Goal: Contribute content

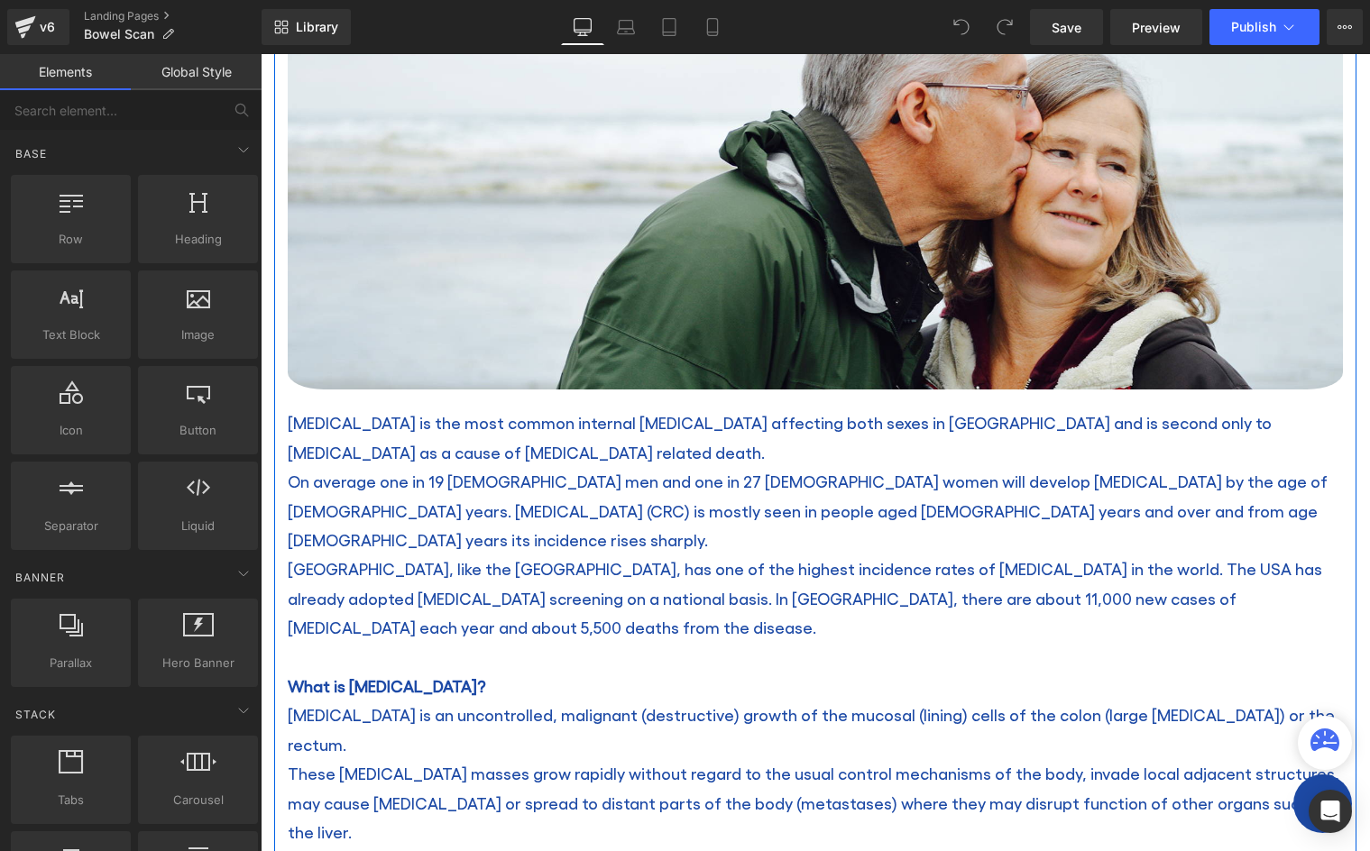
scroll to position [451, 0]
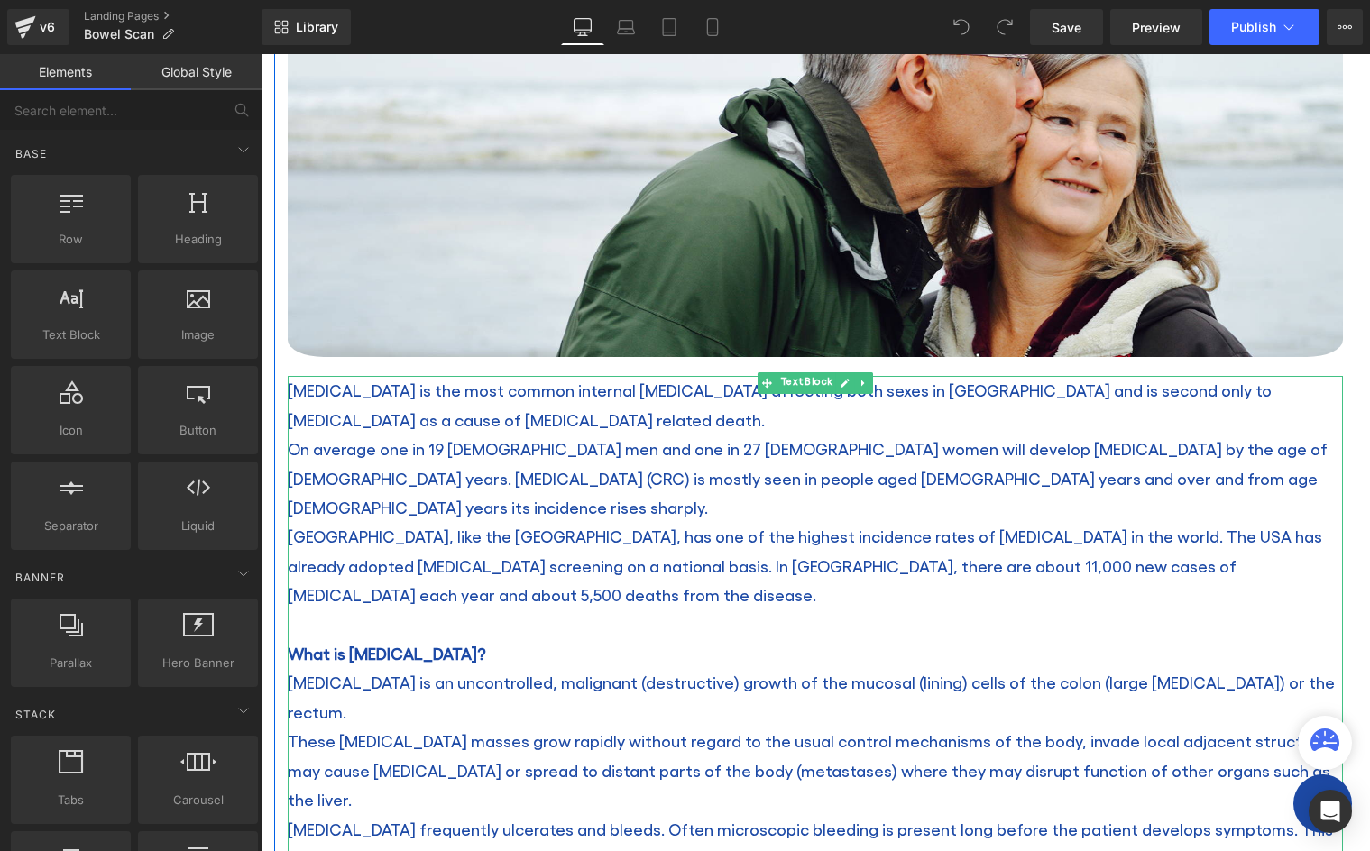
click at [422, 418] on p "Bowel cancer is the most common internal cancer affecting both sexes in Austral…" at bounding box center [815, 405] width 1055 height 59
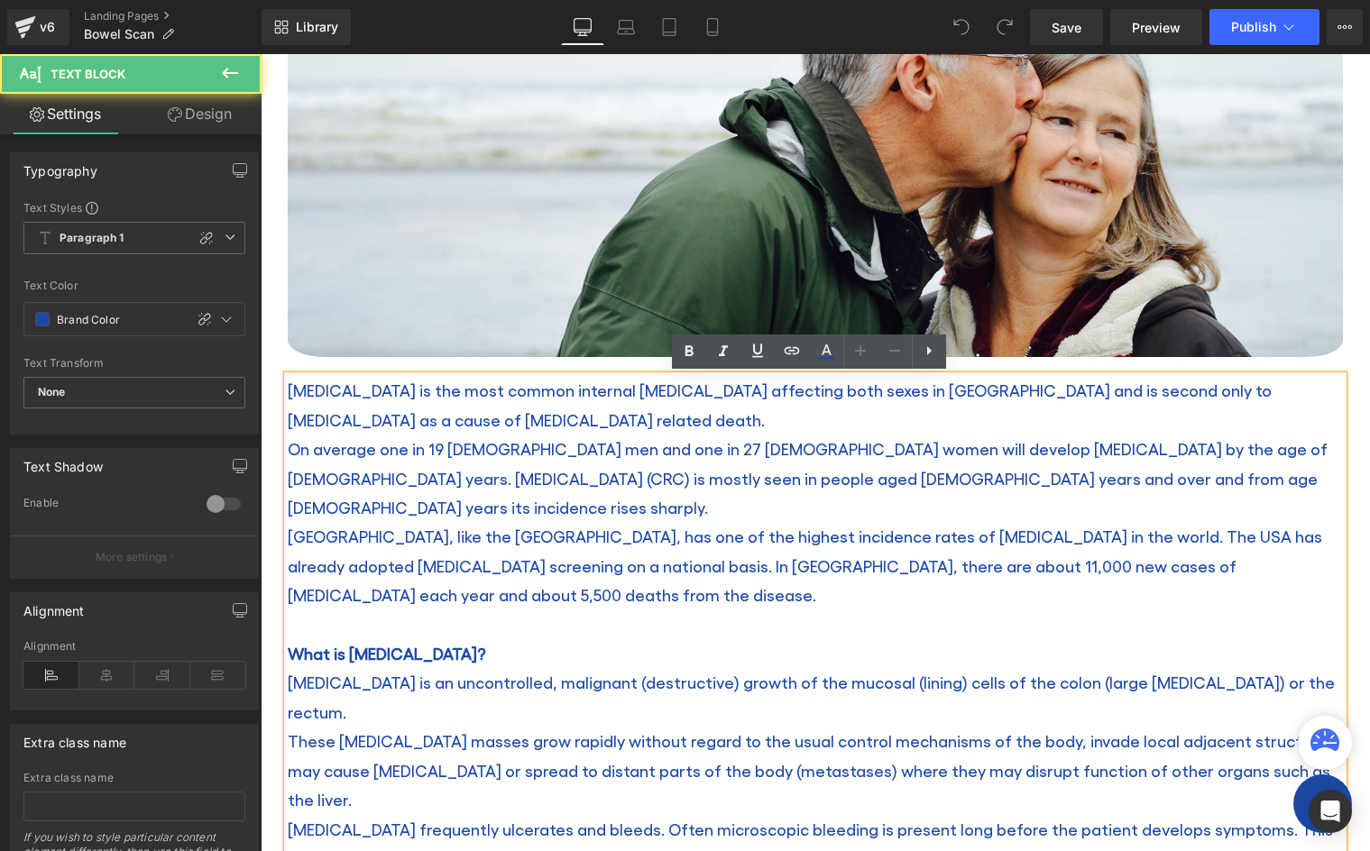
click at [413, 426] on p "Bowel cancer is the most common internal cancer affecting both sexes in Austral…" at bounding box center [815, 405] width 1055 height 59
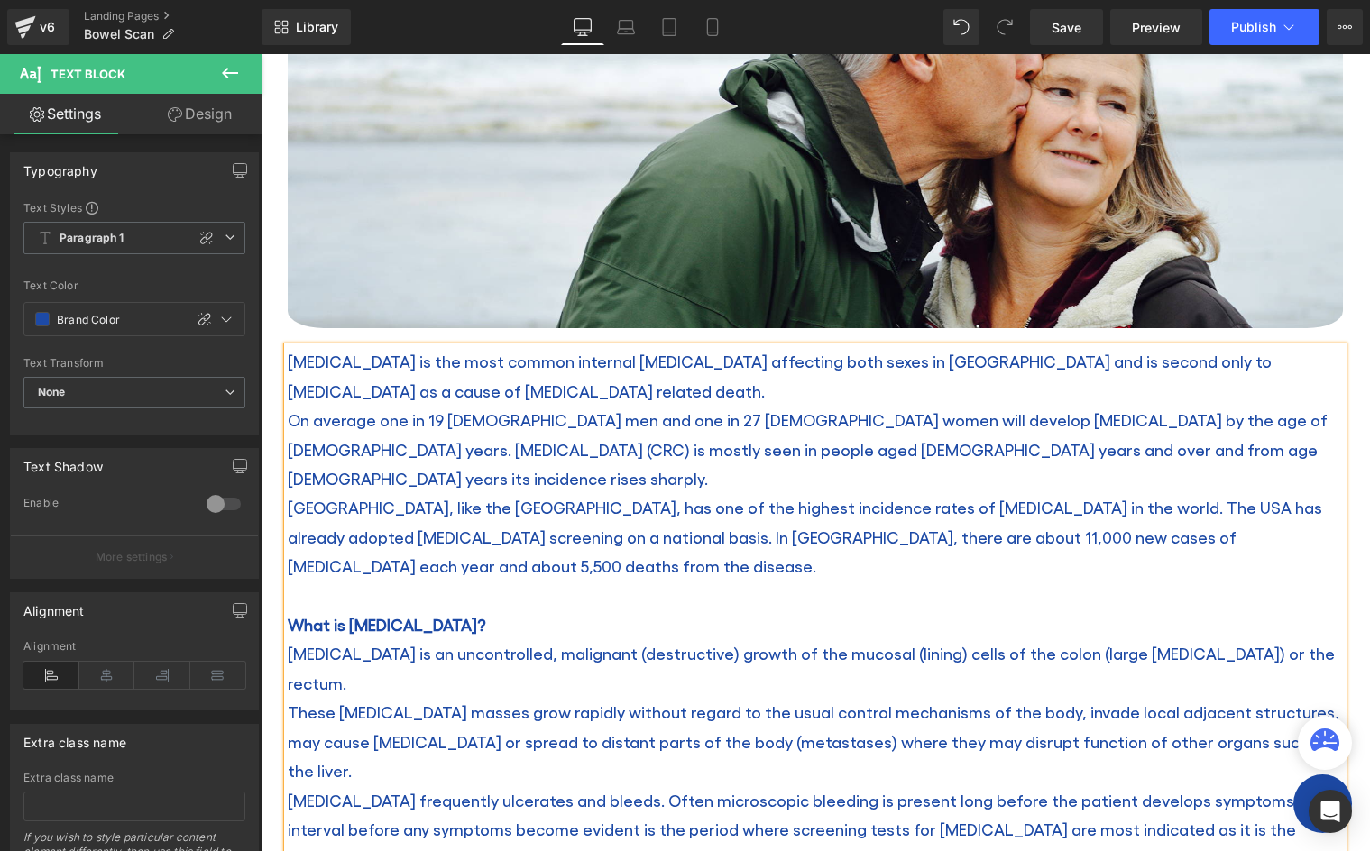
scroll to position [458, 0]
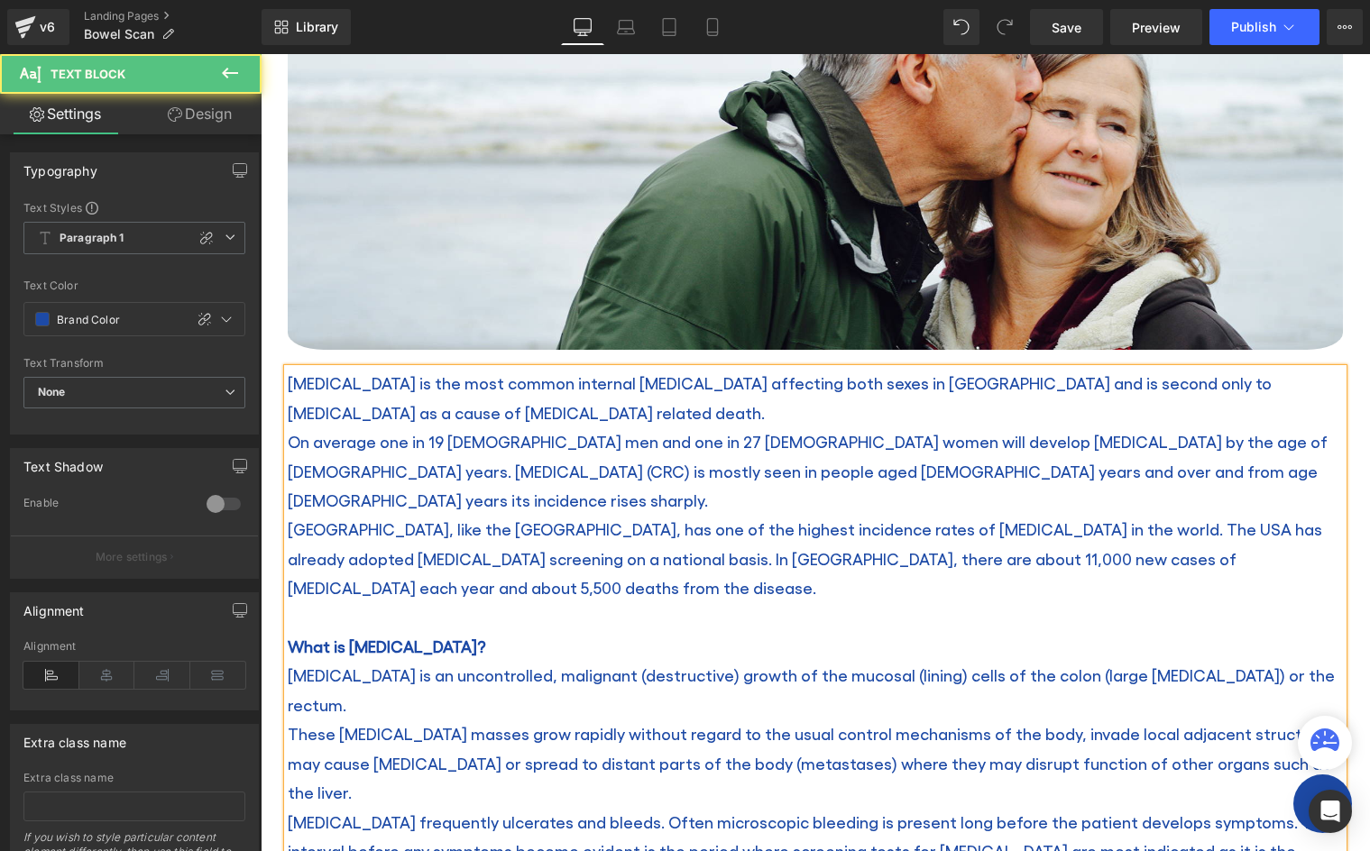
click at [459, 410] on p "Bowel cancer is the most common internal cancer affecting both sexes in Austral…" at bounding box center [815, 398] width 1055 height 59
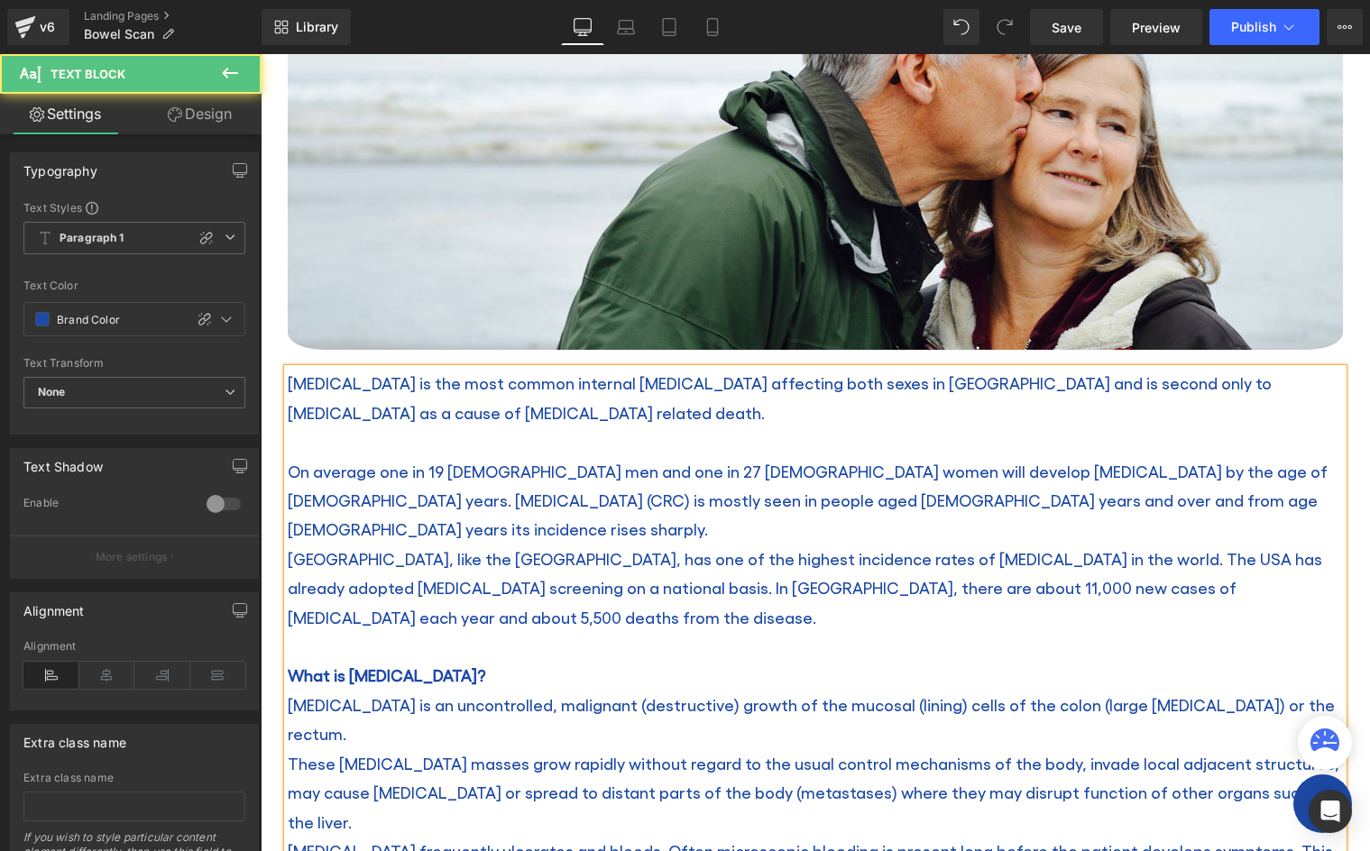
click at [1102, 497] on p "On average one in 19 Australian men and one in 27 Australian women will develop…" at bounding box center [815, 500] width 1055 height 87
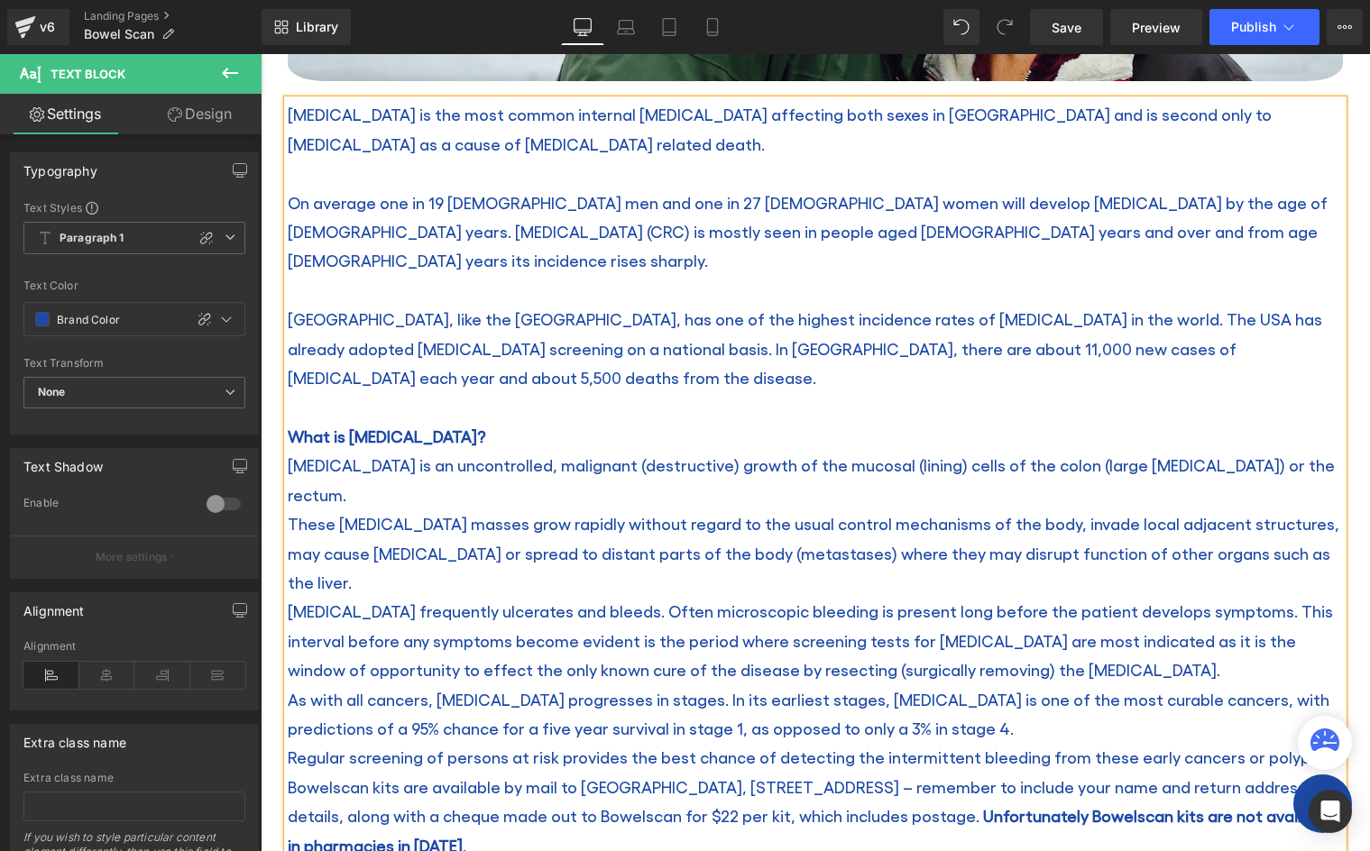
scroll to position [729, 0]
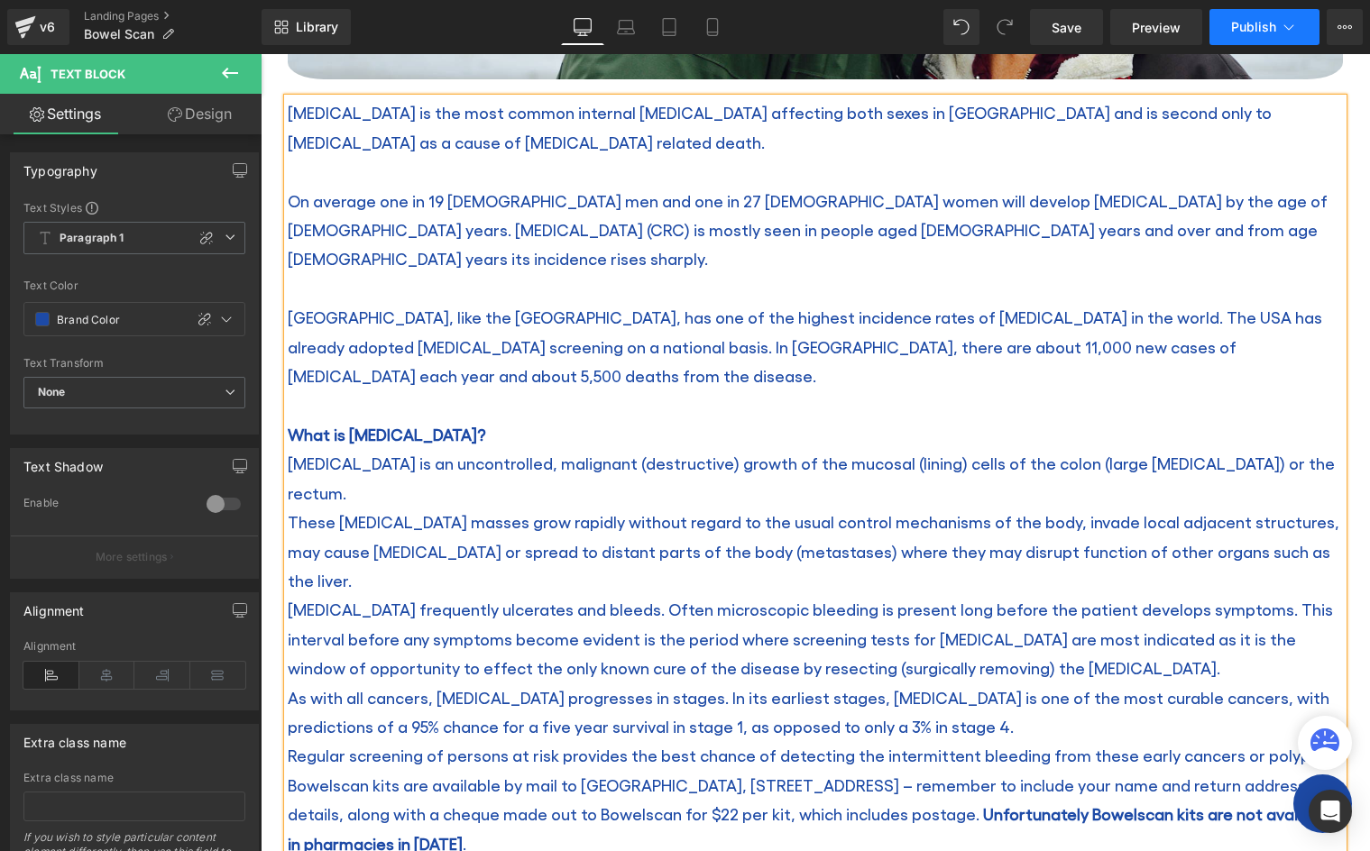
click at [1280, 26] on icon at bounding box center [1289, 27] width 18 height 18
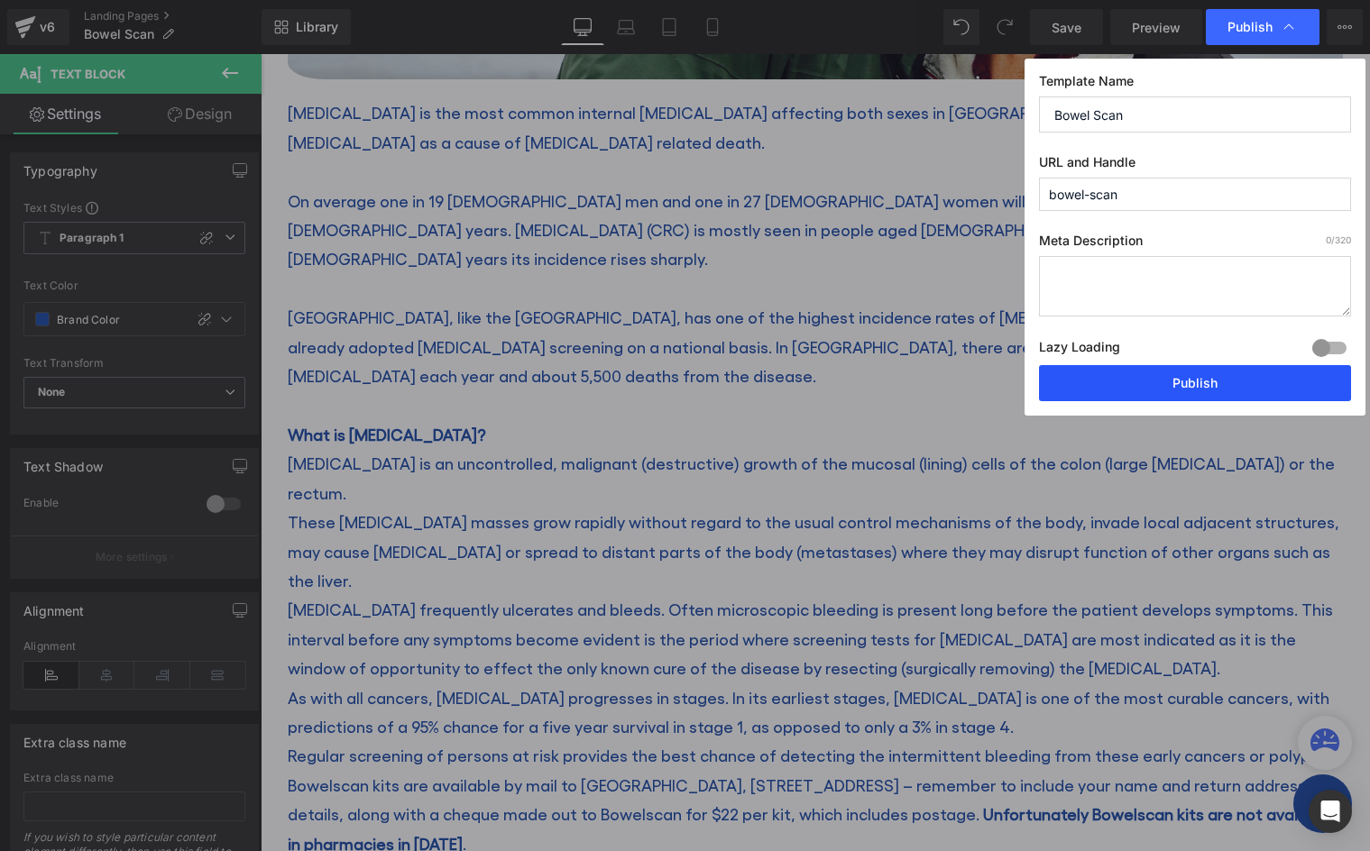
click at [1126, 370] on button "Publish" at bounding box center [1195, 383] width 312 height 36
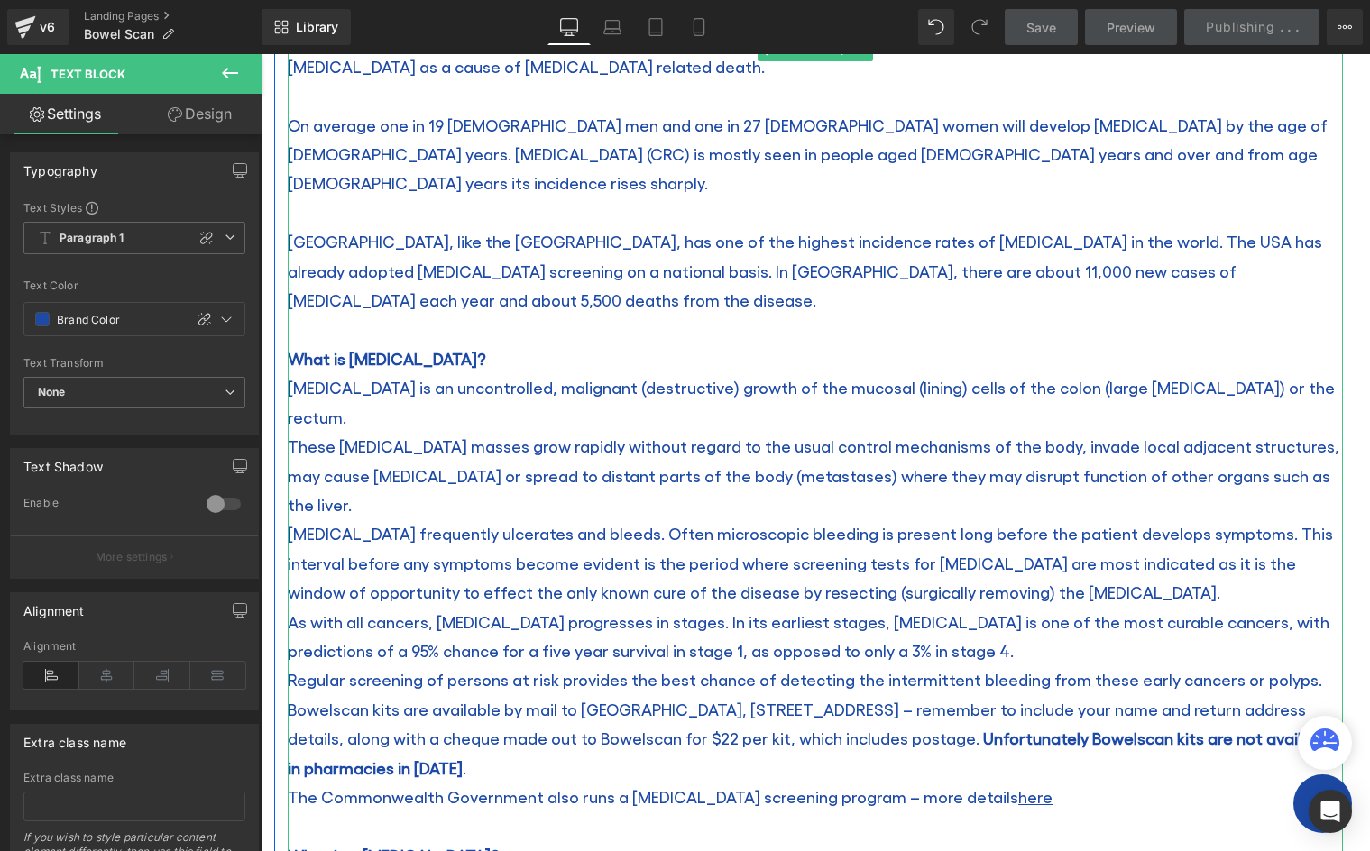
scroll to position [909, 0]
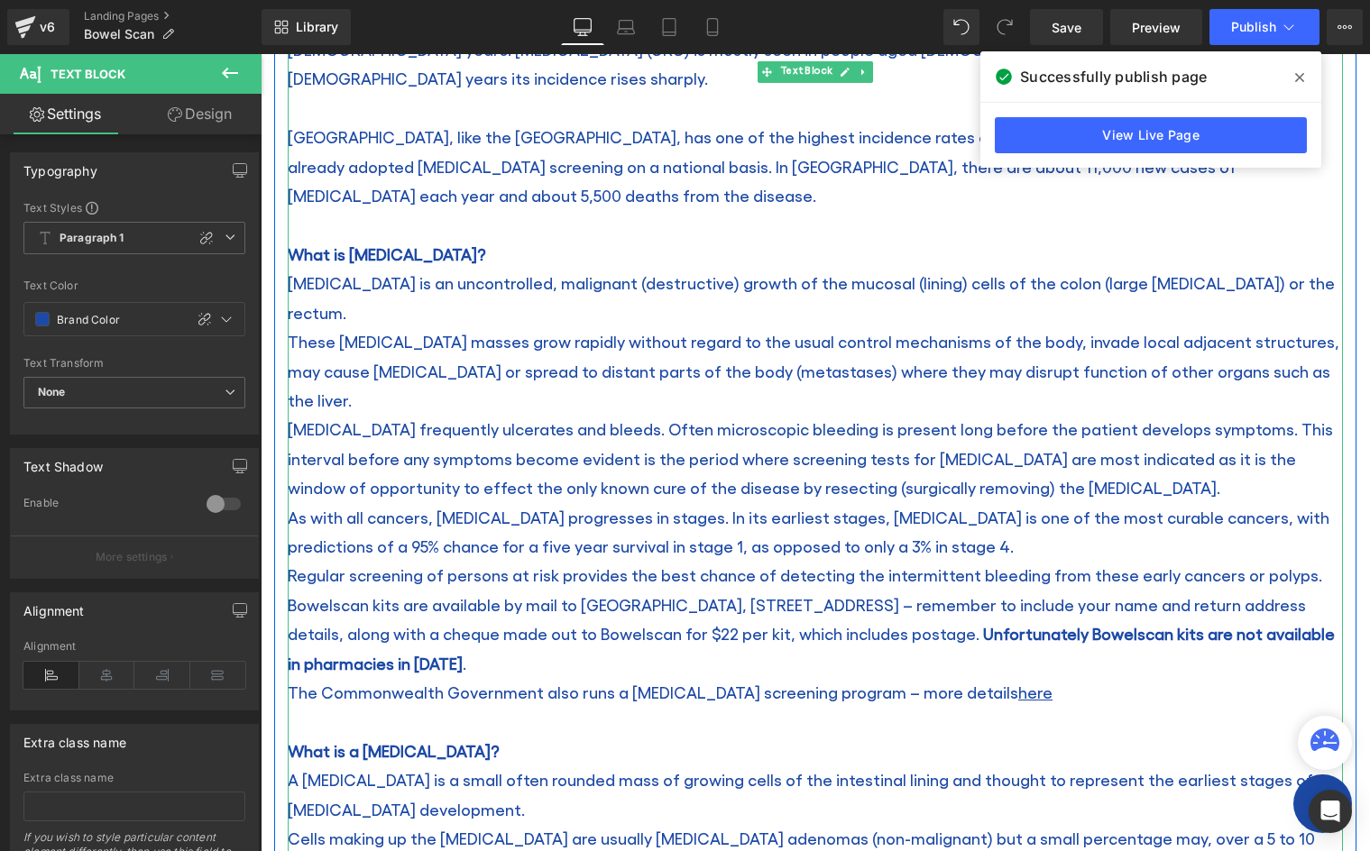
click at [1100, 415] on p "Colorectal cancer frequently ulcerates and bleeds. Often microscopic bleeding i…" at bounding box center [815, 458] width 1055 height 87
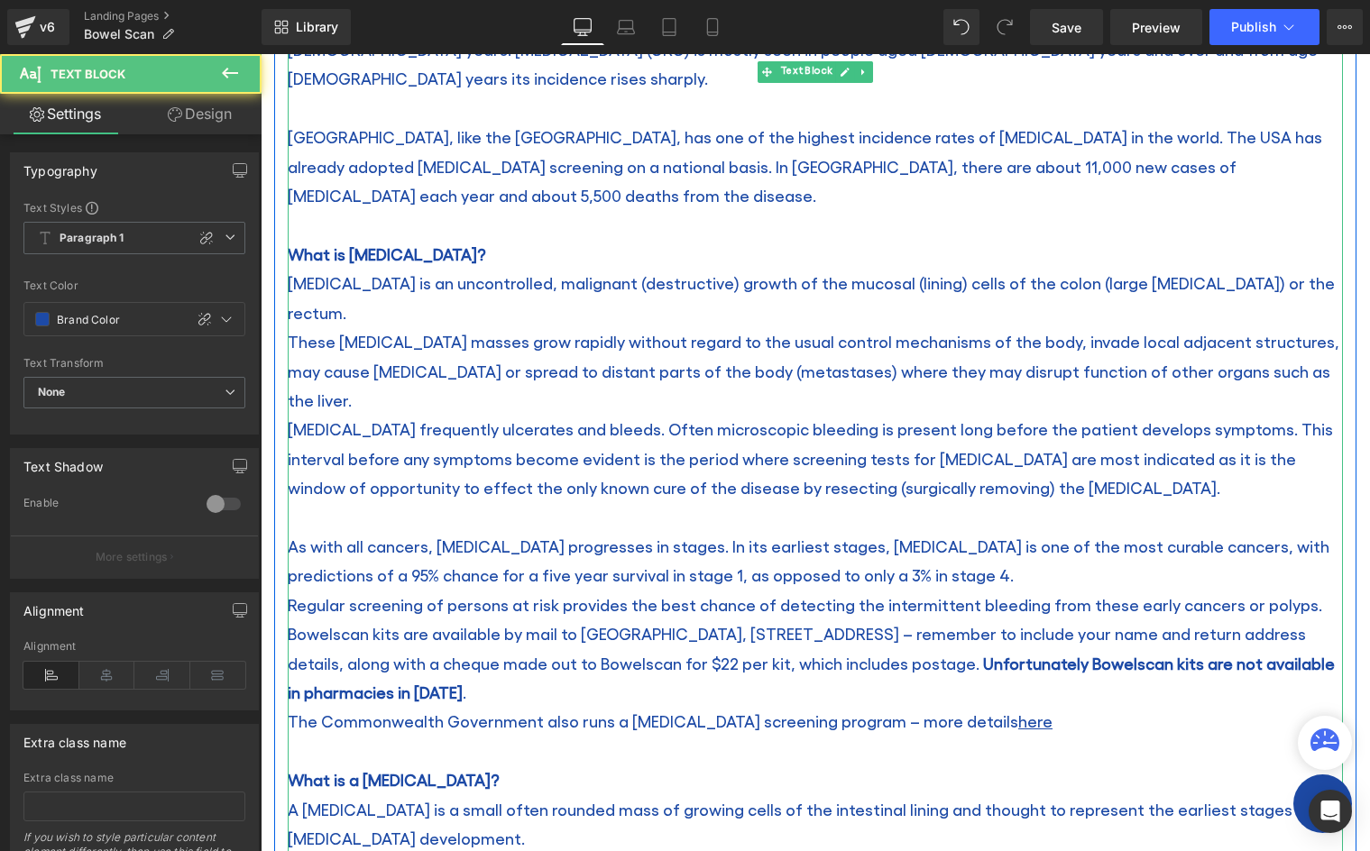
click at [1034, 532] on p "As with all cancers, colorectal cancer progresses in stages. In its earliest st…" at bounding box center [815, 561] width 1055 height 59
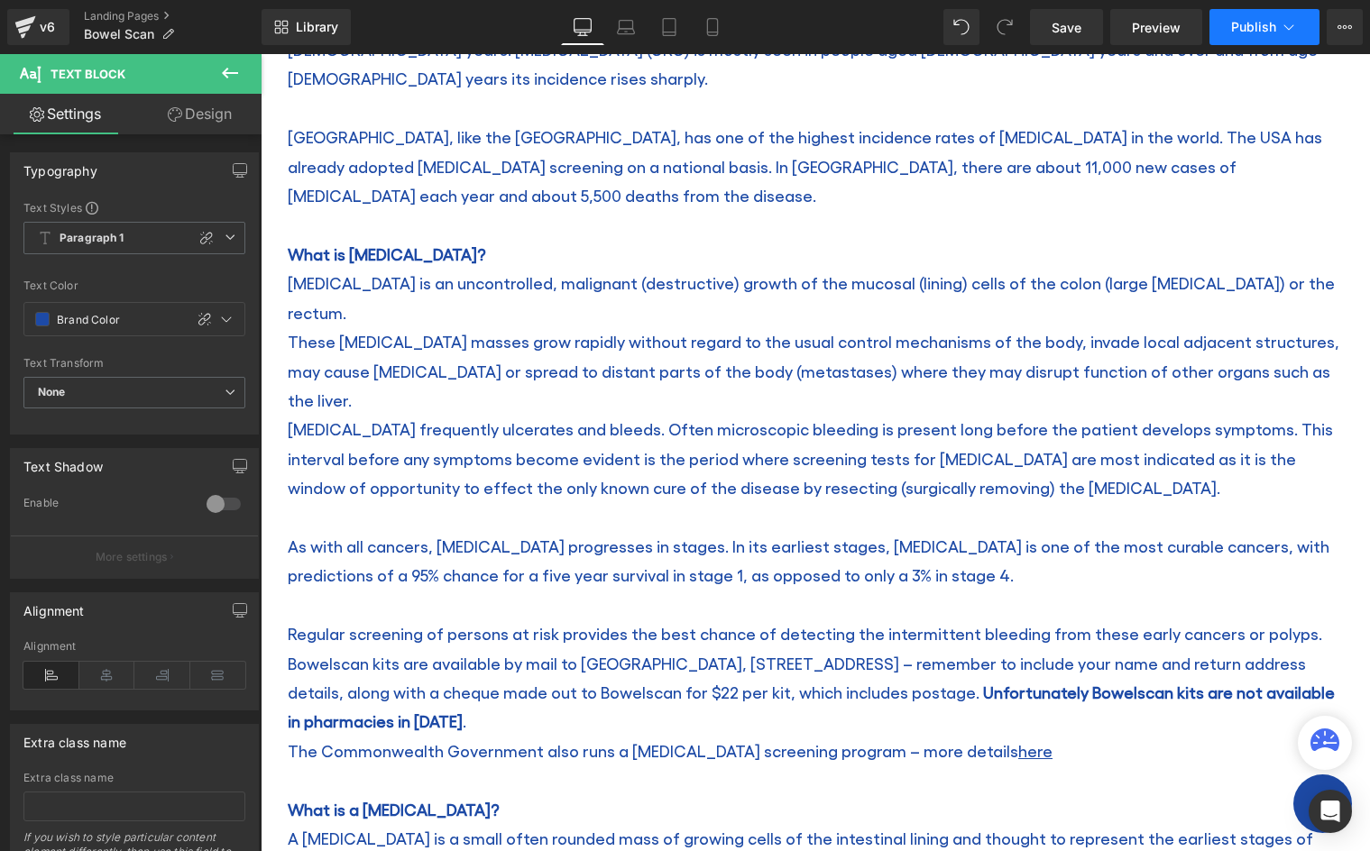
click at [1276, 23] on button "Publish" at bounding box center [1265, 27] width 110 height 36
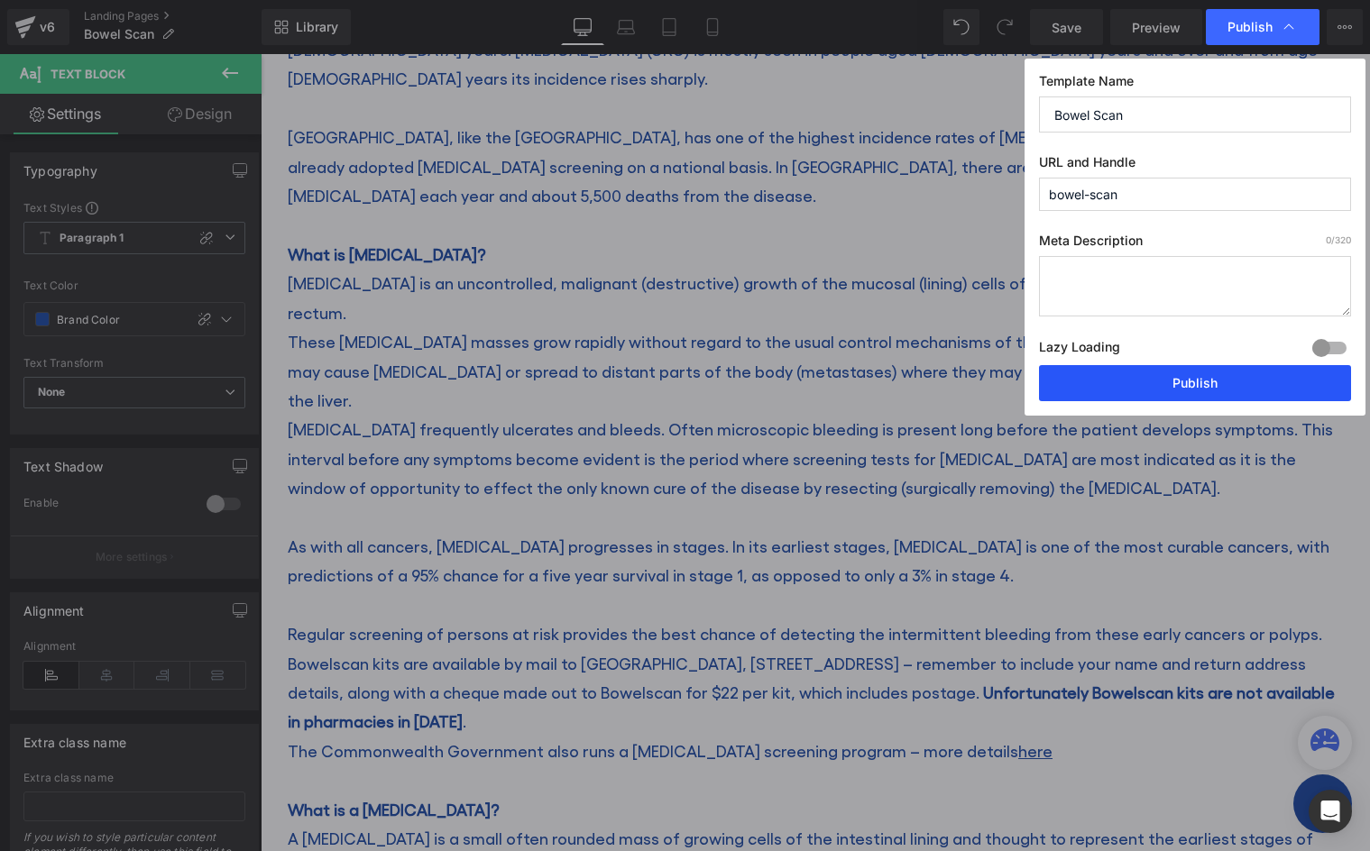
click at [1097, 373] on button "Publish" at bounding box center [1195, 383] width 312 height 36
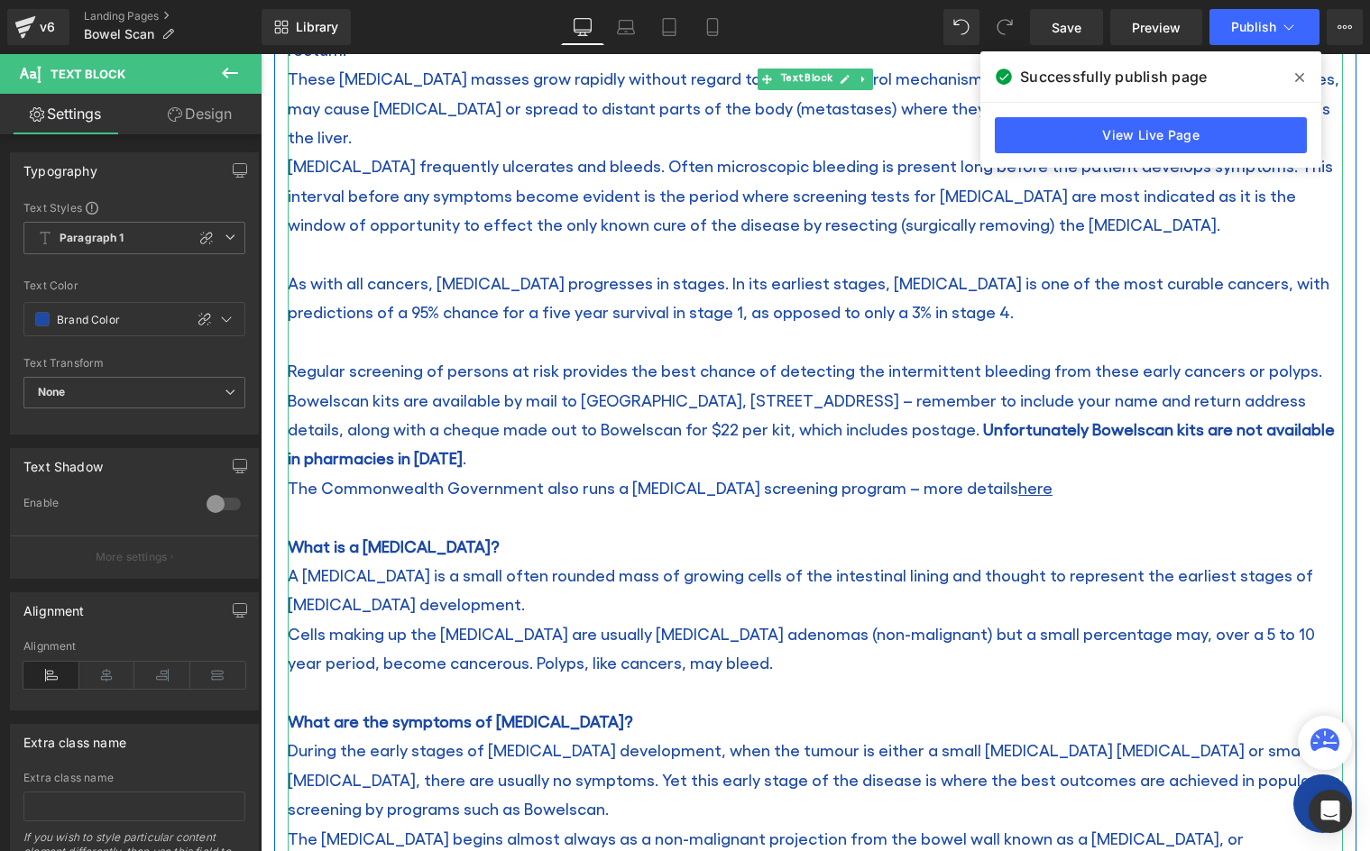
scroll to position [1180, 0]
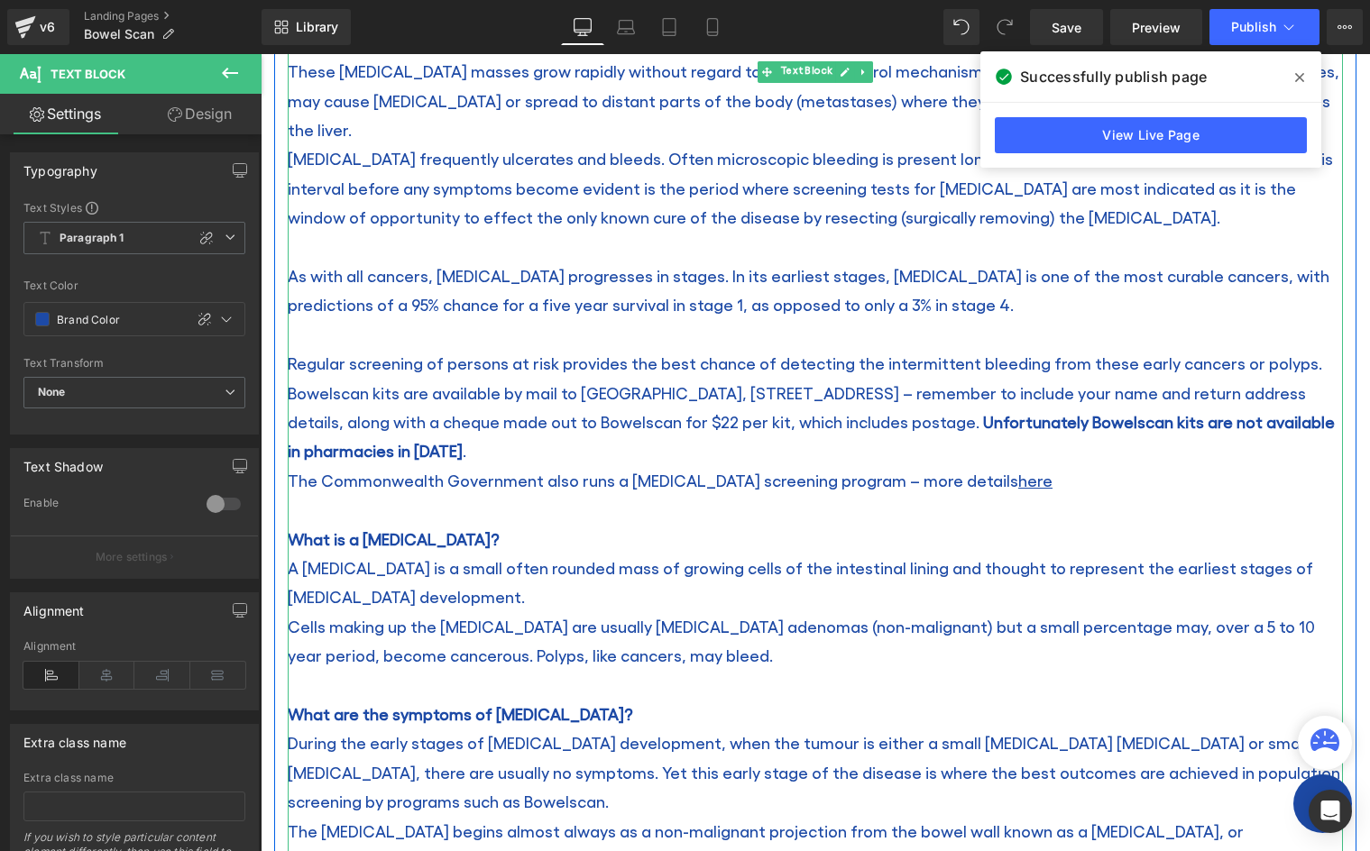
click at [449, 525] on p "What is a polyp? A polyp is a small often rounded mass of growing cells of the …" at bounding box center [815, 568] width 1055 height 87
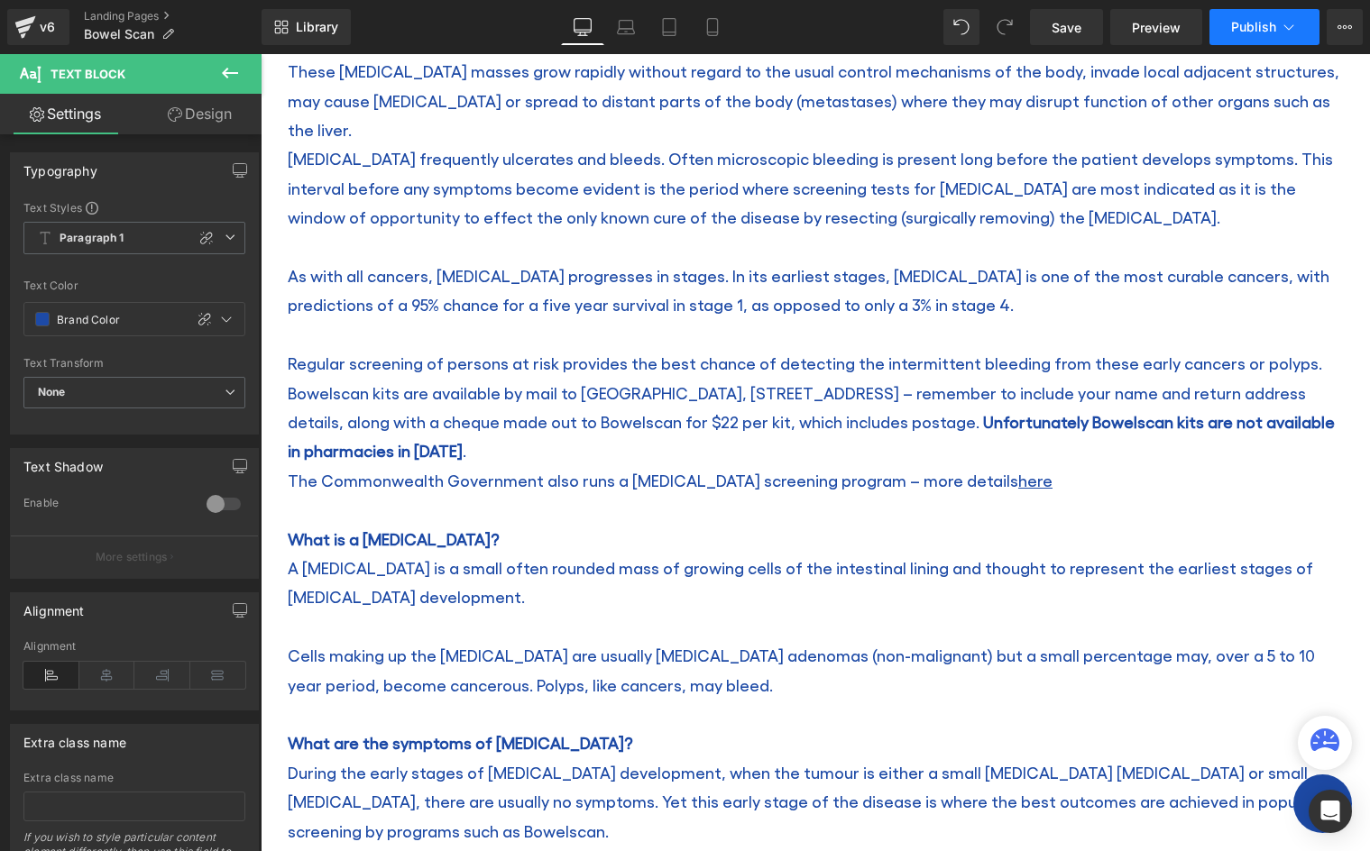
click at [1241, 26] on span "Publish" at bounding box center [1253, 27] width 45 height 14
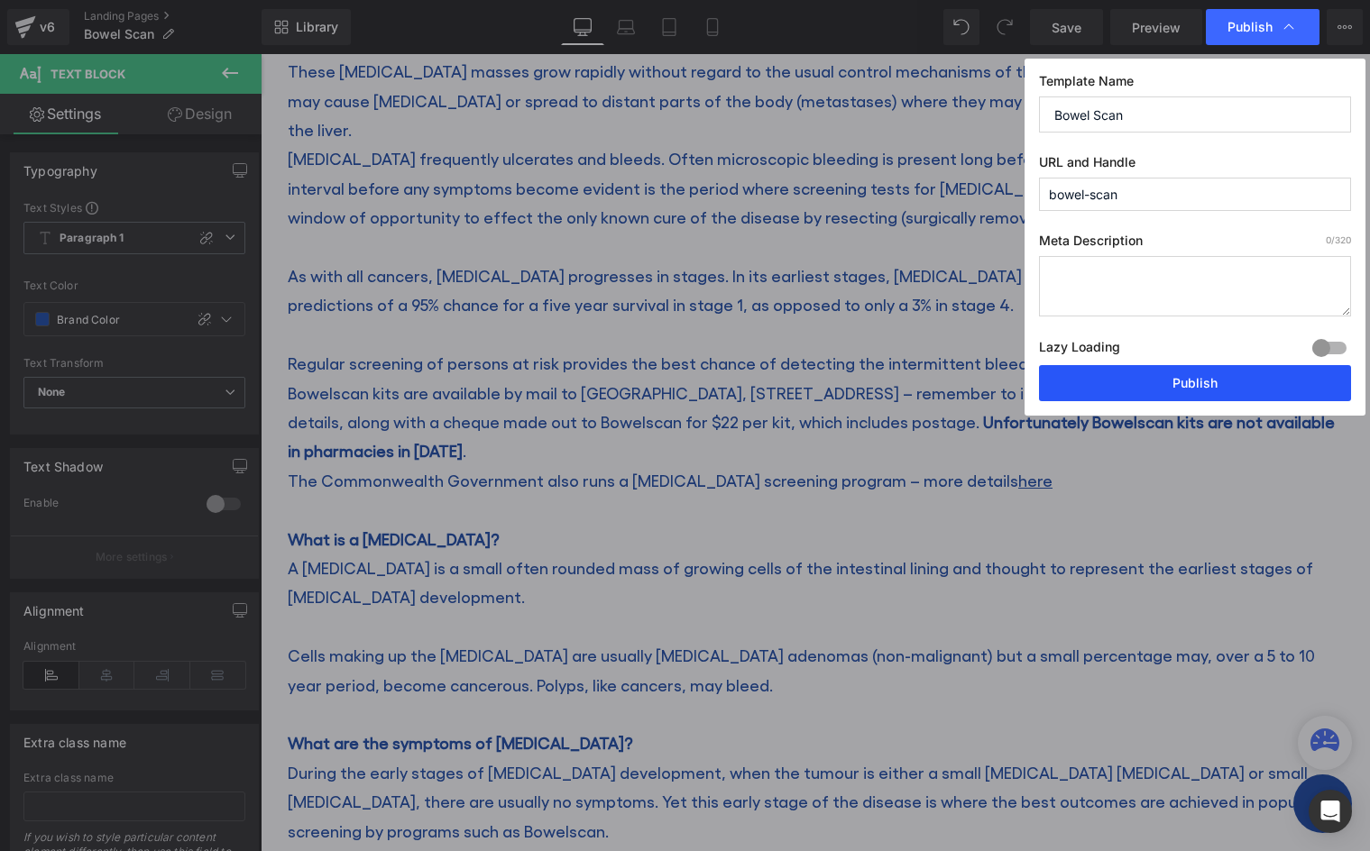
click at [1083, 380] on button "Publish" at bounding box center [1195, 383] width 312 height 36
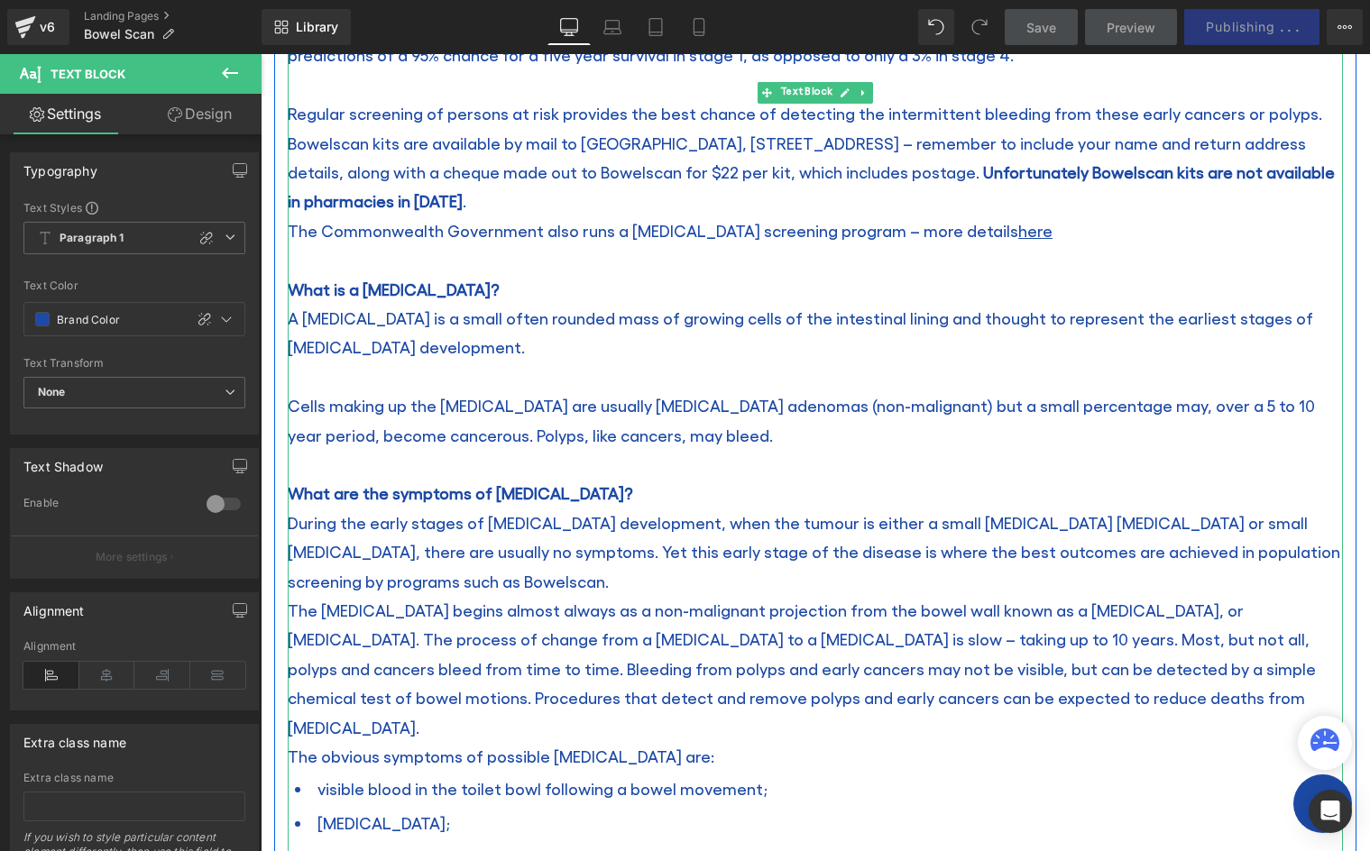
scroll to position [1450, 0]
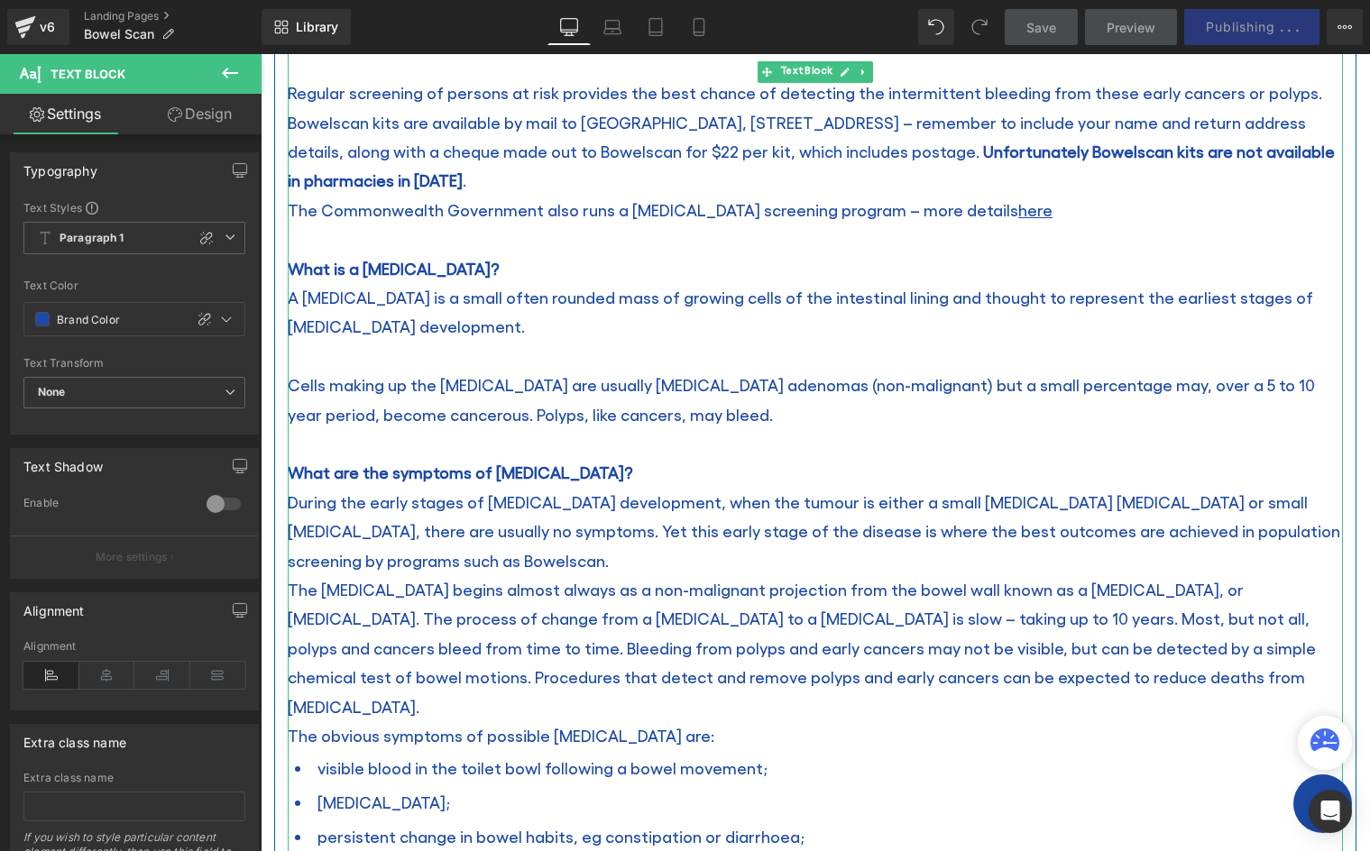
click at [389, 474] on p "What are the symptoms of colorectal cancer? During the early stages of colorect…" at bounding box center [815, 516] width 1055 height 117
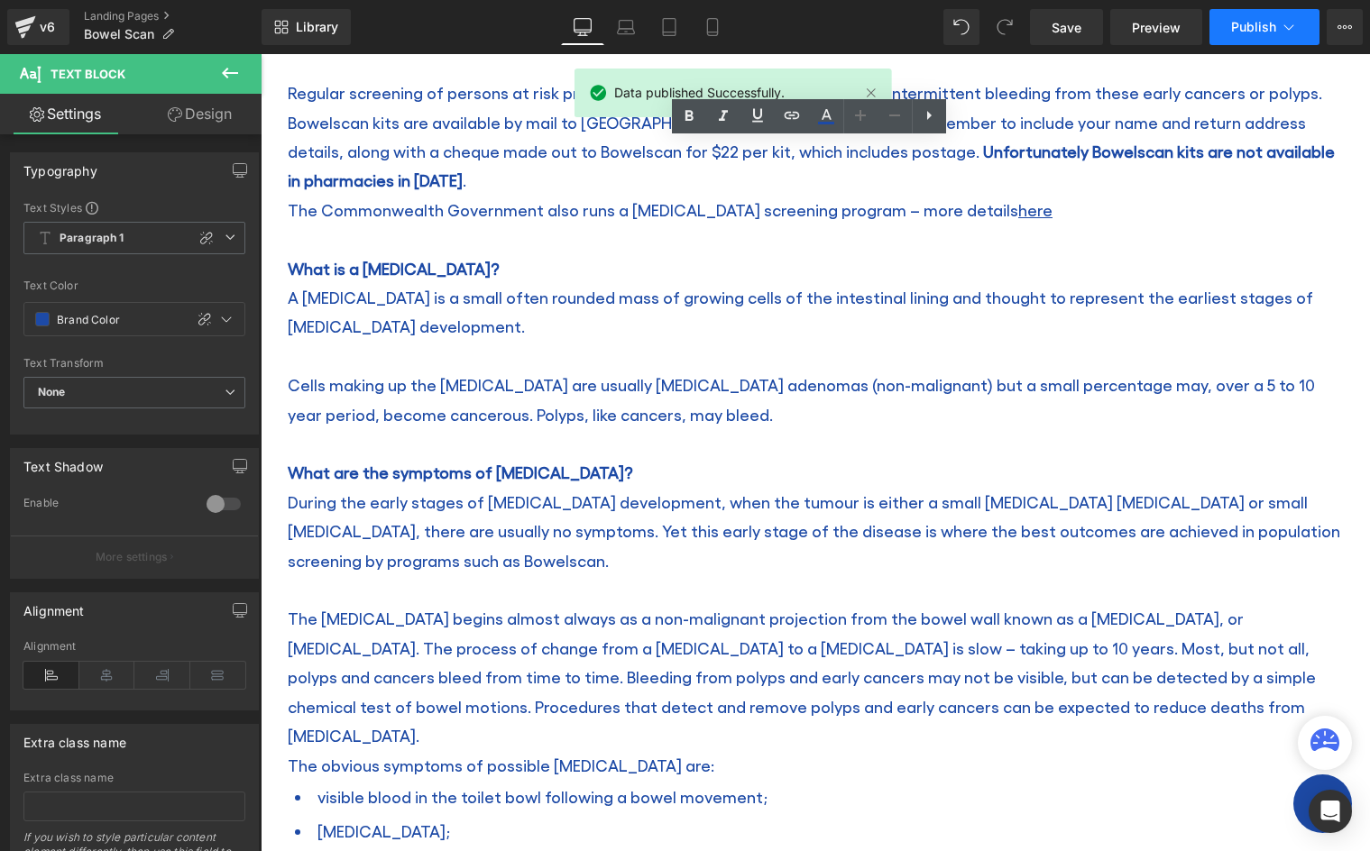
click at [1268, 24] on span "Publish" at bounding box center [1253, 27] width 45 height 14
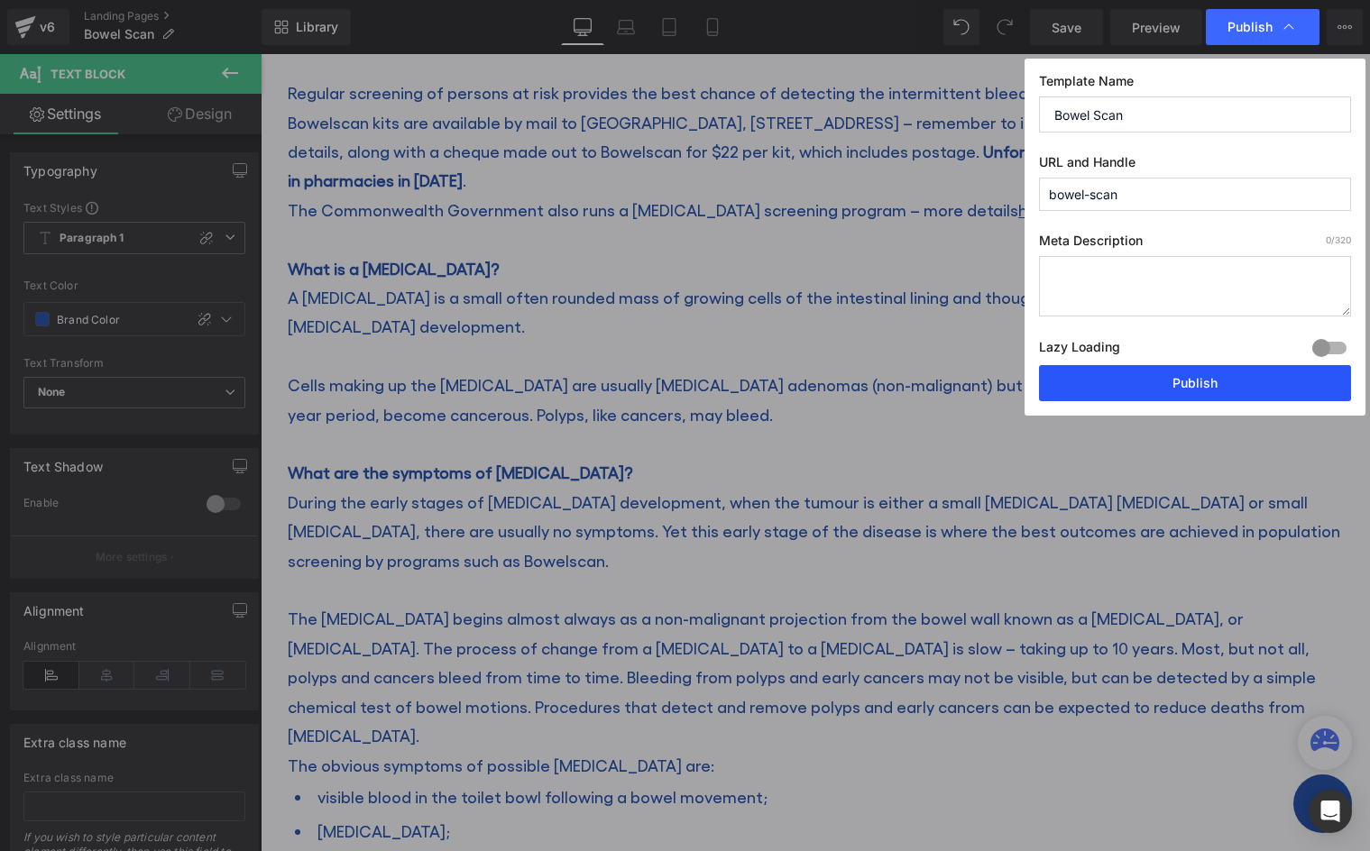
drag, startPoint x: 1094, startPoint y: 378, endPoint x: 345, endPoint y: 393, distance: 749.7
click at [1094, 378] on button "Publish" at bounding box center [1195, 383] width 312 height 36
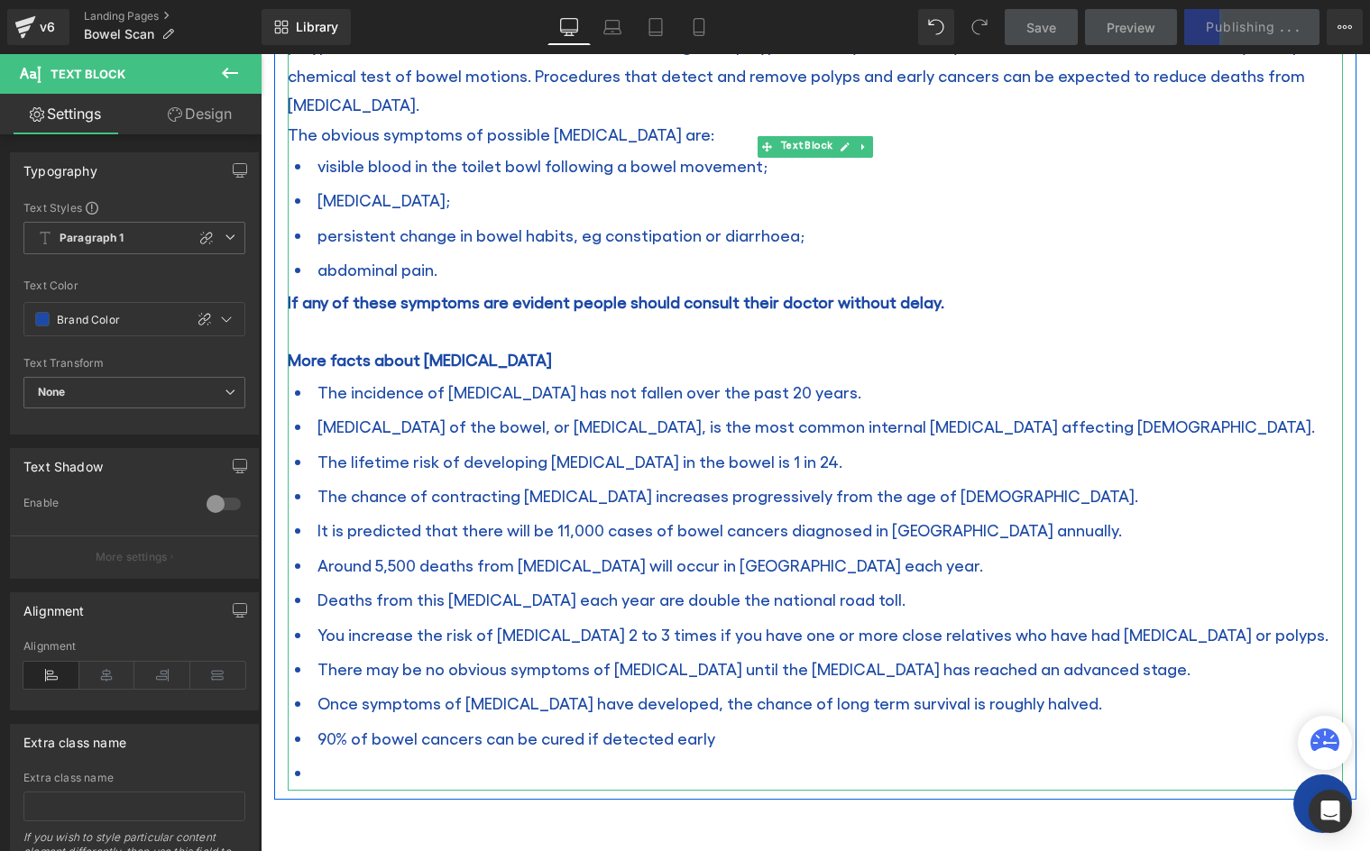
scroll to position [2352, 0]
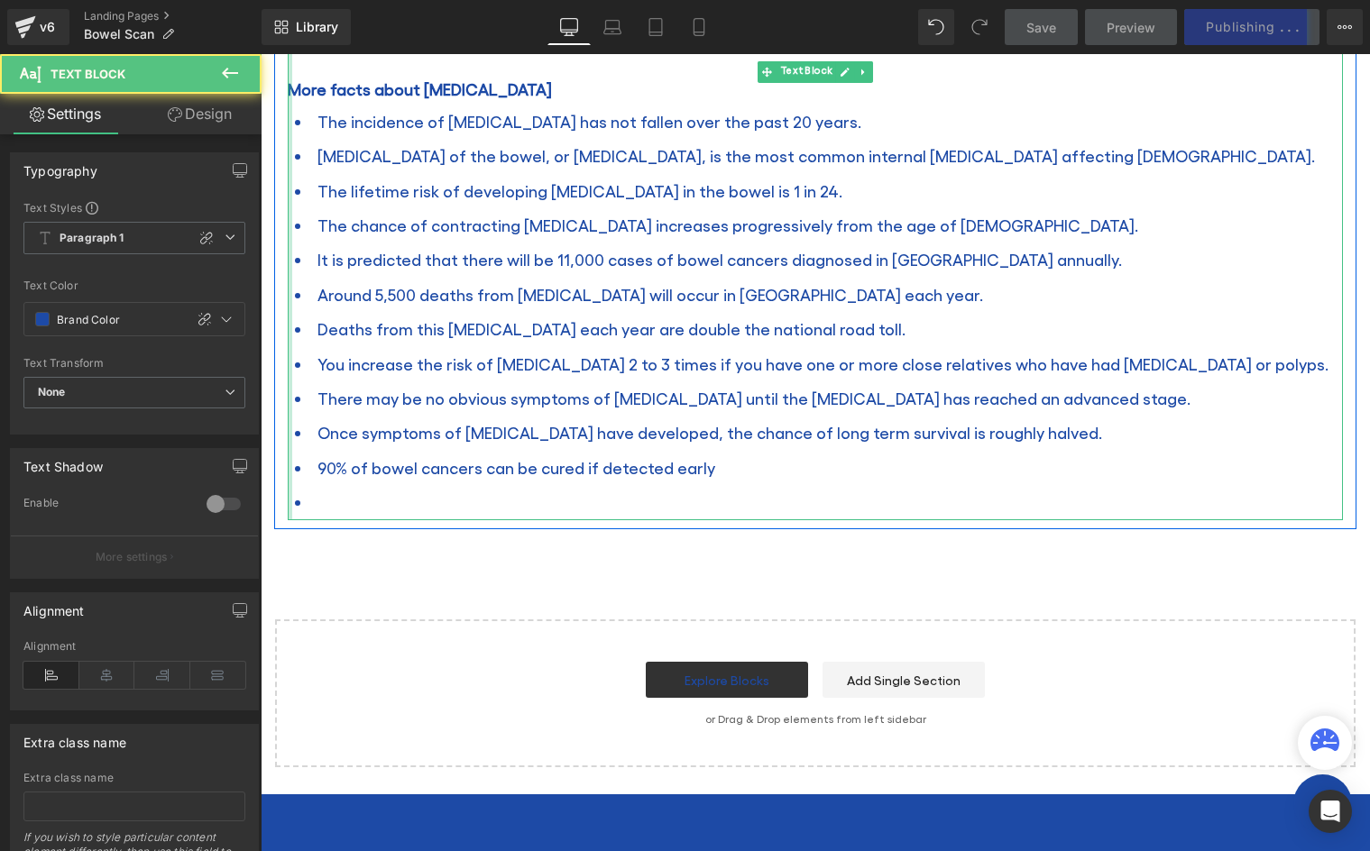
drag, startPoint x: 311, startPoint y: 385, endPoint x: 284, endPoint y: 385, distance: 27.1
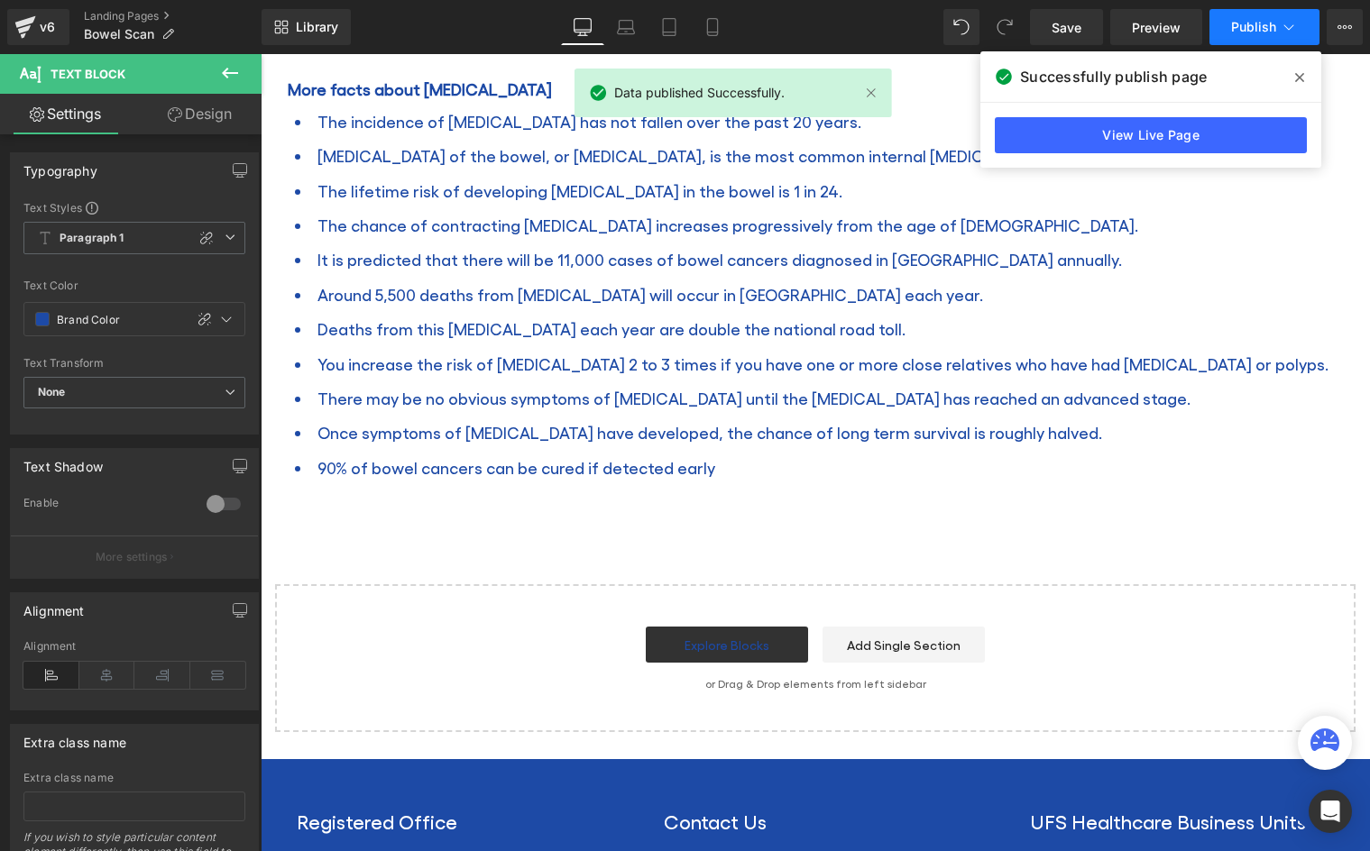
click at [1276, 21] on button "Publish" at bounding box center [1265, 27] width 110 height 36
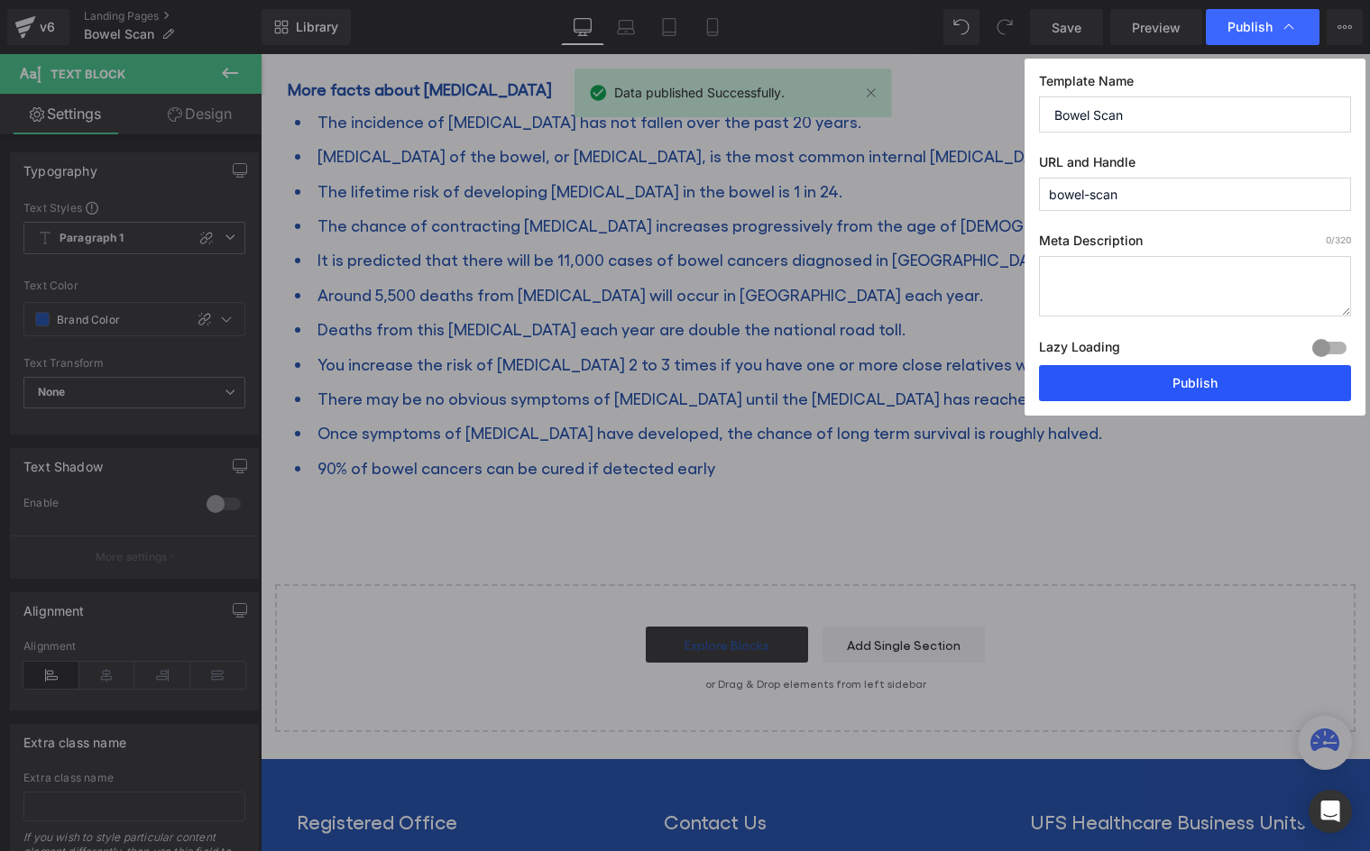
click at [1139, 382] on button "Publish" at bounding box center [1195, 383] width 312 height 36
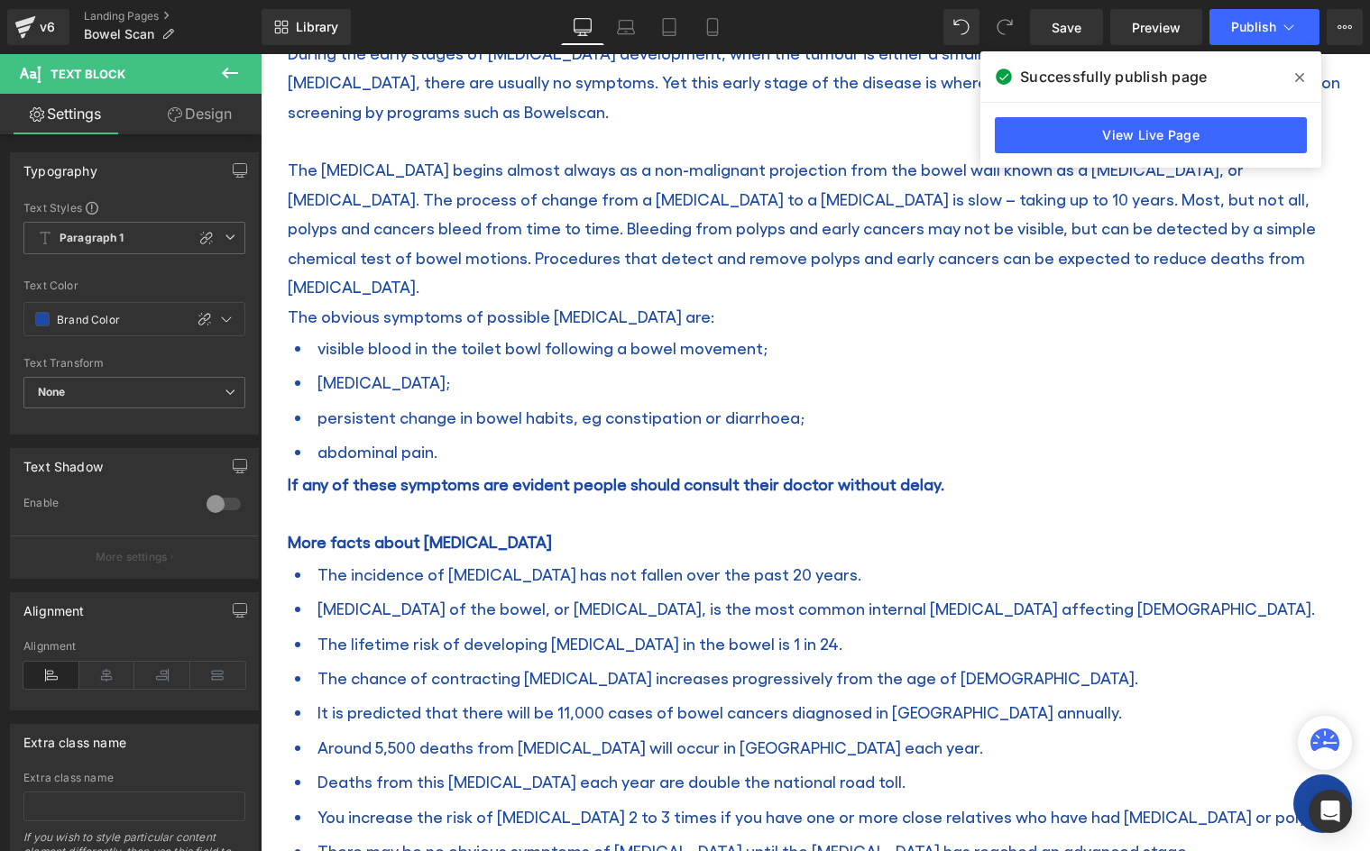
scroll to position [1811, 0]
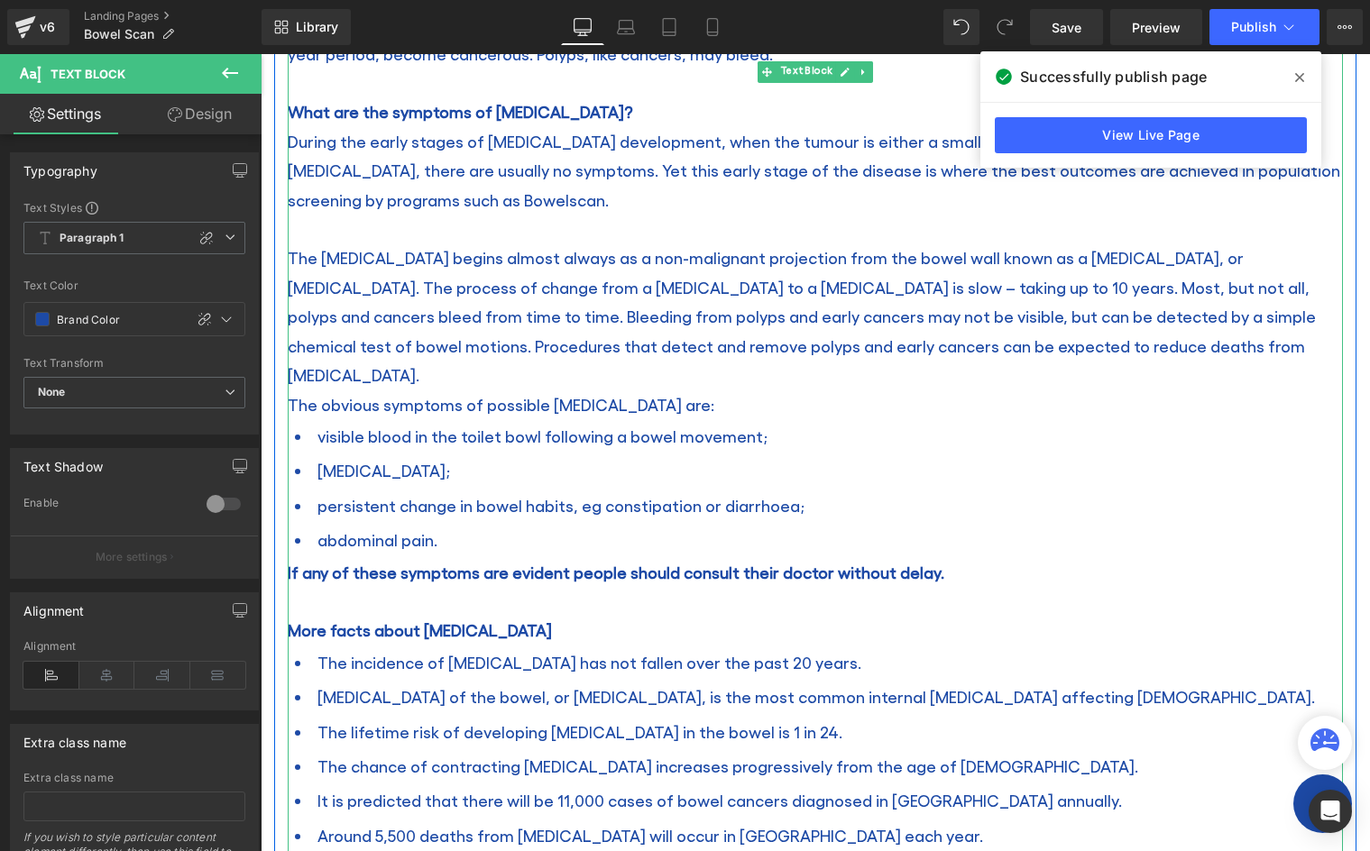
click at [635, 523] on li "abdominal pain." at bounding box center [819, 540] width 1048 height 34
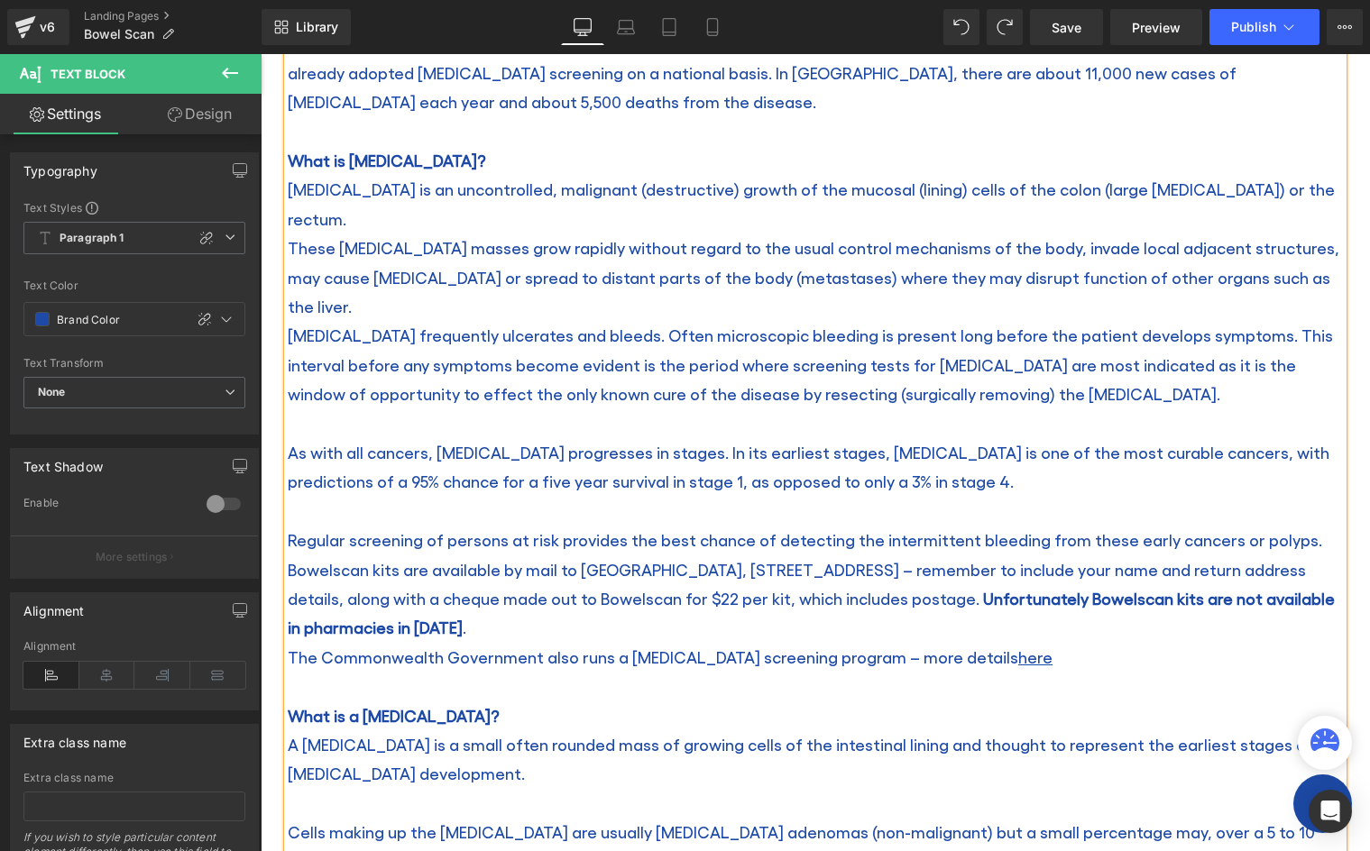
scroll to position [1045, 0]
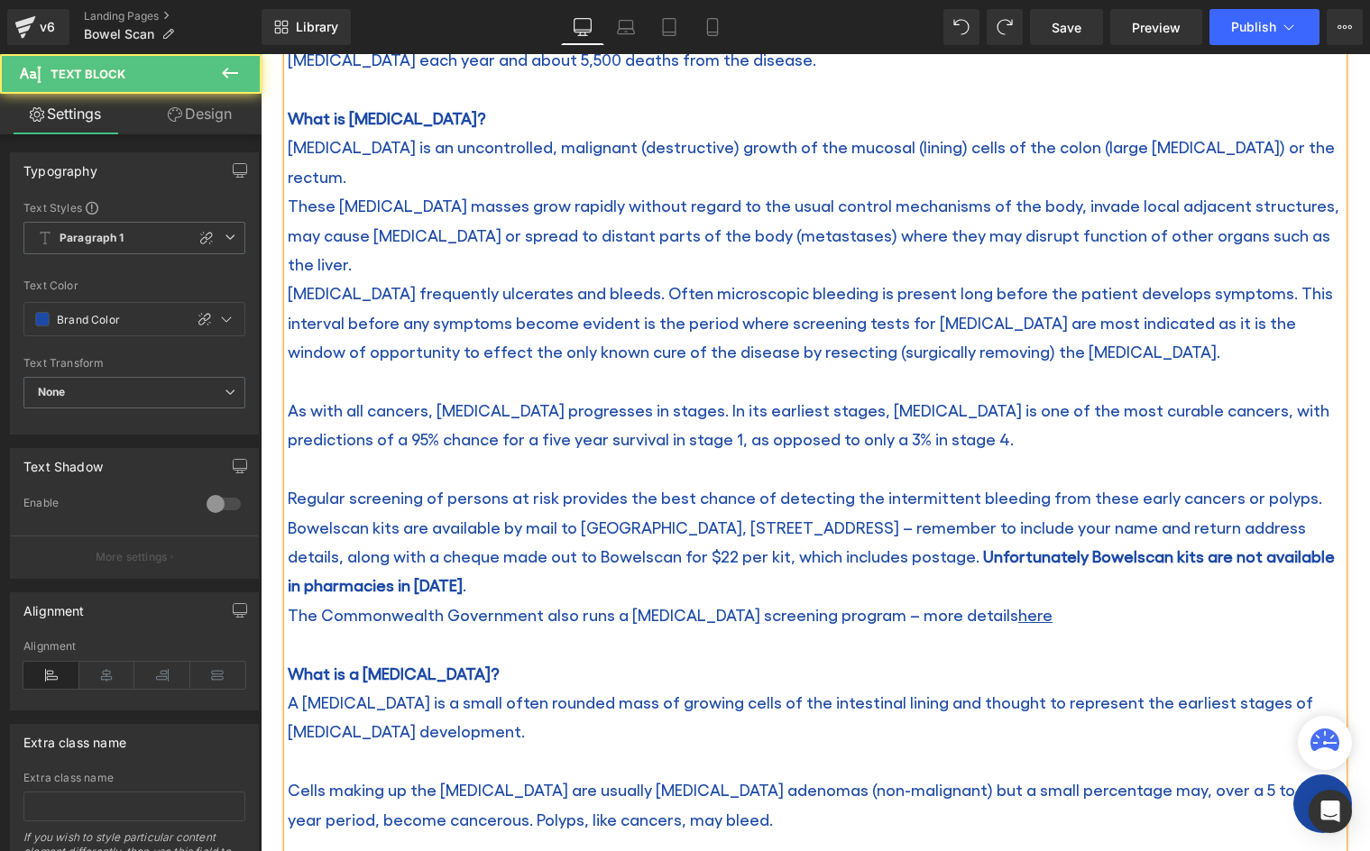
click at [525, 513] on p "Bowelscan kits are available by mail to Bowelscan, PO Box 792, Belmont, VIC, 32…" at bounding box center [815, 556] width 1055 height 87
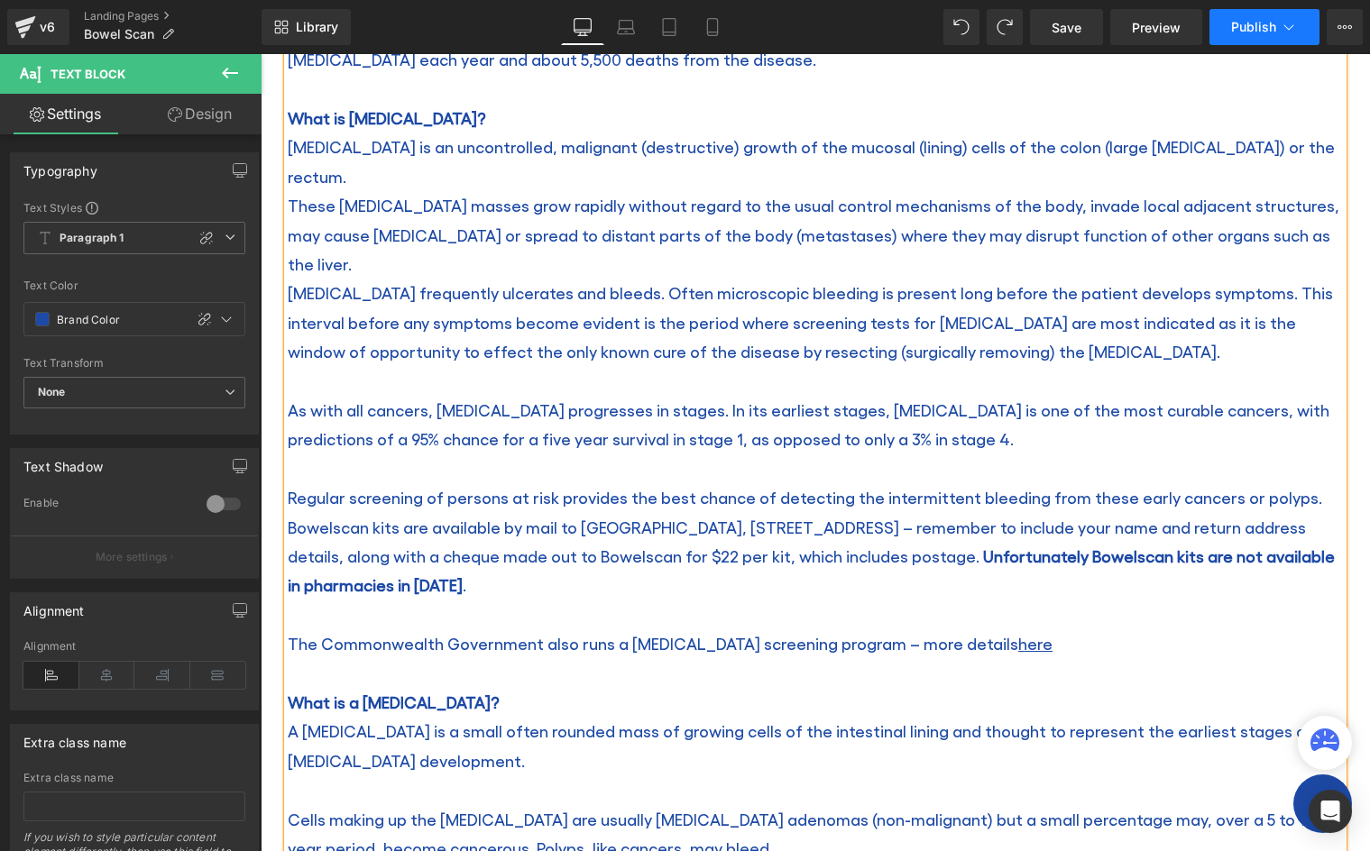
click at [1257, 26] on span "Publish" at bounding box center [1253, 27] width 45 height 14
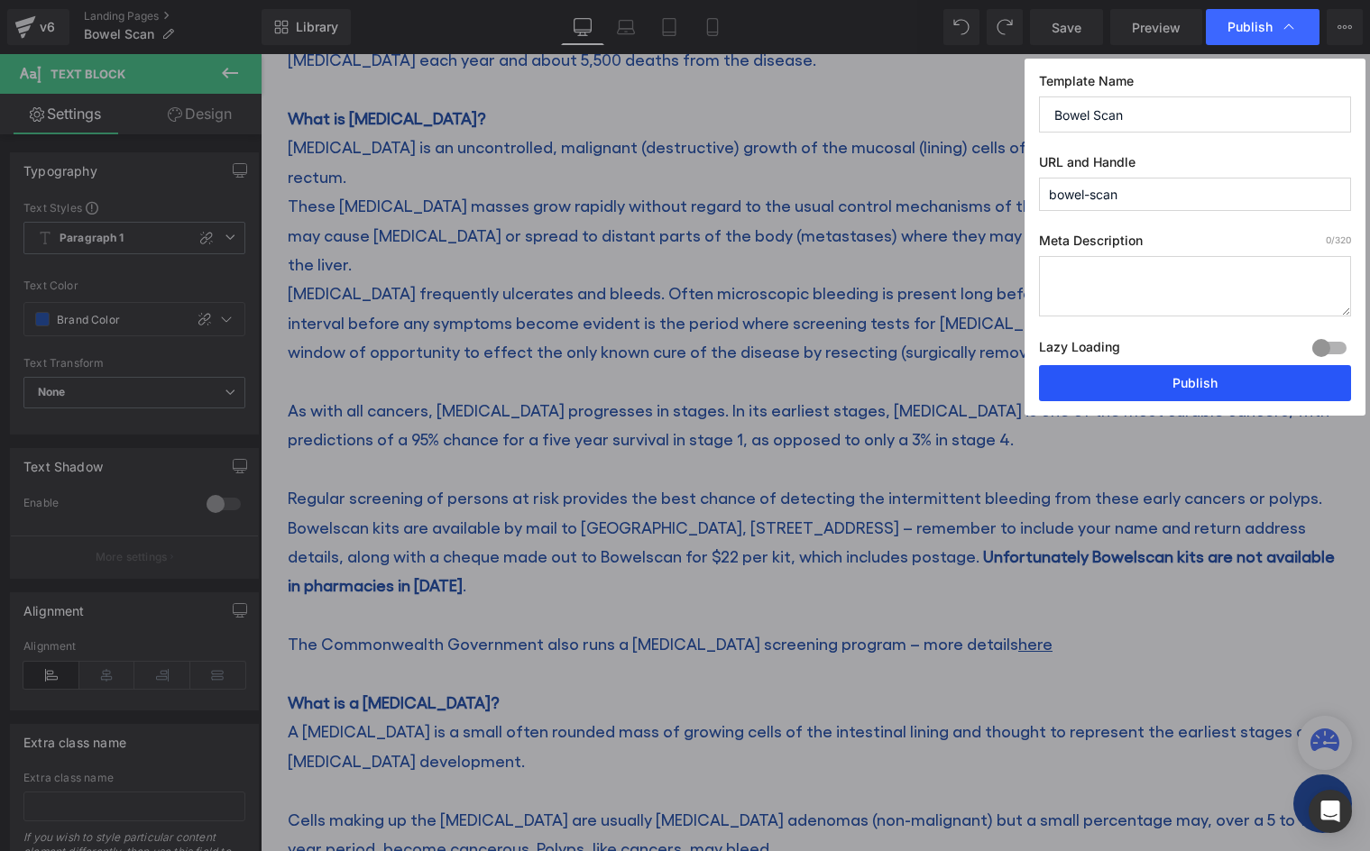
click at [1169, 373] on button "Publish" at bounding box center [1195, 383] width 312 height 36
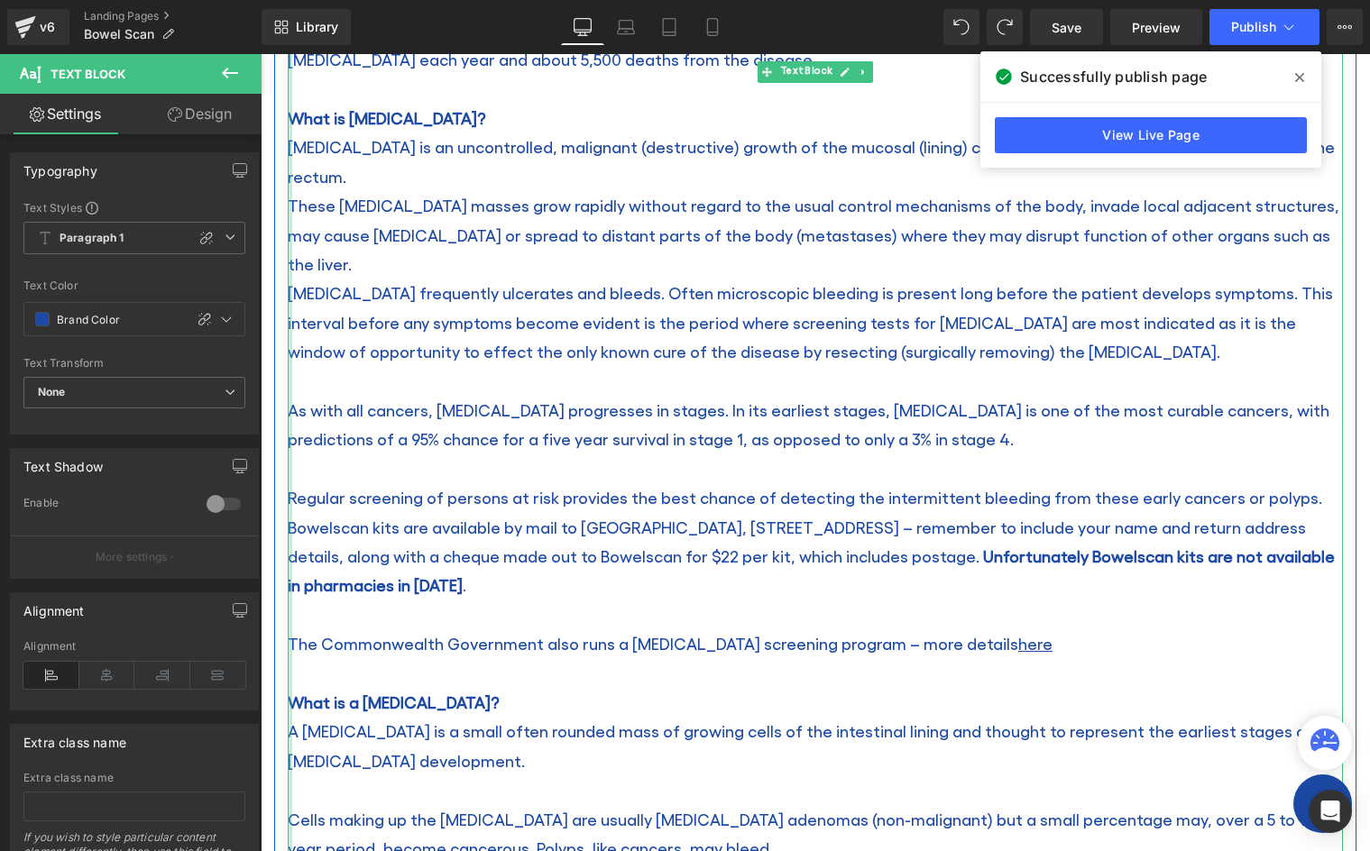
click at [288, 730] on div at bounding box center [290, 801] width 5 height 2039
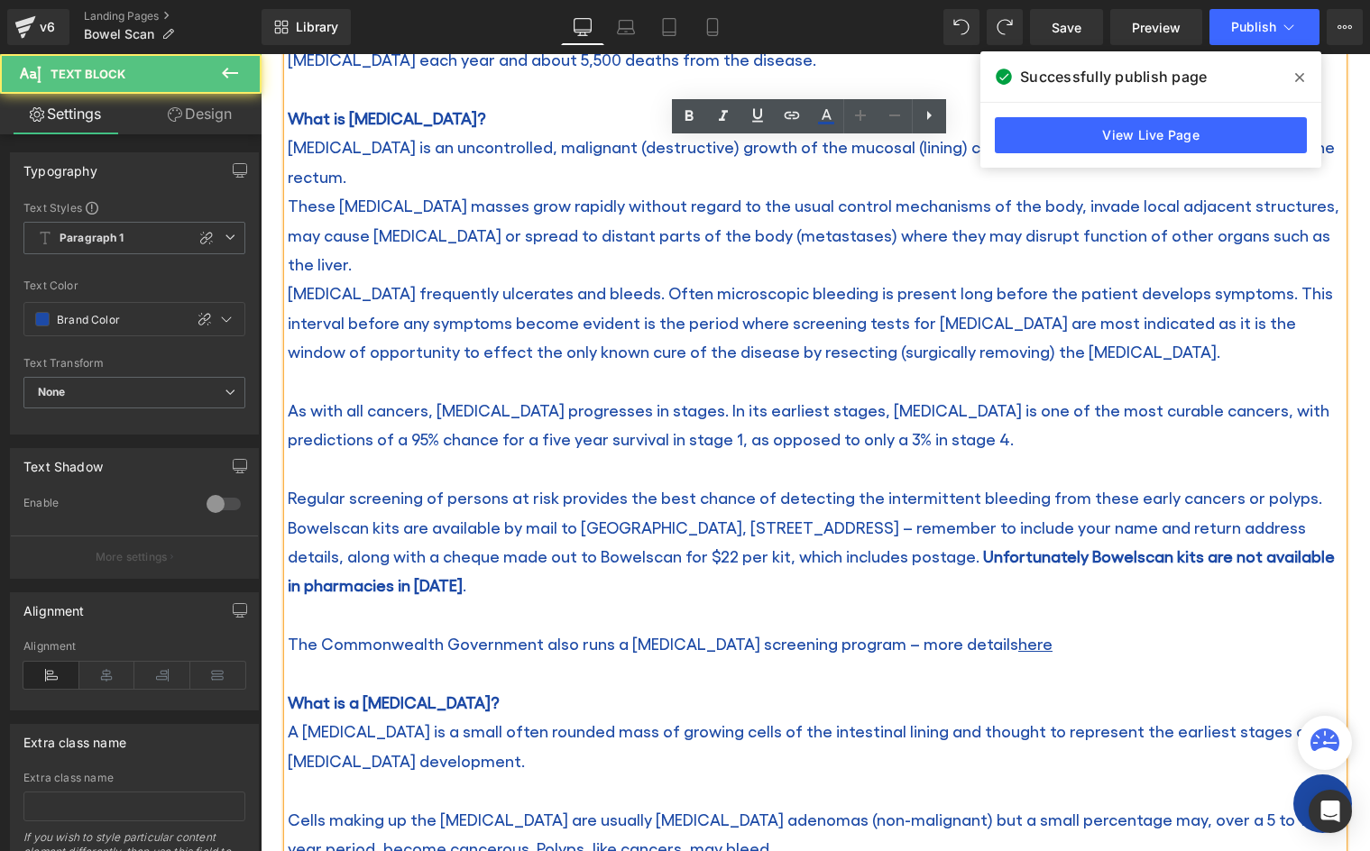
click at [288, 805] on p "Cells making up the polyp are usually benign adenomas (non-malignant) but a sma…" at bounding box center [815, 834] width 1055 height 59
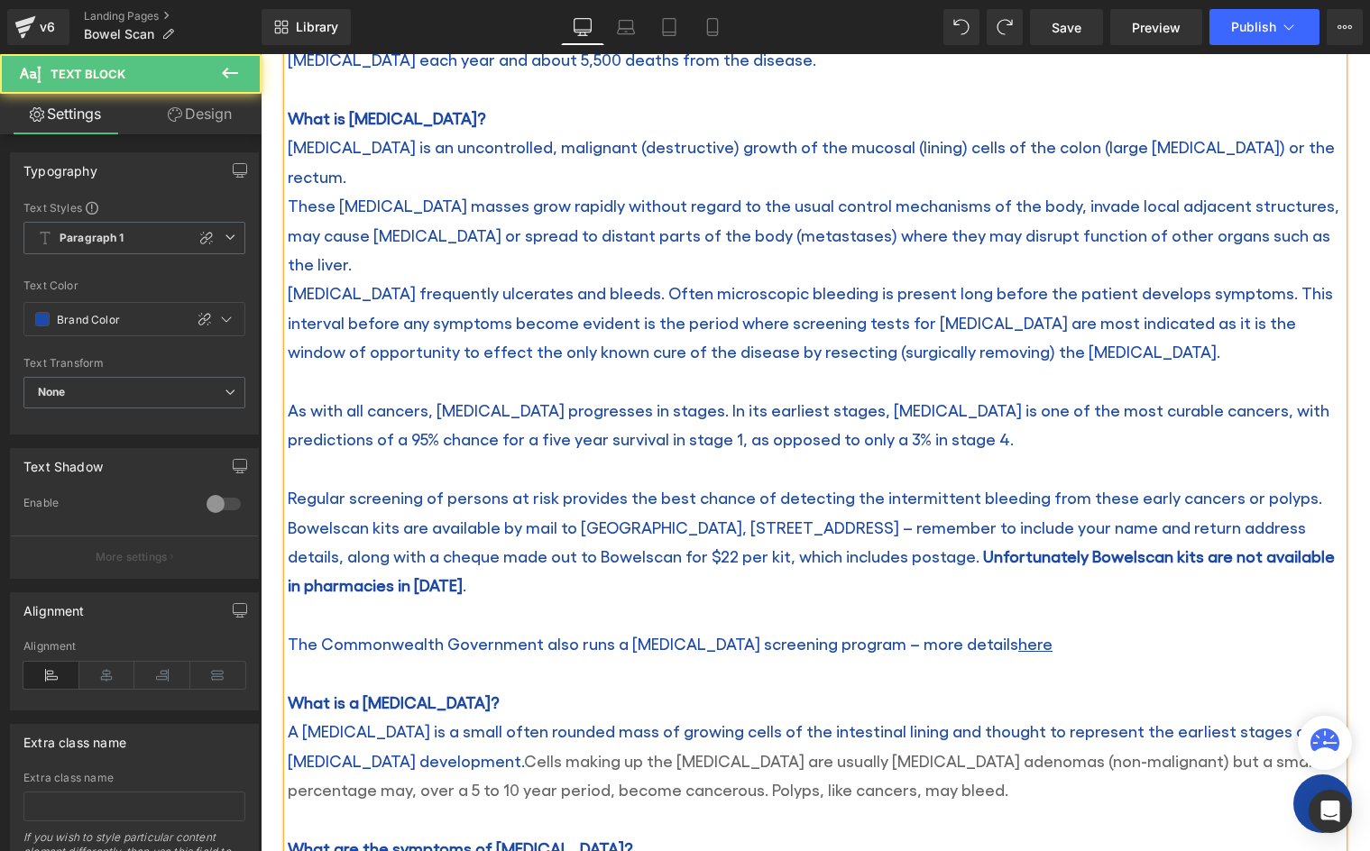
click at [693, 515] on p "Bowelscan kits are available by mail to Bowelscan, PO Box 792, Belmont, VIC, 32…" at bounding box center [815, 571] width 1055 height 117
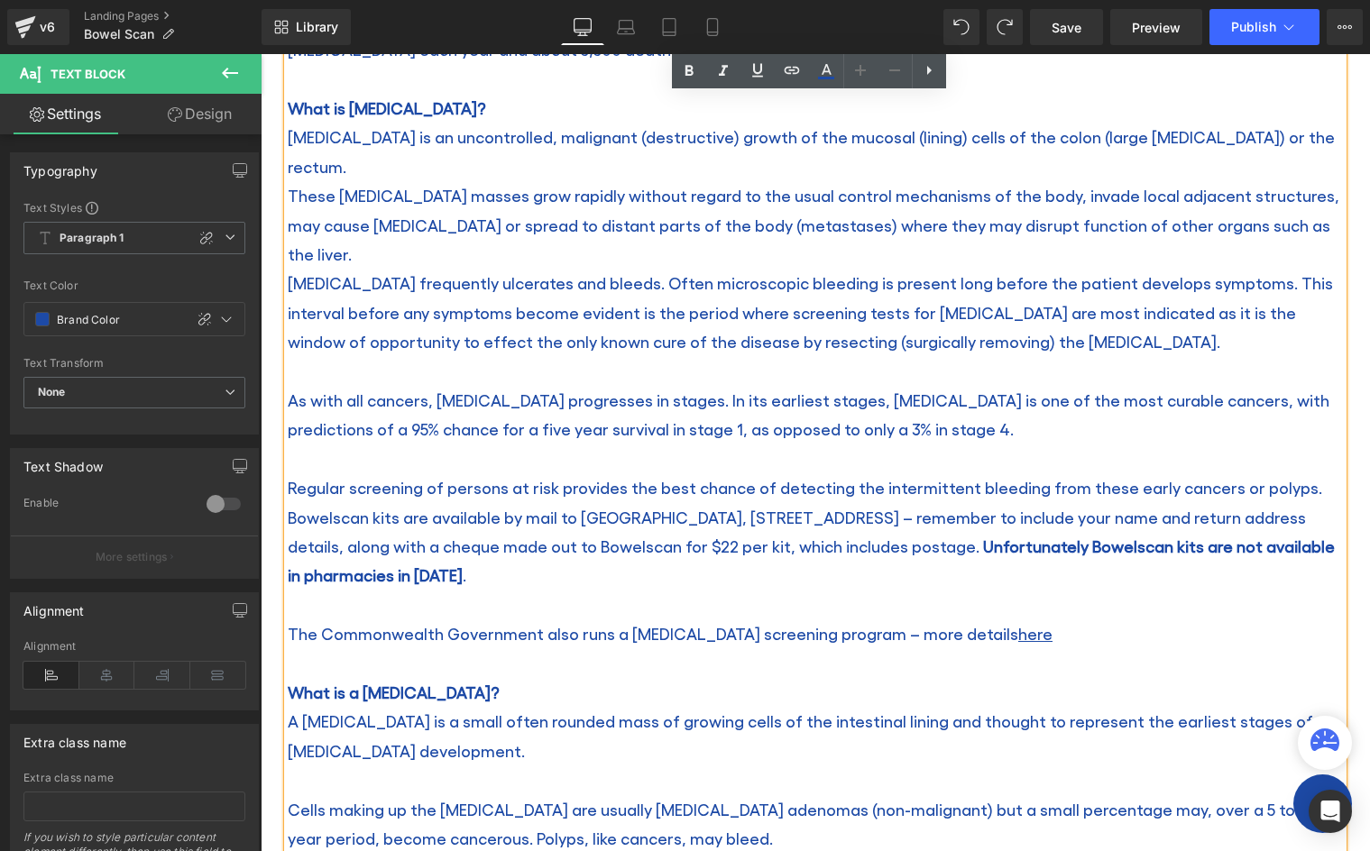
scroll to position [1226, 0]
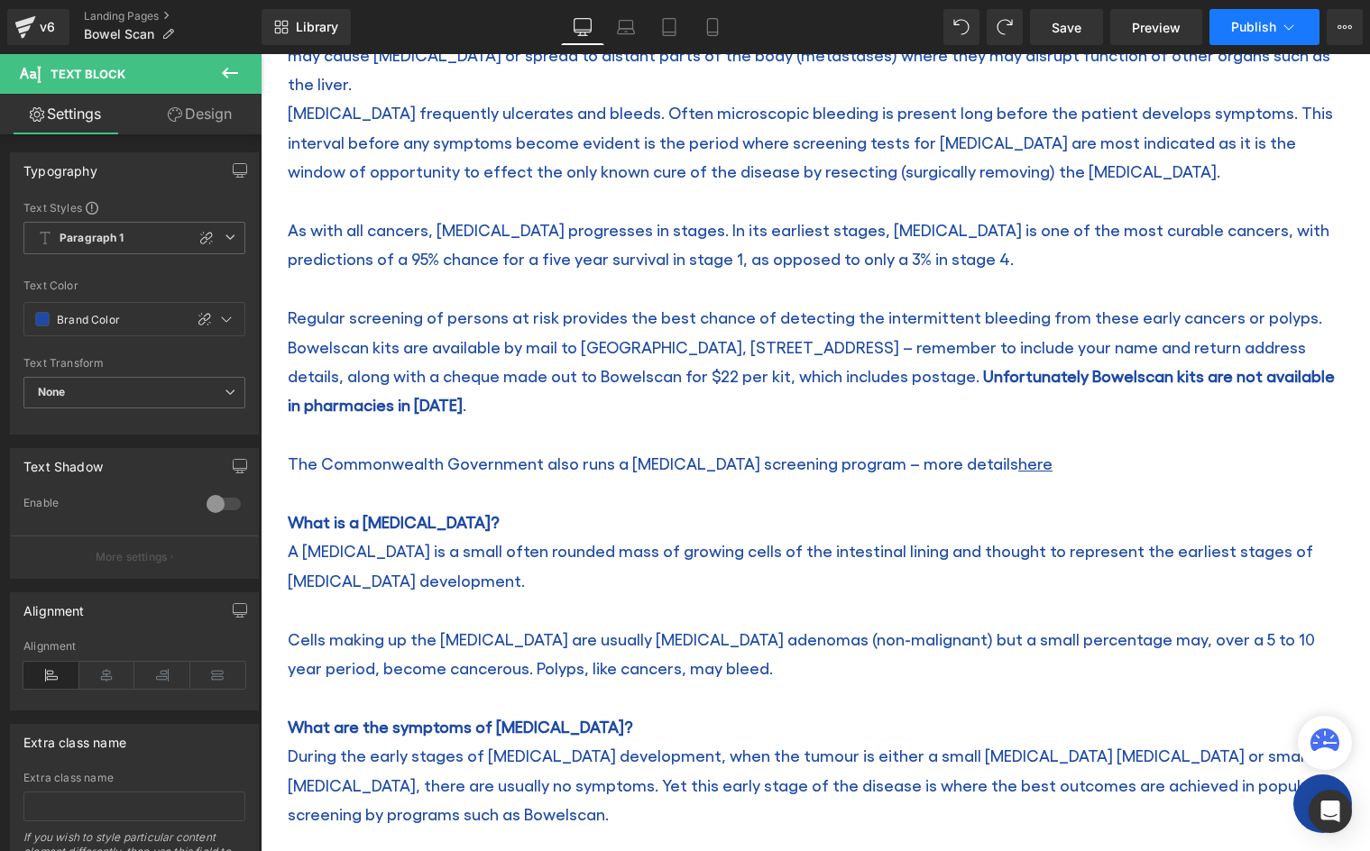
click at [1256, 26] on span "Publish" at bounding box center [1253, 27] width 45 height 14
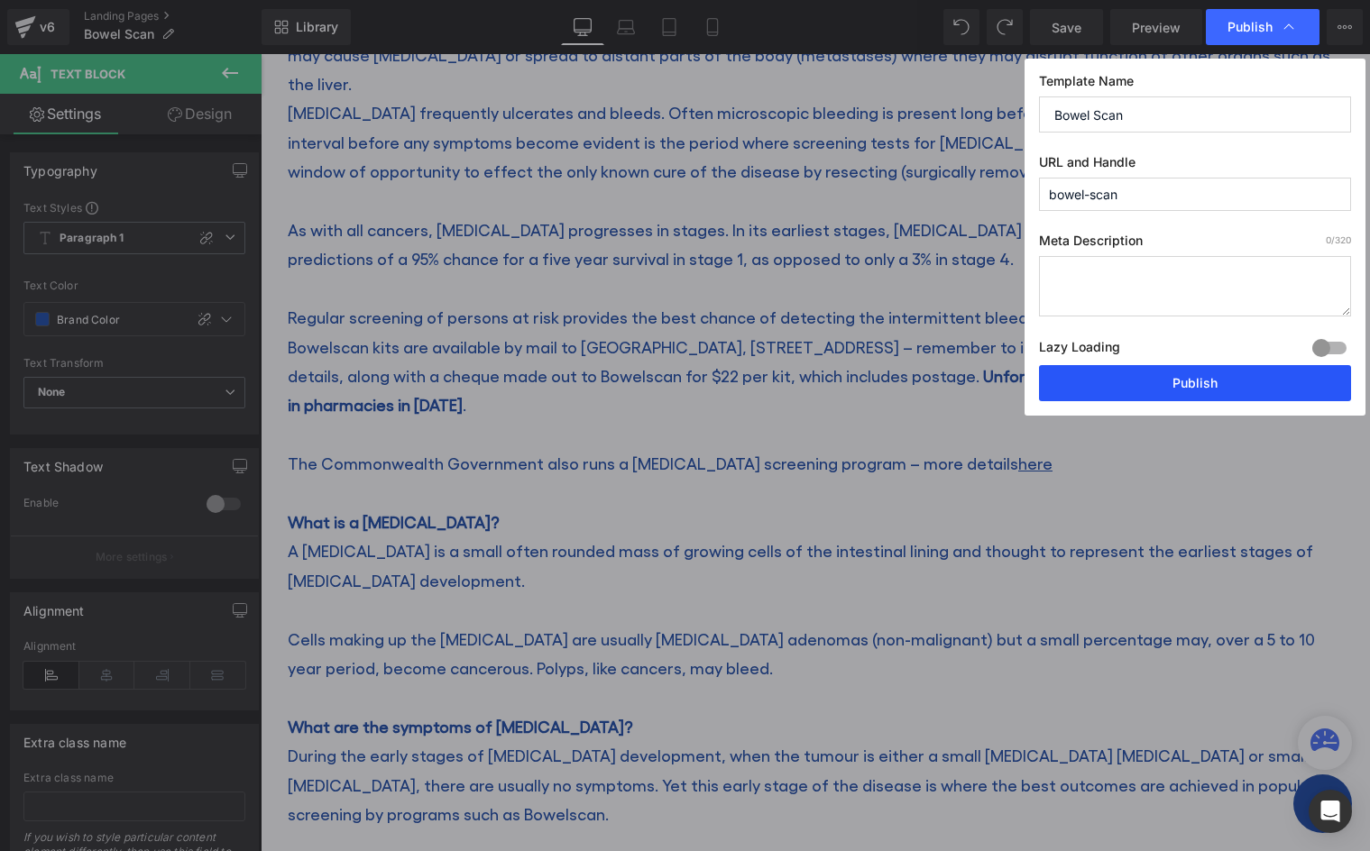
click at [1146, 382] on button "Publish" at bounding box center [1195, 383] width 312 height 36
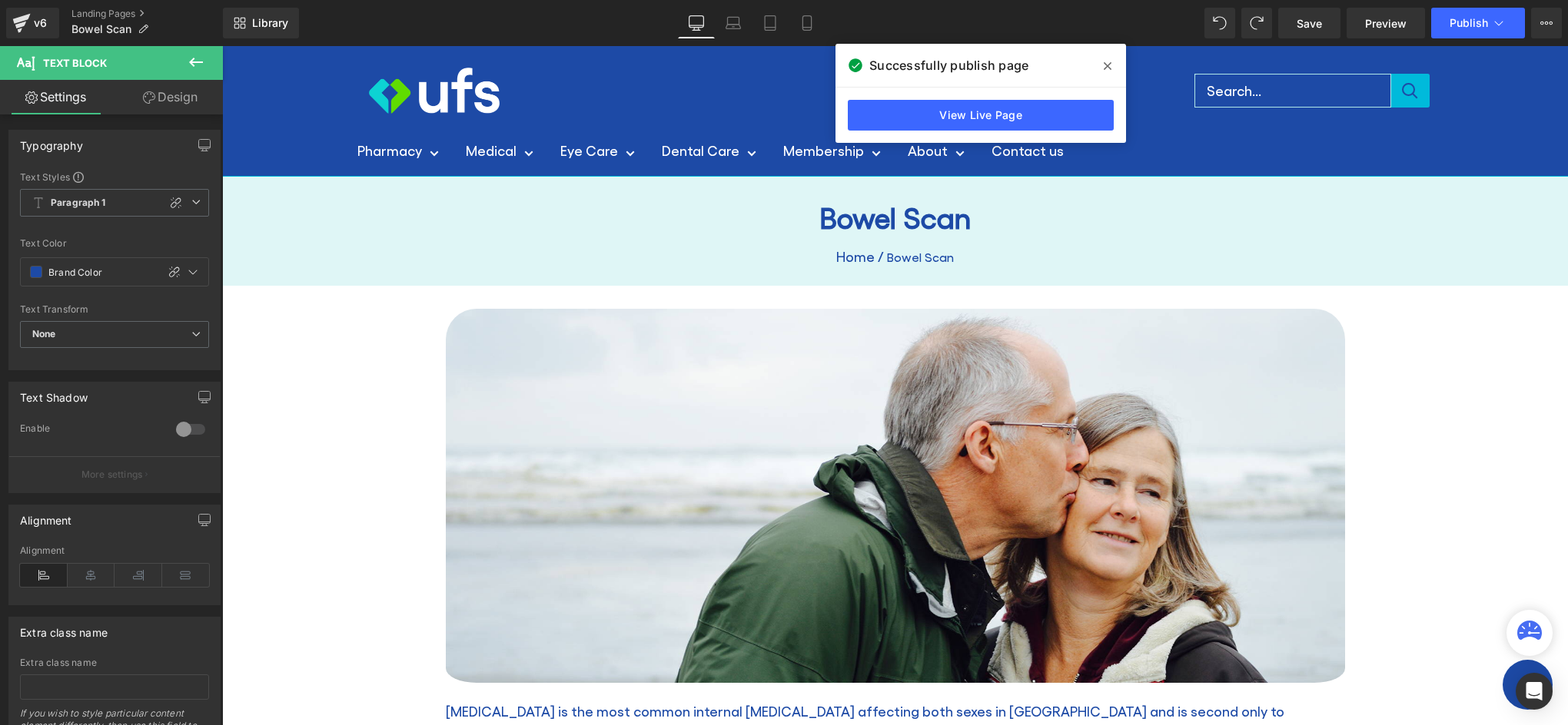
scroll to position [0, 0]
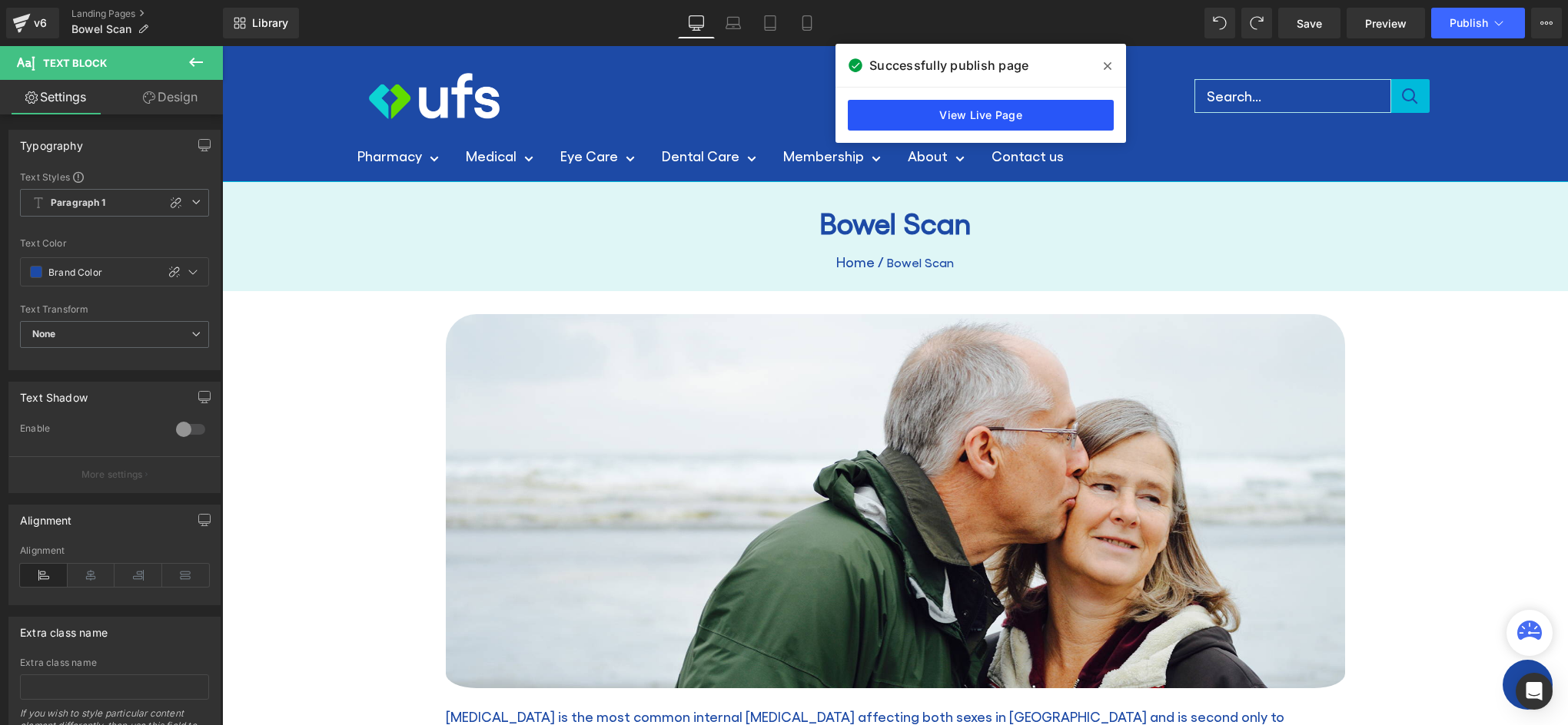
click at [908, 106] on link "View Live Page" at bounding box center [981, 115] width 266 height 31
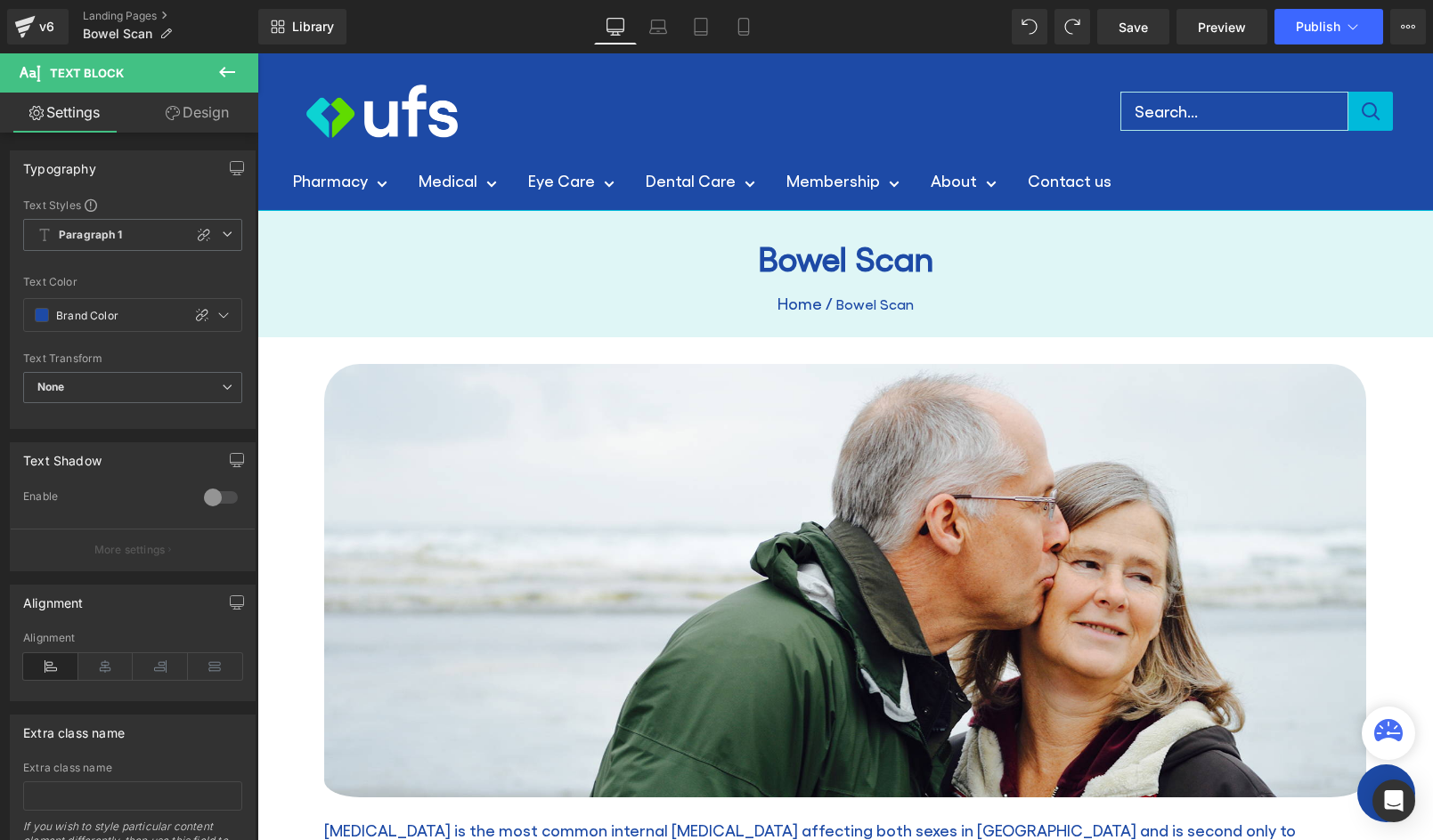
click at [224, 68] on icon at bounding box center [227, 72] width 16 height 11
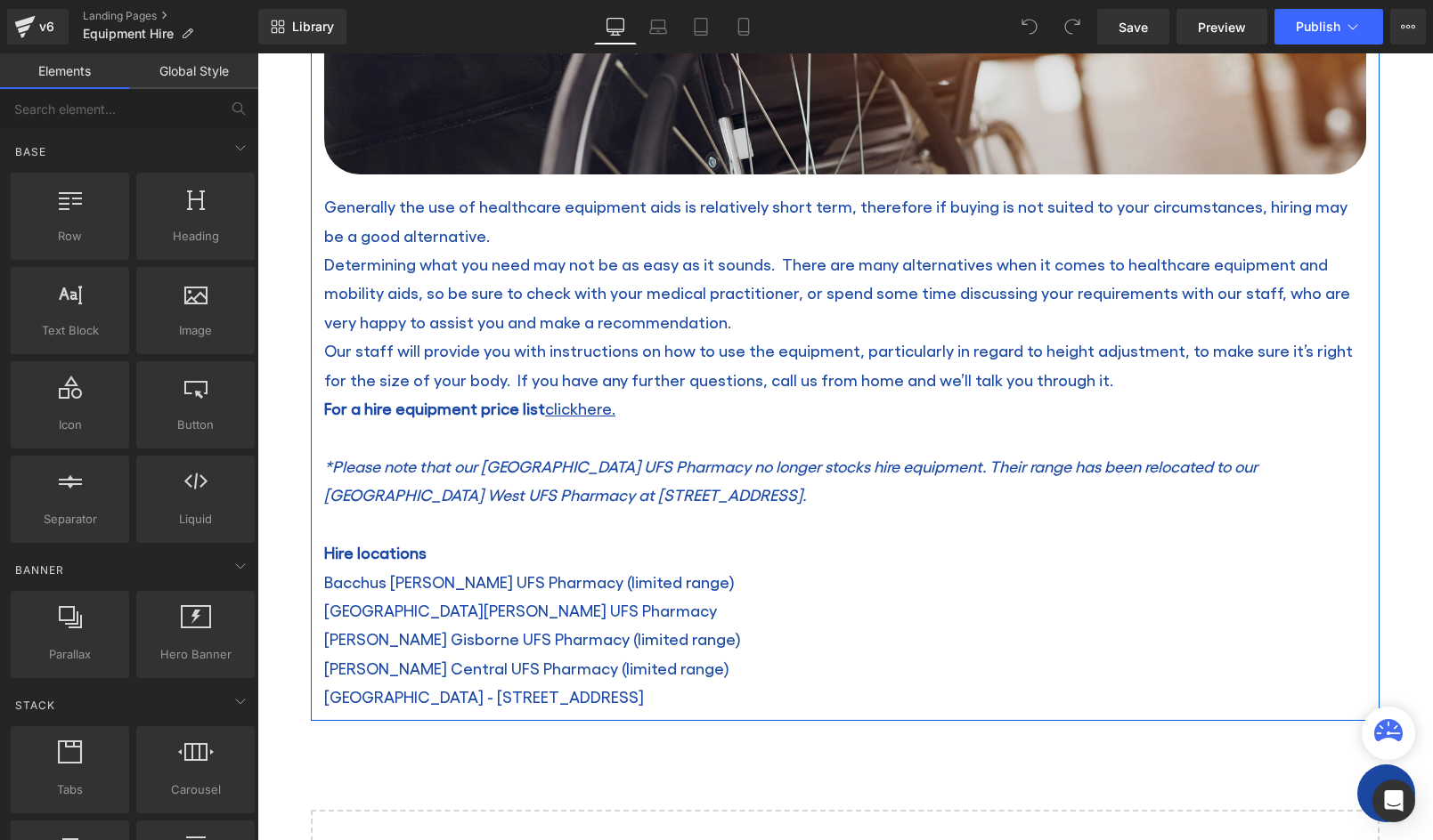
scroll to position [623, 0]
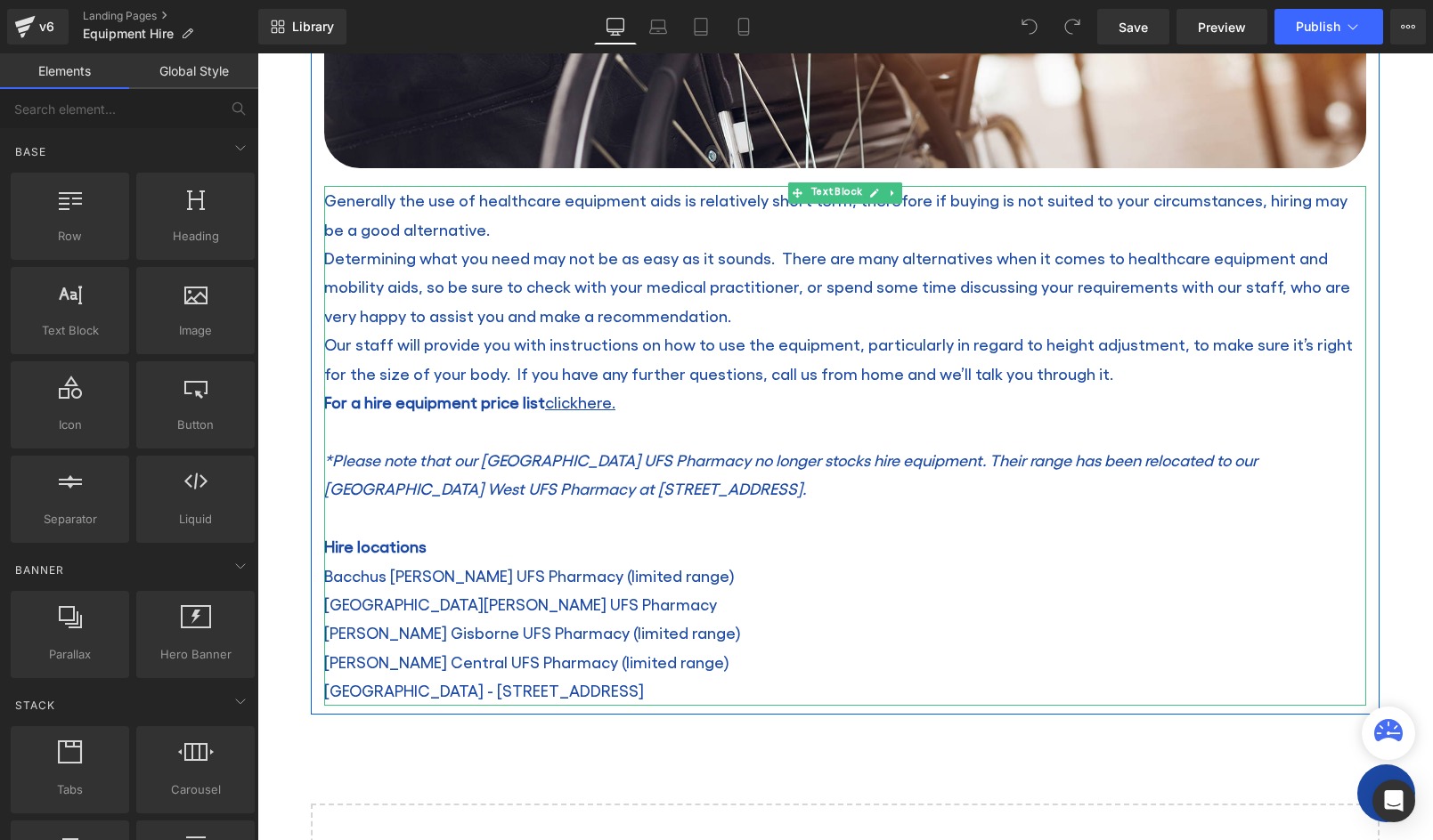
click at [471, 229] on p "Generally the use of healthcare equipment aids is relatively short term, theref…" at bounding box center [844, 215] width 1042 height 58
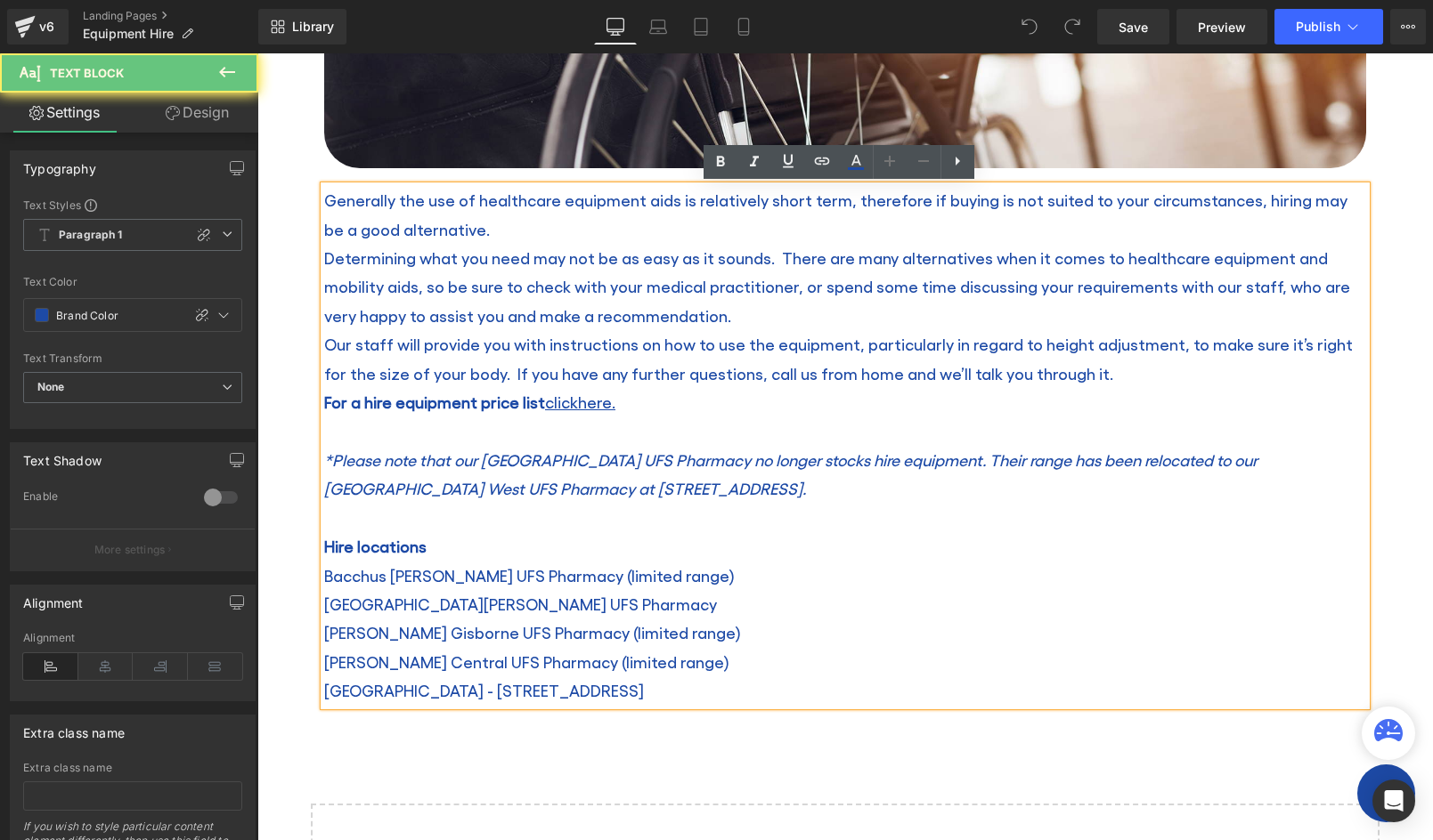
click at [471, 231] on p "Generally the use of healthcare equipment aids is relatively short term, theref…" at bounding box center [844, 215] width 1042 height 58
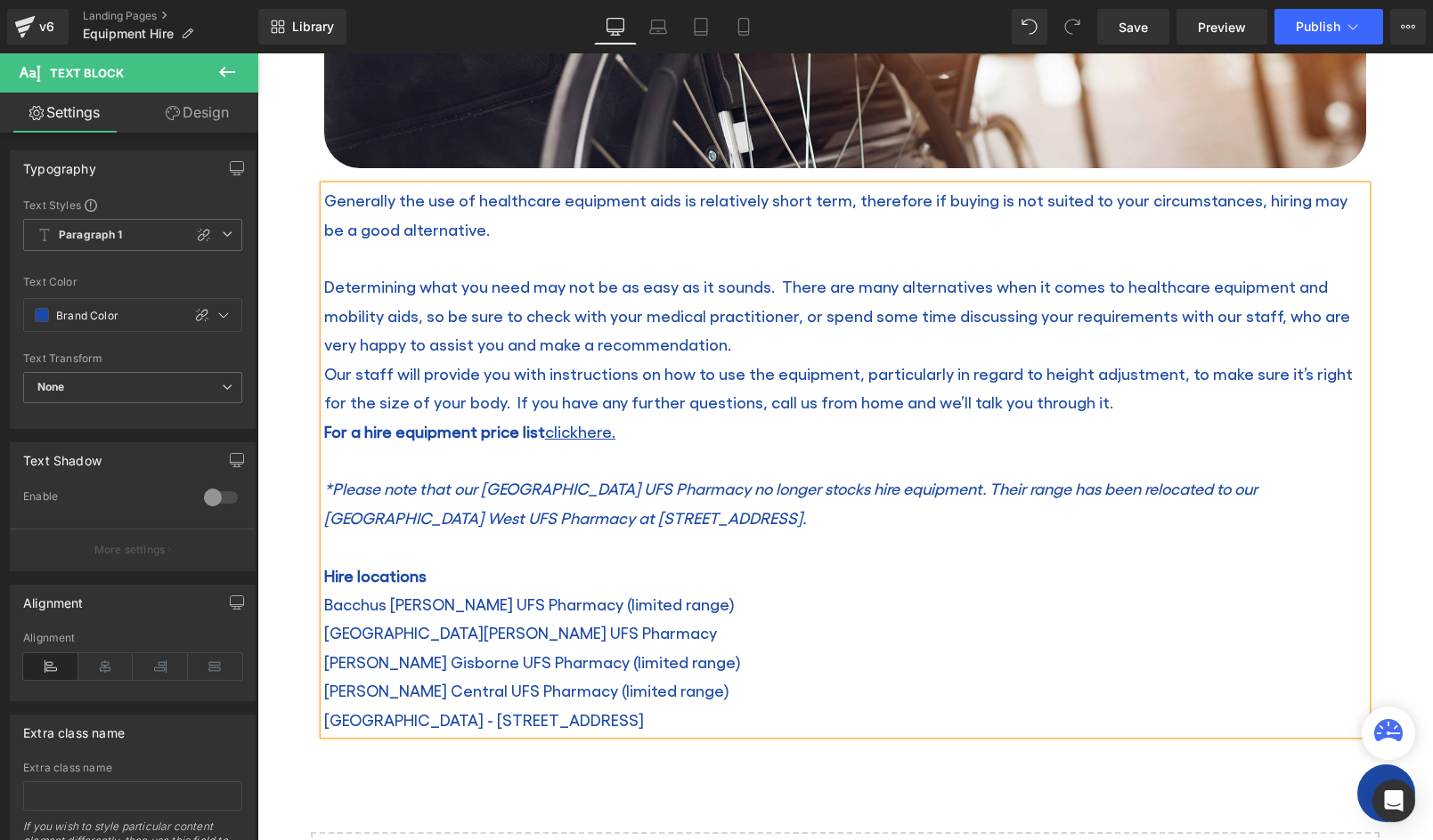
click at [651, 341] on p "Determining what you need may not be as easy as it sounds. There are many alter…" at bounding box center [844, 315] width 1042 height 86
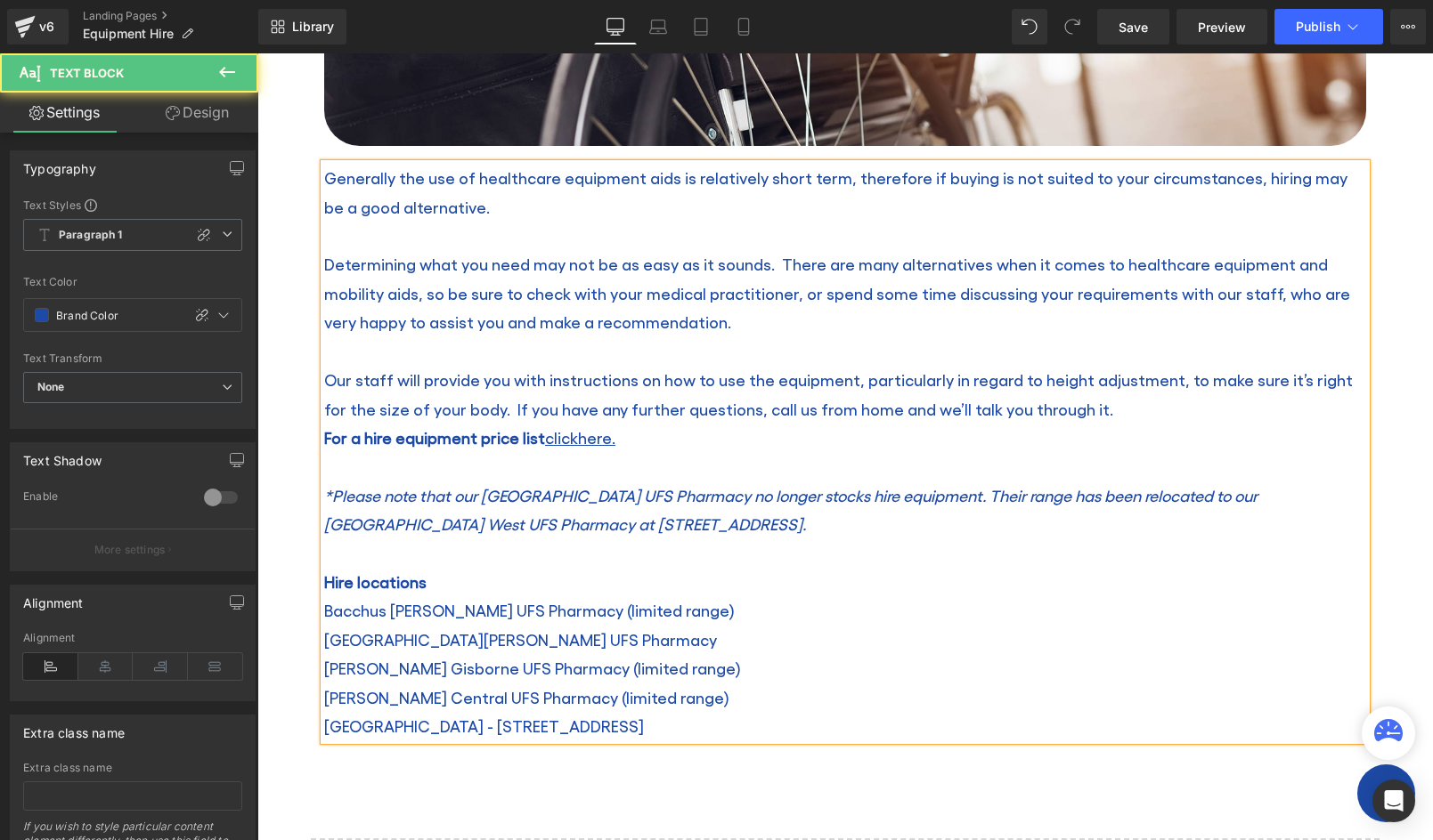
scroll to position [713, 0]
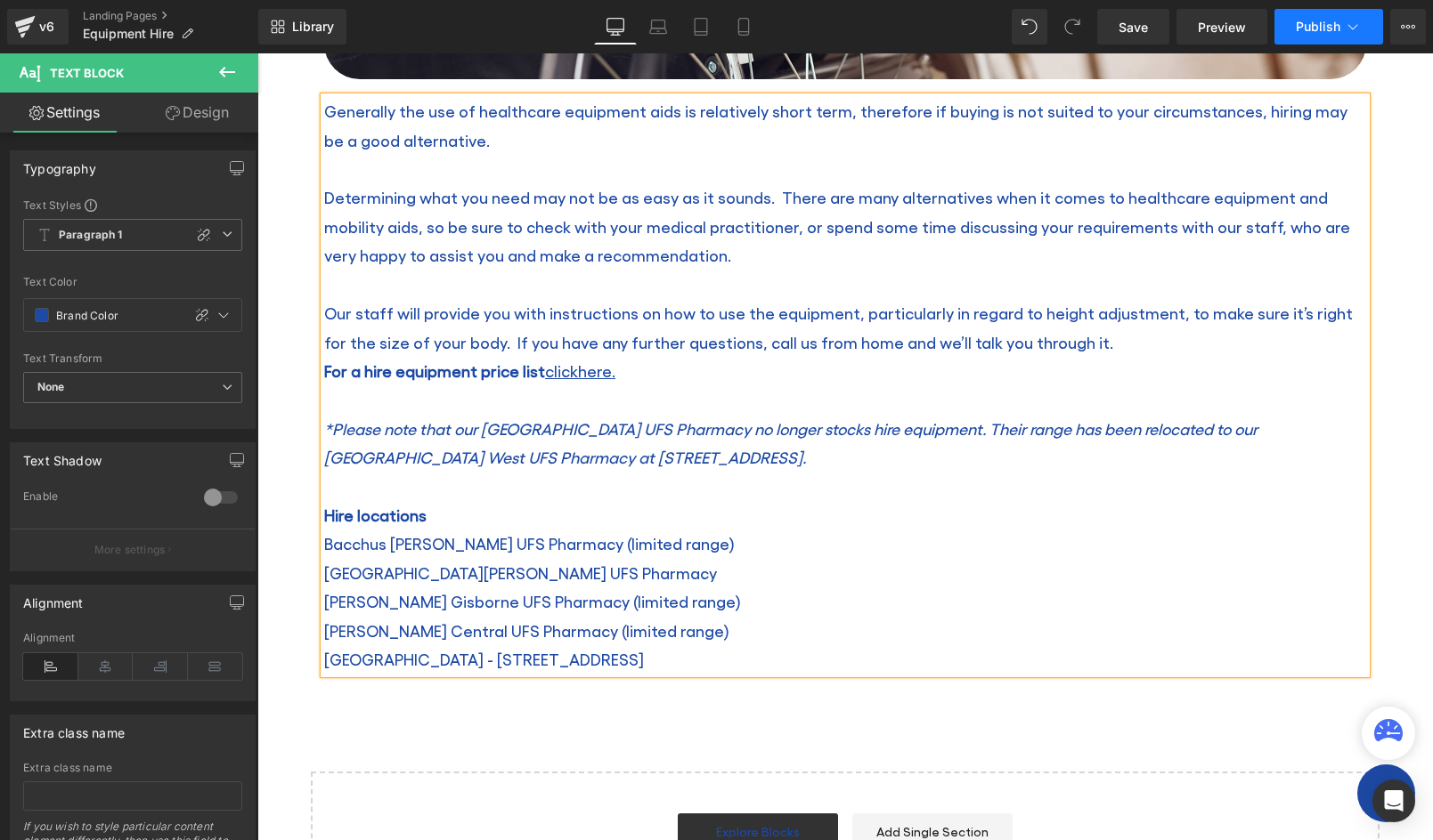
click at [1326, 22] on span "Publish" at bounding box center [1317, 27] width 44 height 14
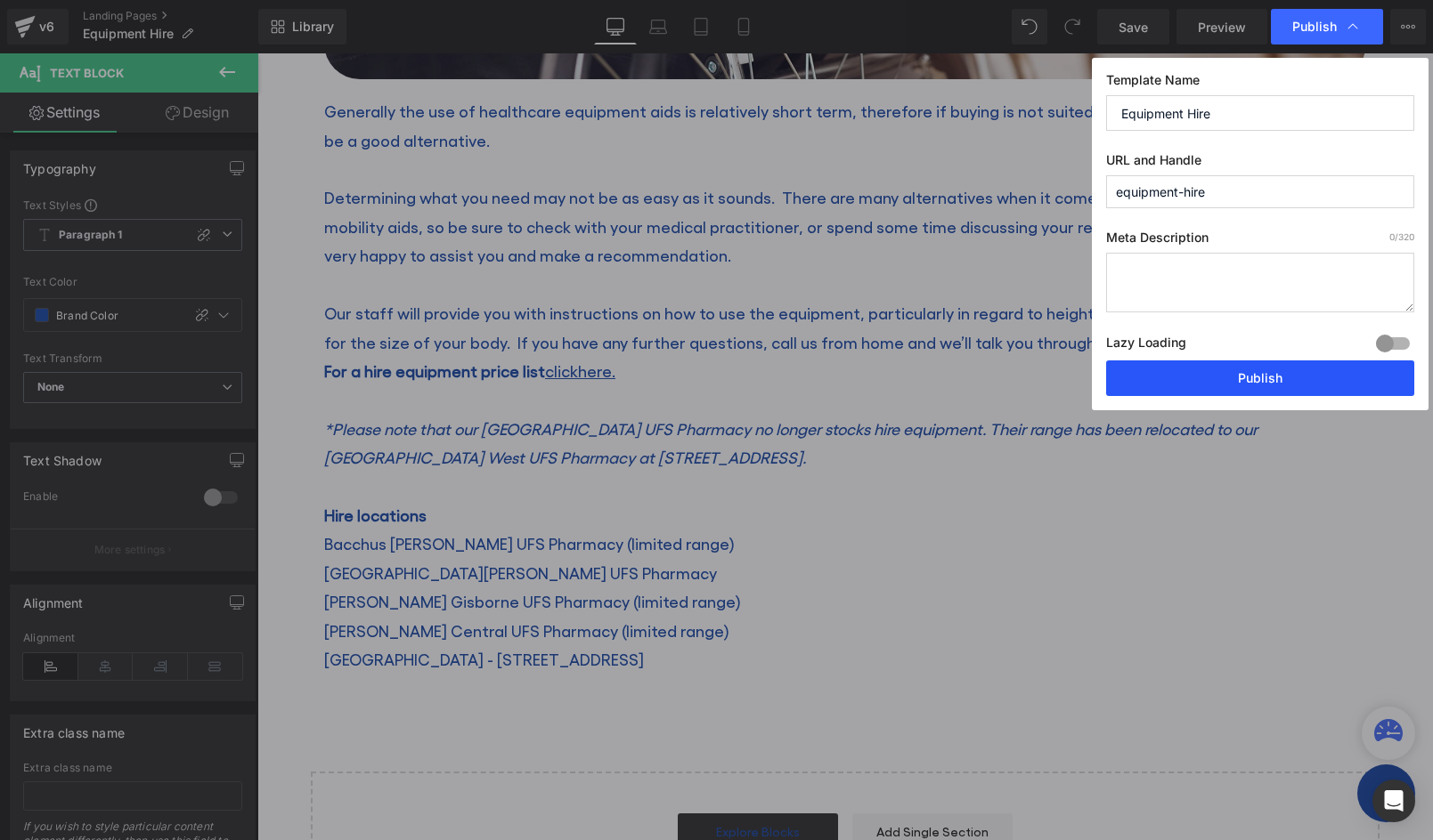
click at [1205, 379] on button "Publish" at bounding box center [1260, 378] width 308 height 36
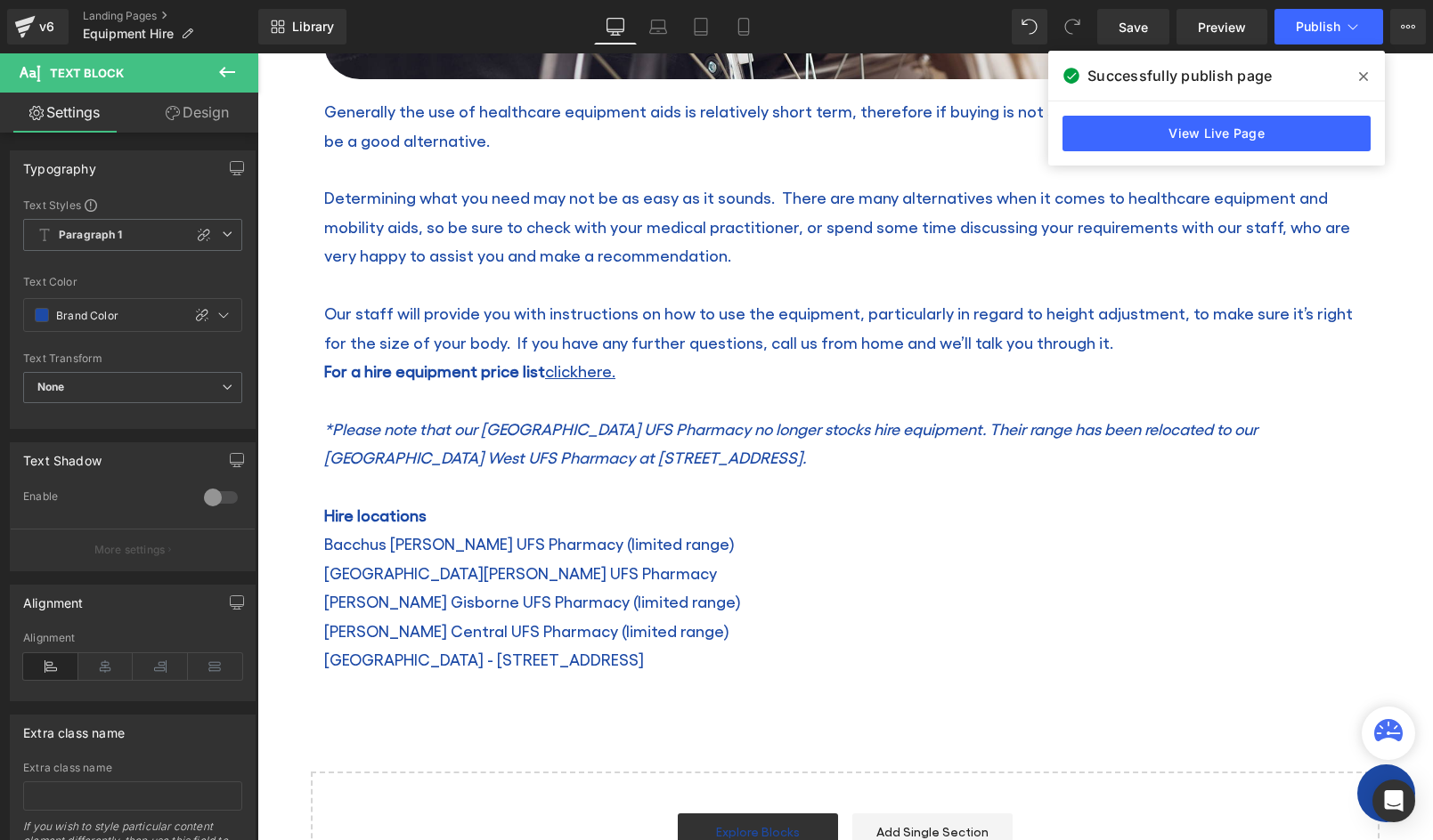
click at [1372, 73] on span at bounding box center [1364, 76] width 29 height 29
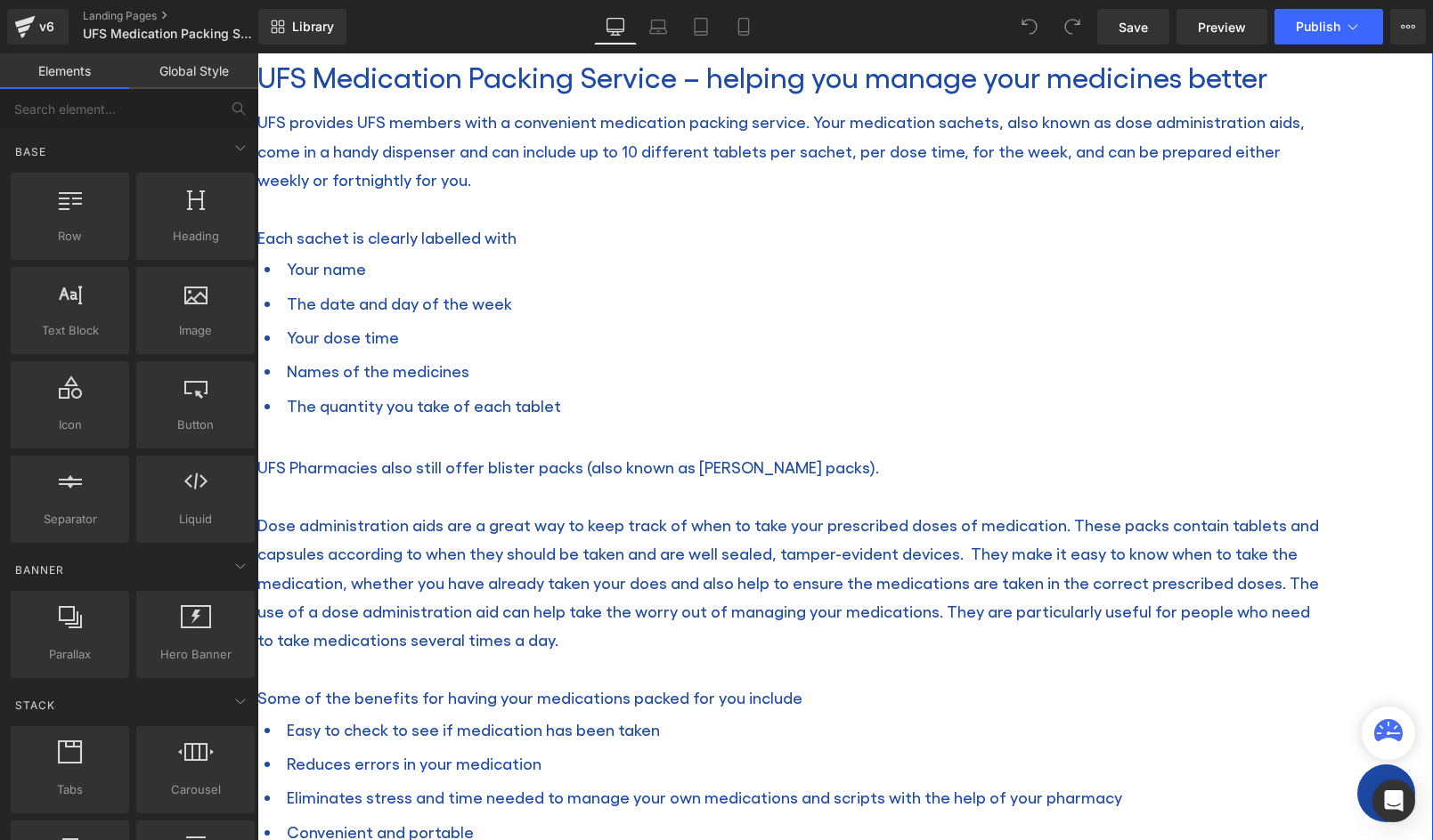
scroll to position [802, 0]
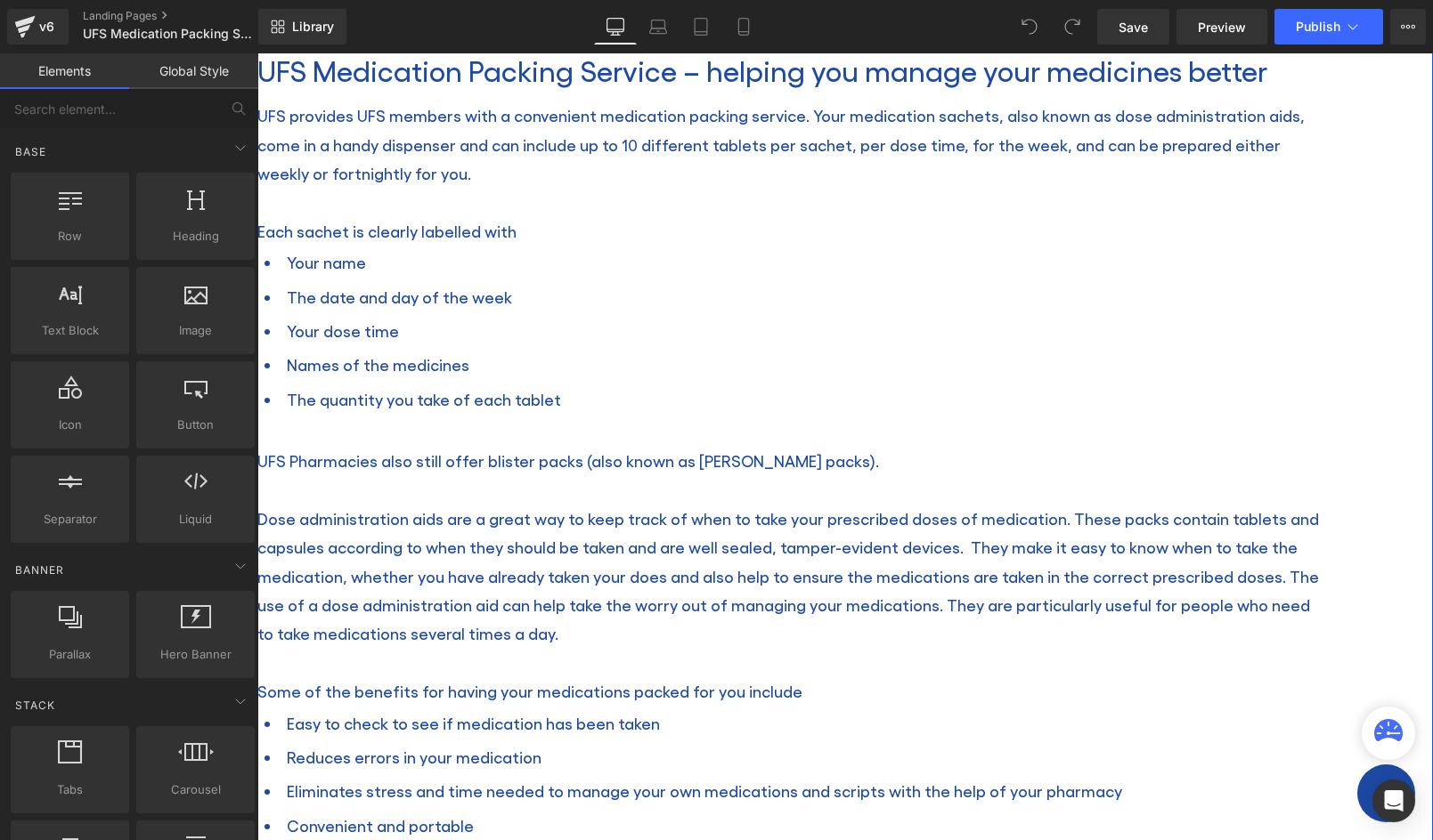
click at [382, 447] on div at bounding box center [792, 431] width 1069 height 31
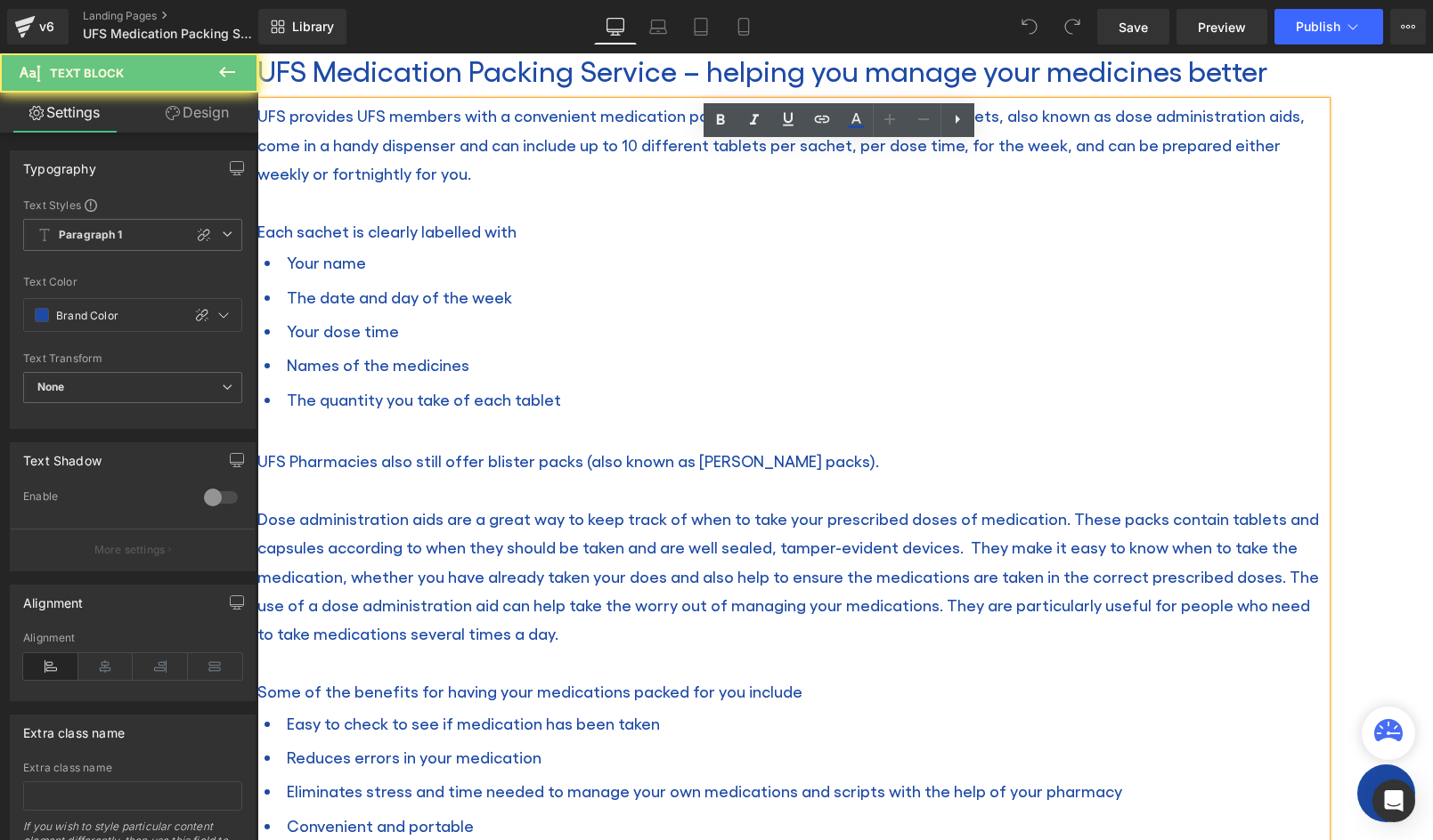
click at [388, 447] on div at bounding box center [792, 431] width 1069 height 31
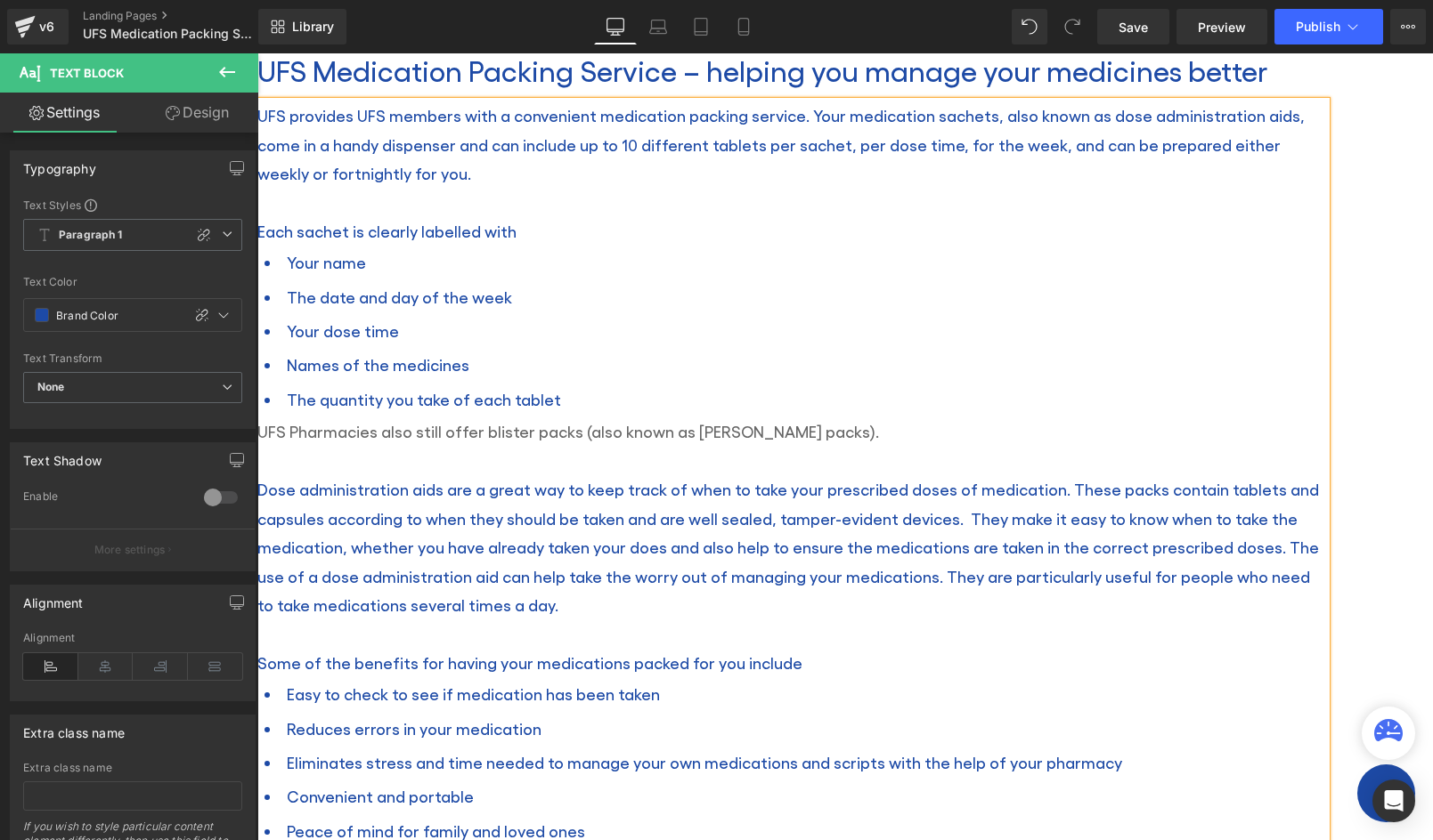
click at [377, 440] on span "UFS Pharmacies also still offer blister packs (also known as Webster packs)." at bounding box center [569, 431] width 622 height 19
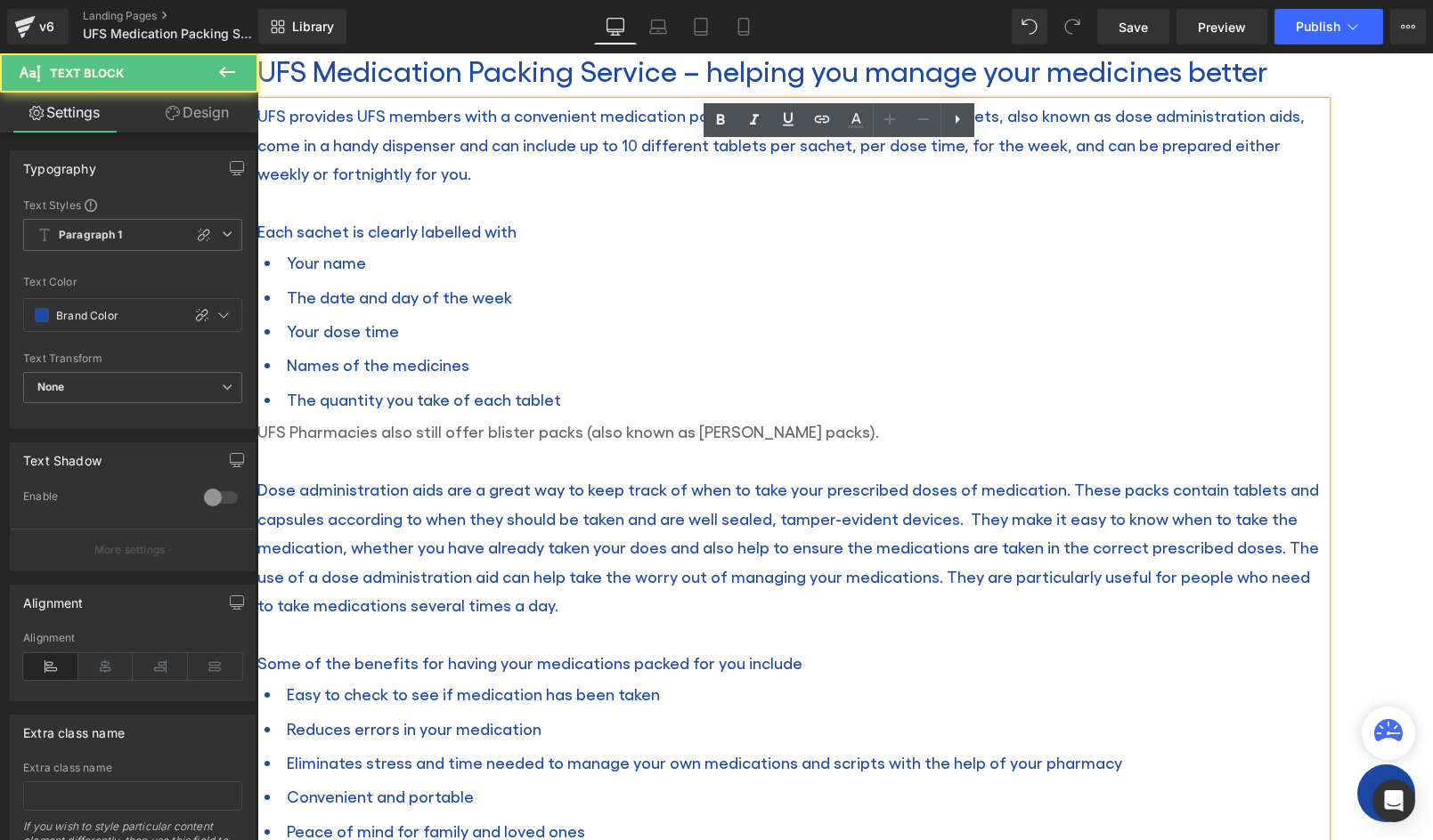
click at [440, 447] on div "UFS Pharmacies also still offer blister packs (also known as Webster packs)." at bounding box center [792, 431] width 1069 height 31
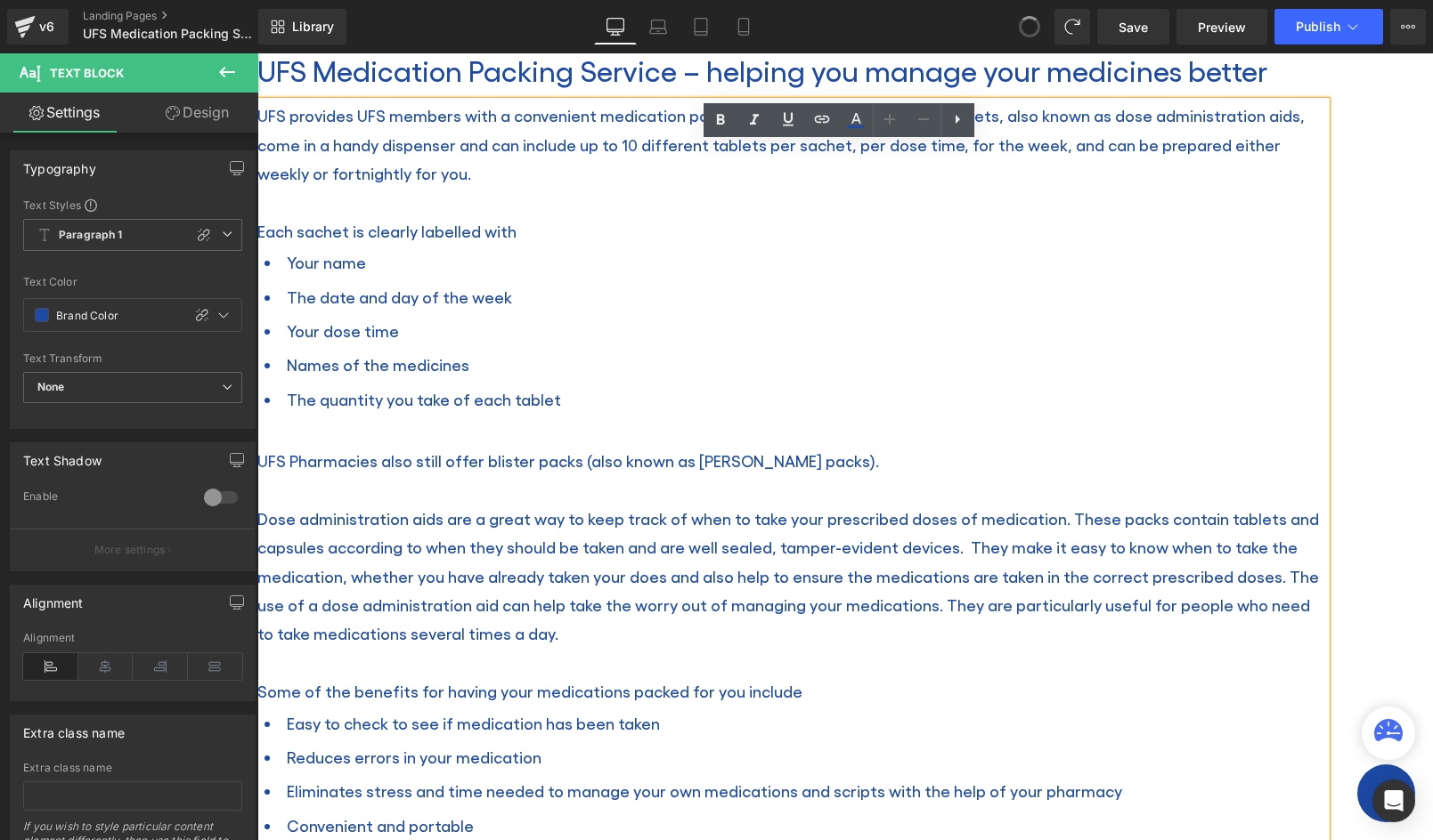
click at [452, 417] on li "The quantity you take of each tablet" at bounding box center [795, 400] width 1062 height 34
drag, startPoint x: 362, startPoint y: 468, endPoint x: 381, endPoint y: 470, distance: 19.1
click at [362, 447] on div at bounding box center [792, 431] width 1069 height 31
drag, startPoint x: 662, startPoint y: 441, endPoint x: 662, endPoint y: 459, distance: 18.0
click at [662, 459] on div "UFS provides UFS members with a convenient medication packing service. Your med…" at bounding box center [792, 540] width 1069 height 877
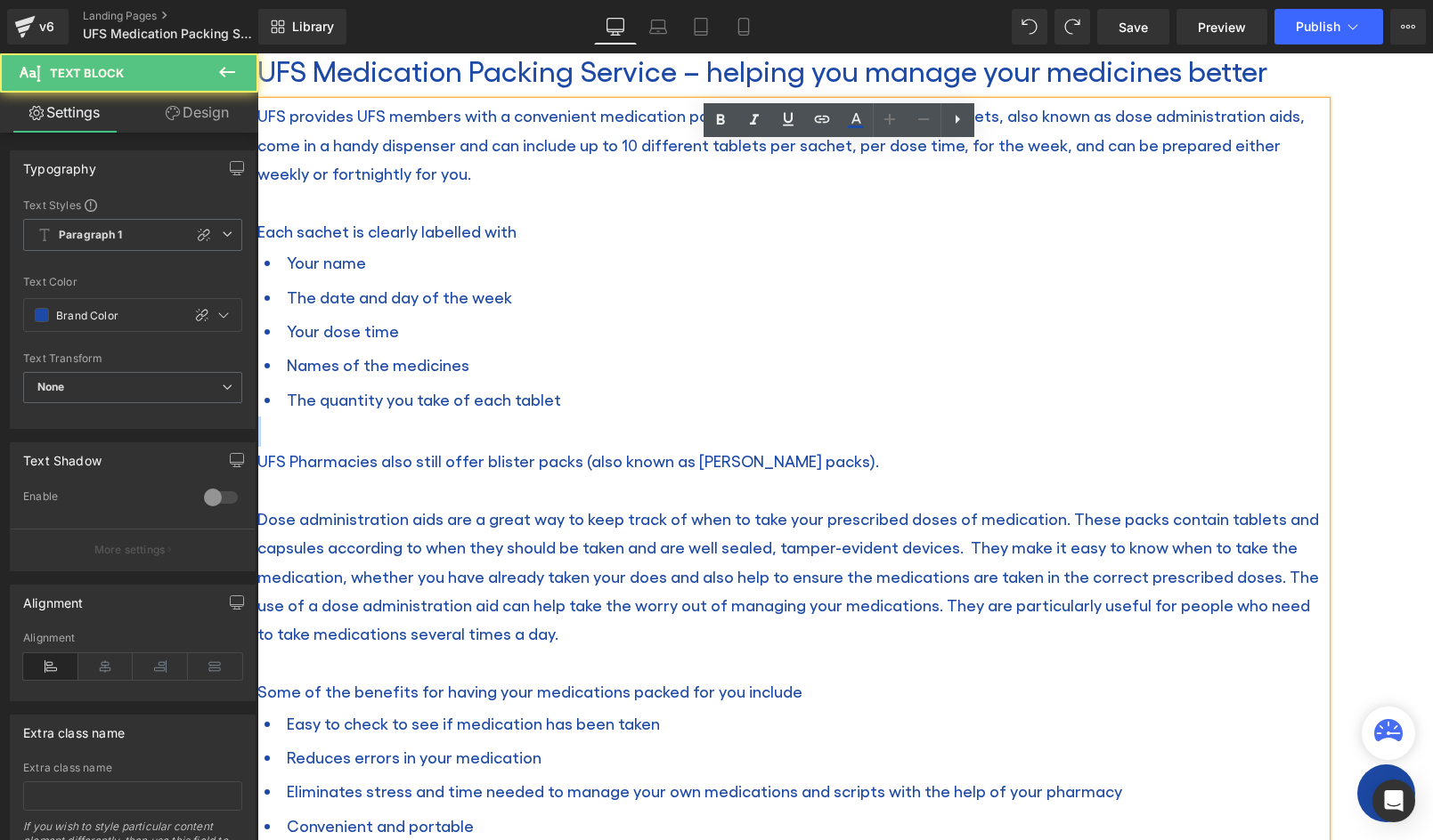
click at [395, 447] on div at bounding box center [792, 431] width 1069 height 31
click at [382, 447] on div at bounding box center [792, 431] width 1069 height 31
drag, startPoint x: 617, startPoint y: 438, endPoint x: 559, endPoint y: 441, distance: 58.1
click at [612, 417] on li "The quantity you take of each tablet" at bounding box center [795, 400] width 1062 height 34
click at [364, 447] on div at bounding box center [792, 431] width 1069 height 31
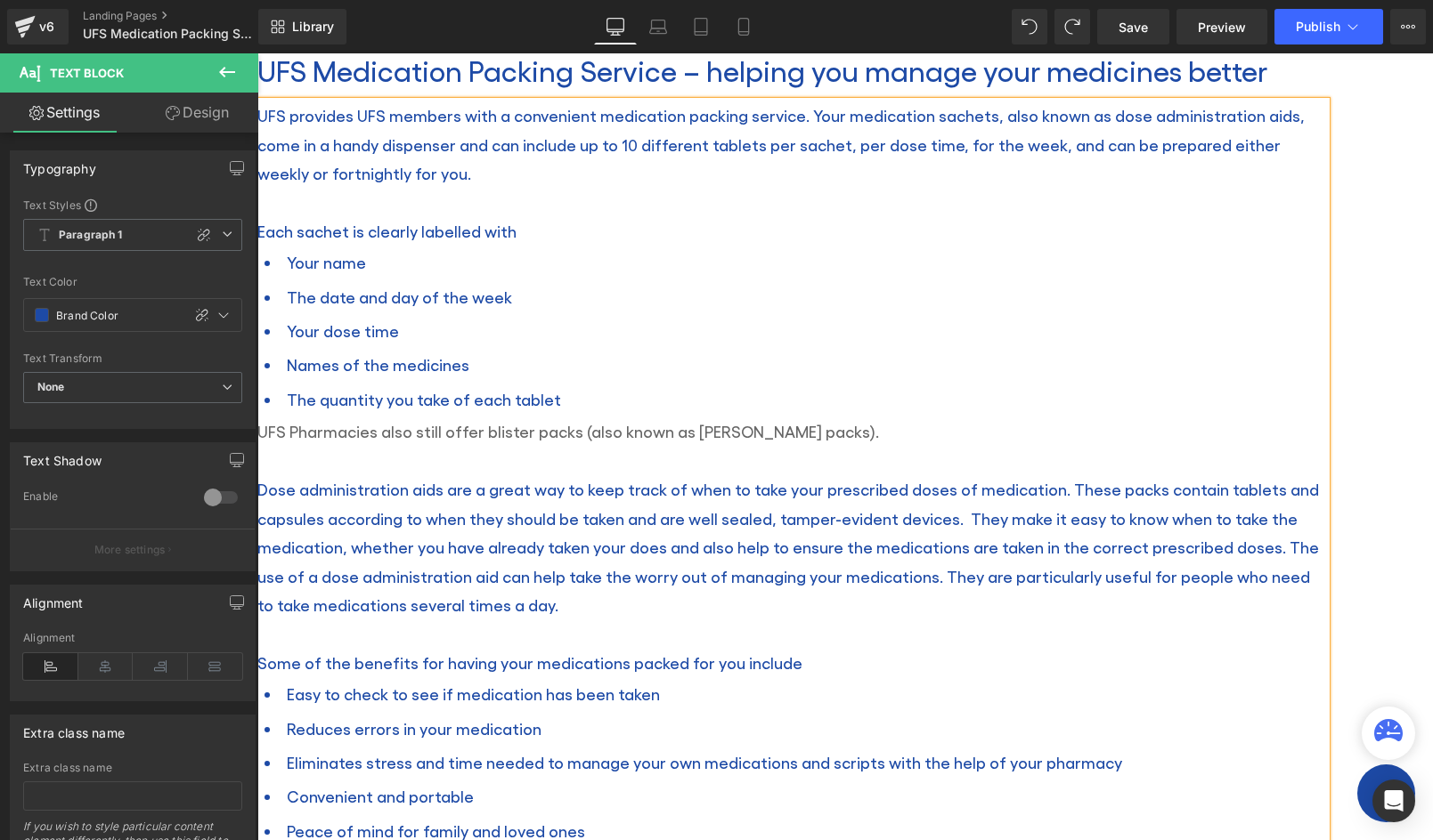
click at [429, 447] on div "UFS Pharmacies also still offer blister packs (also known as Webster packs)." at bounding box center [792, 431] width 1069 height 31
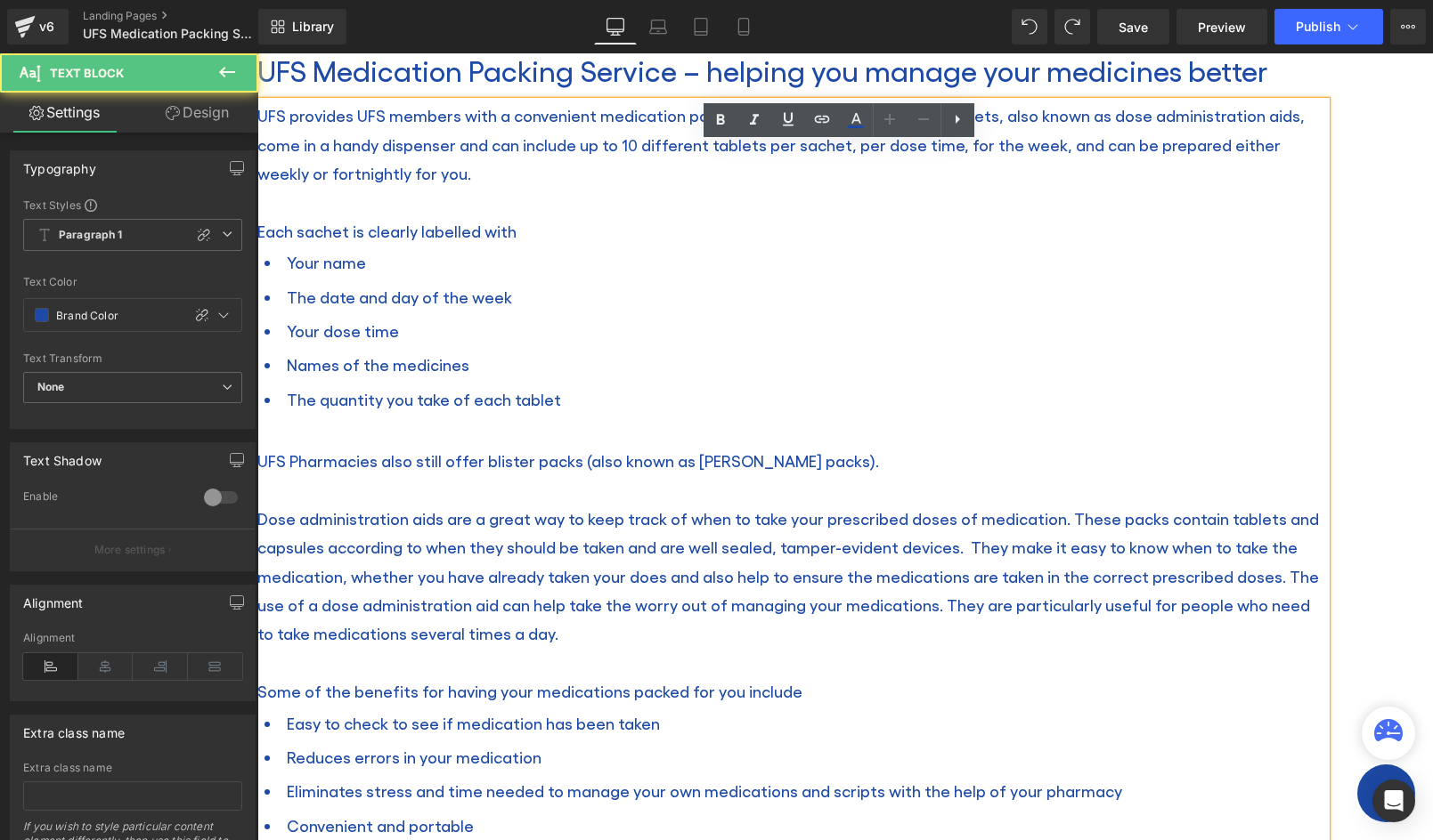
click at [413, 447] on div at bounding box center [792, 431] width 1069 height 31
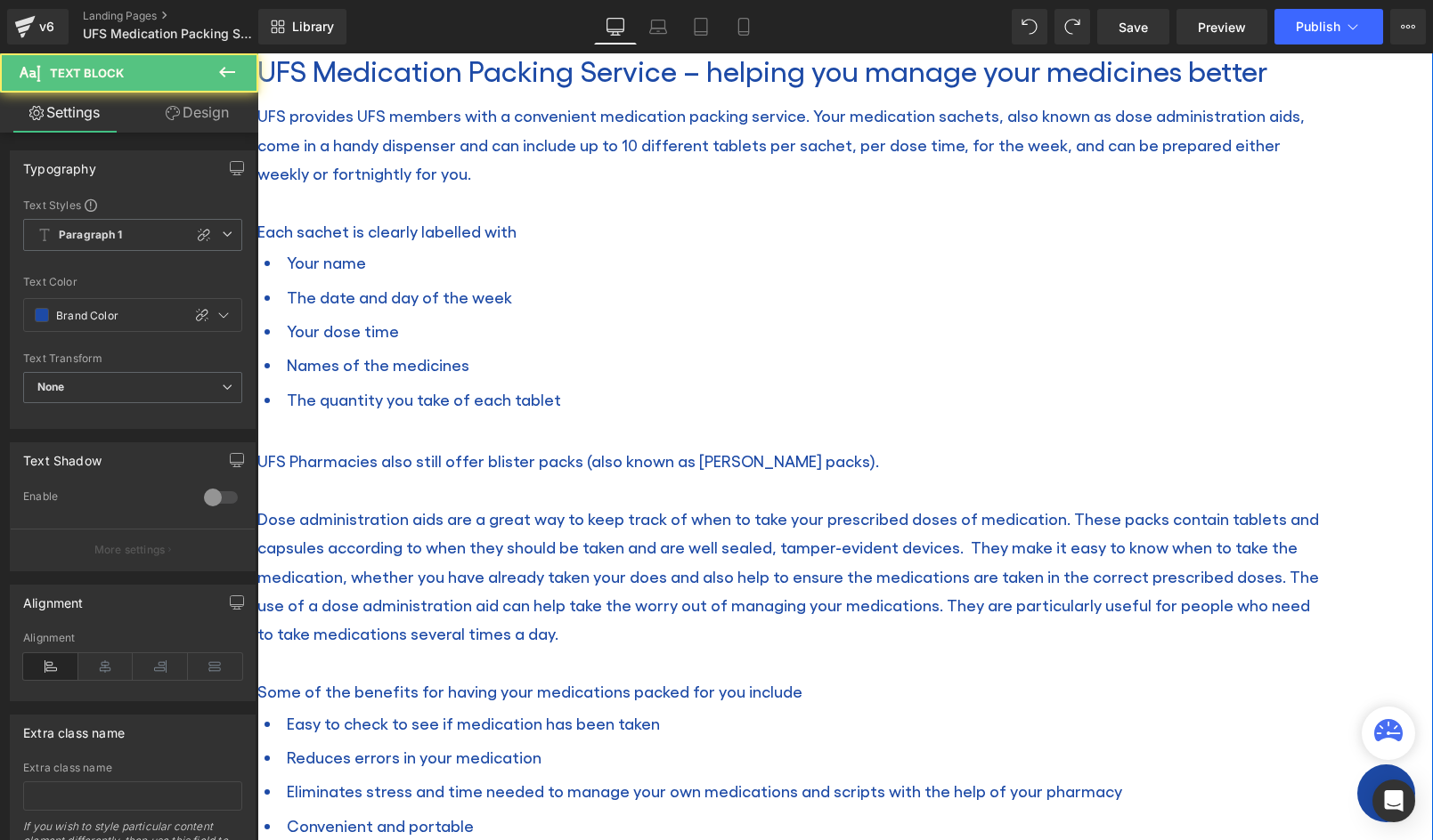
drag, startPoint x: 323, startPoint y: 484, endPoint x: 327, endPoint y: 467, distance: 17.5
click at [327, 447] on div at bounding box center [792, 431] width 1069 height 31
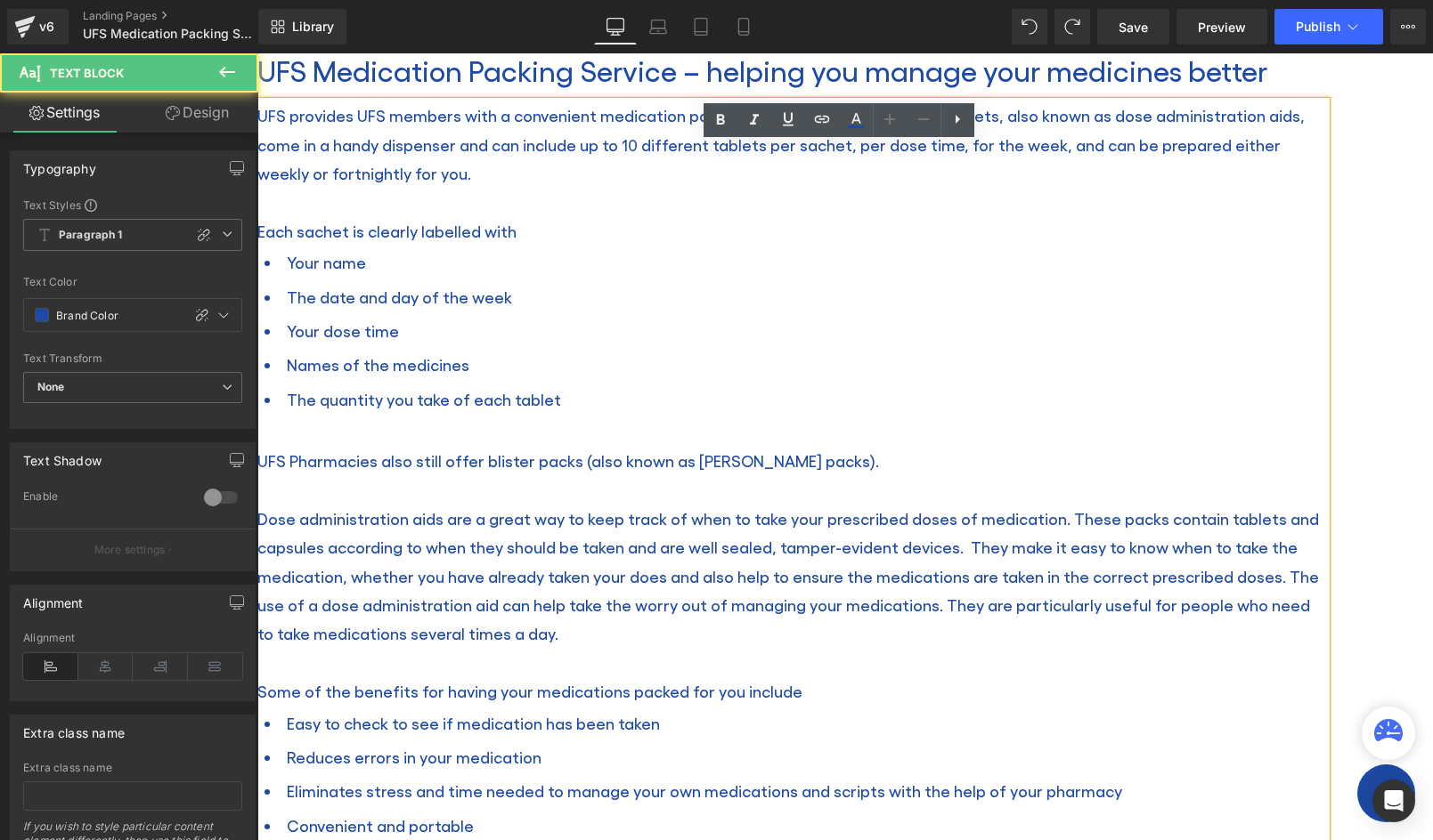
click at [370, 447] on div at bounding box center [792, 431] width 1069 height 31
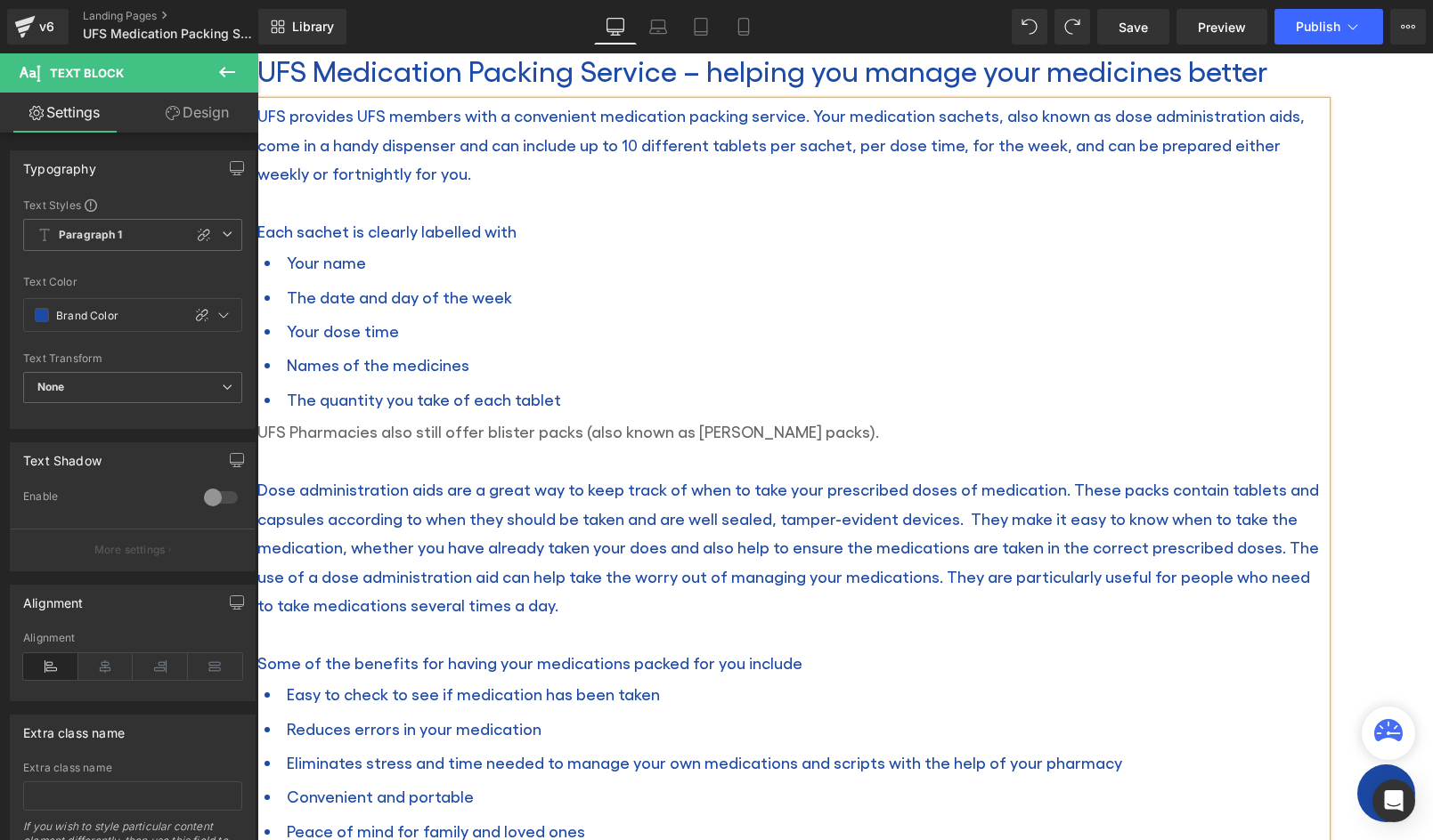
click at [398, 447] on div "UFS Pharmacies also still offer blister packs (also known as Webster packs)." at bounding box center [792, 431] width 1069 height 31
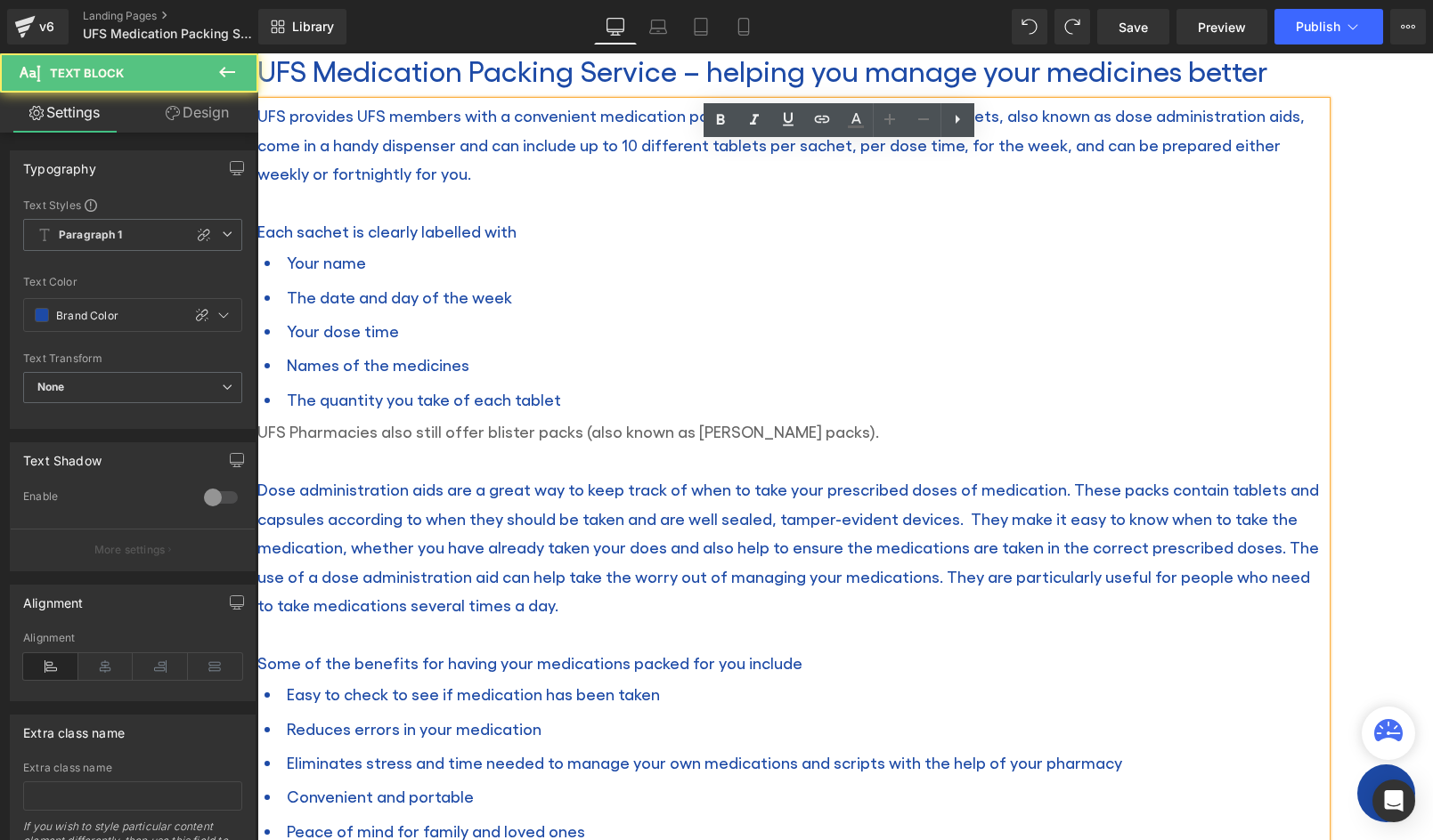
click at [770, 348] on li "Your dose time" at bounding box center [795, 331] width 1062 height 34
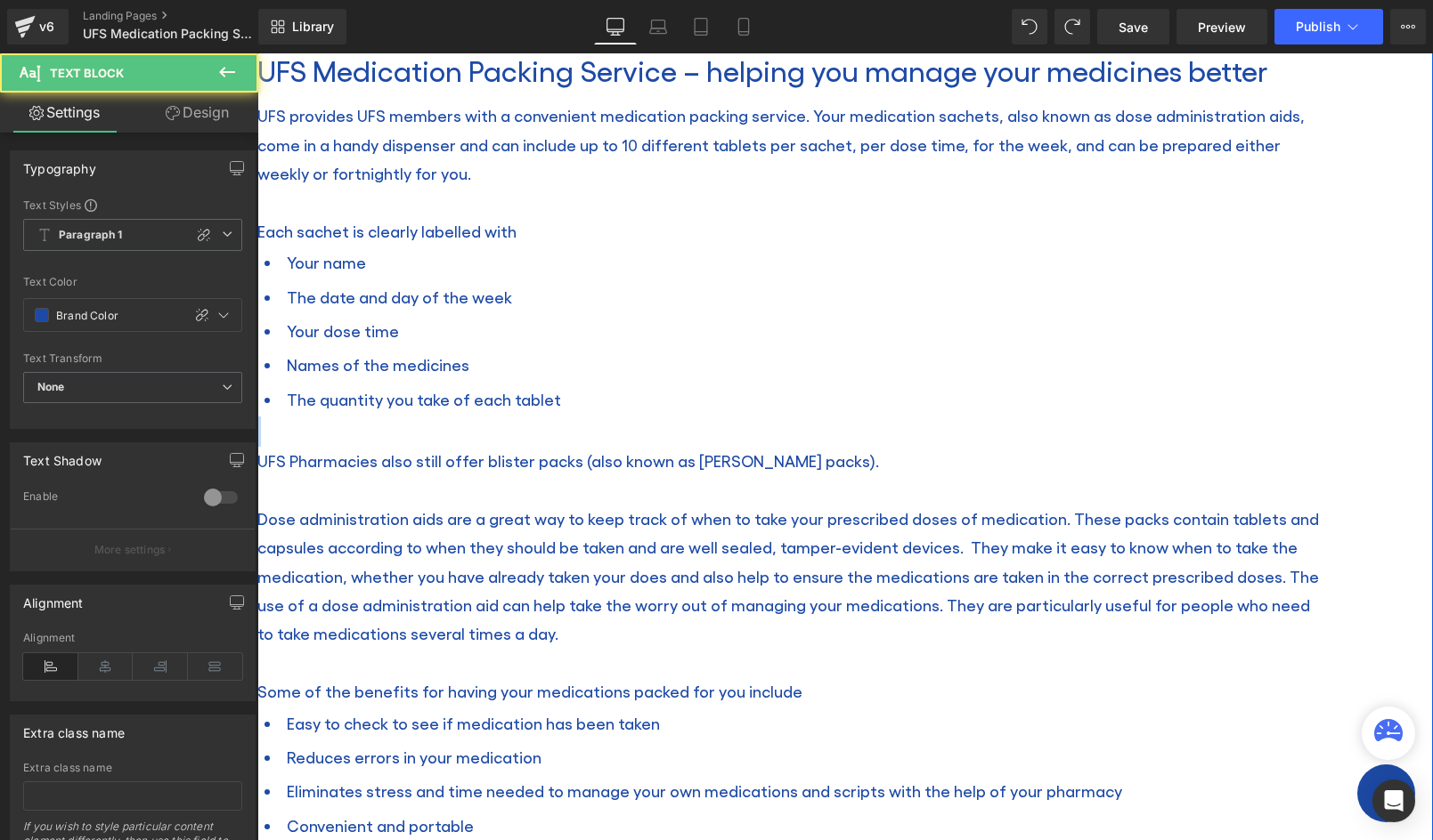
drag, startPoint x: 628, startPoint y: 441, endPoint x: 627, endPoint y: 466, distance: 25.0
click at [627, 466] on div "UFS provides UFS members with a convenient medication packing service. Your med…" at bounding box center [792, 540] width 1069 height 877
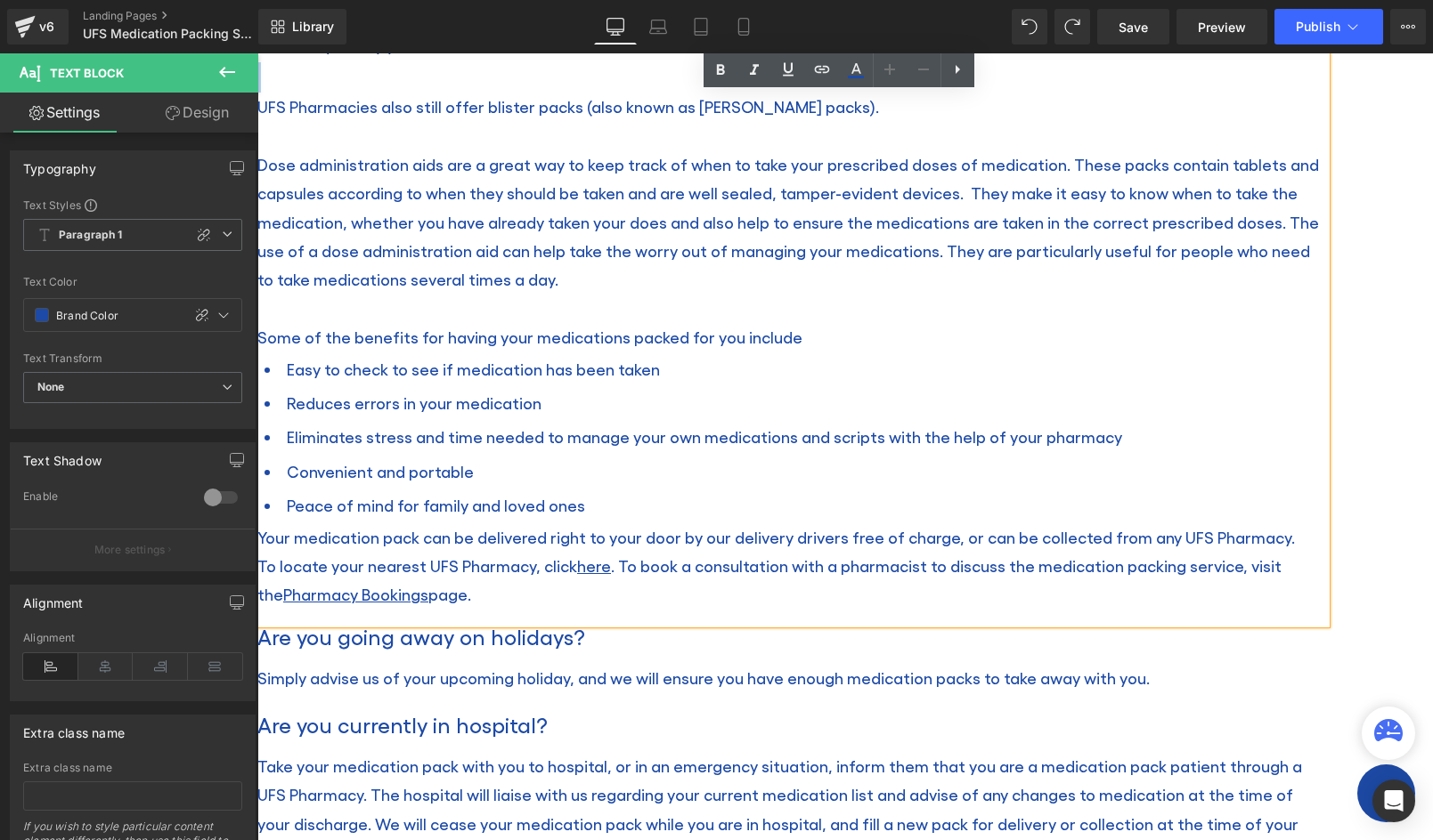
scroll to position [1158, 0]
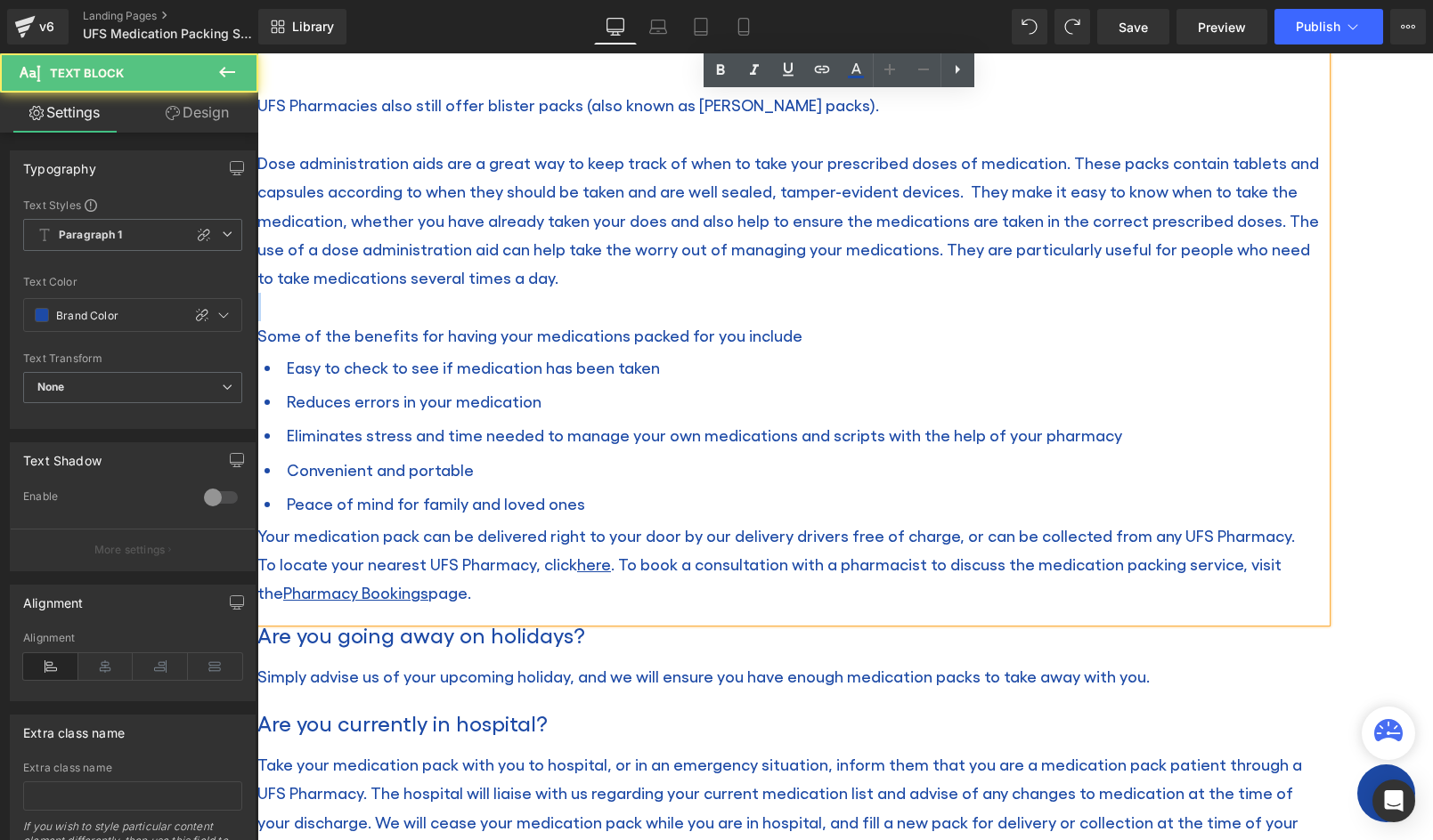
drag, startPoint x: 630, startPoint y: 321, endPoint x: 626, endPoint y: 343, distance: 22.4
click at [626, 343] on div "UFS provides UFS members with a convenient medication packing service. Your med…" at bounding box center [792, 184] width 1069 height 877
click at [618, 293] on p "Dose administration aids are a great way to keep track of when to take your pre…" at bounding box center [792, 221] width 1069 height 144
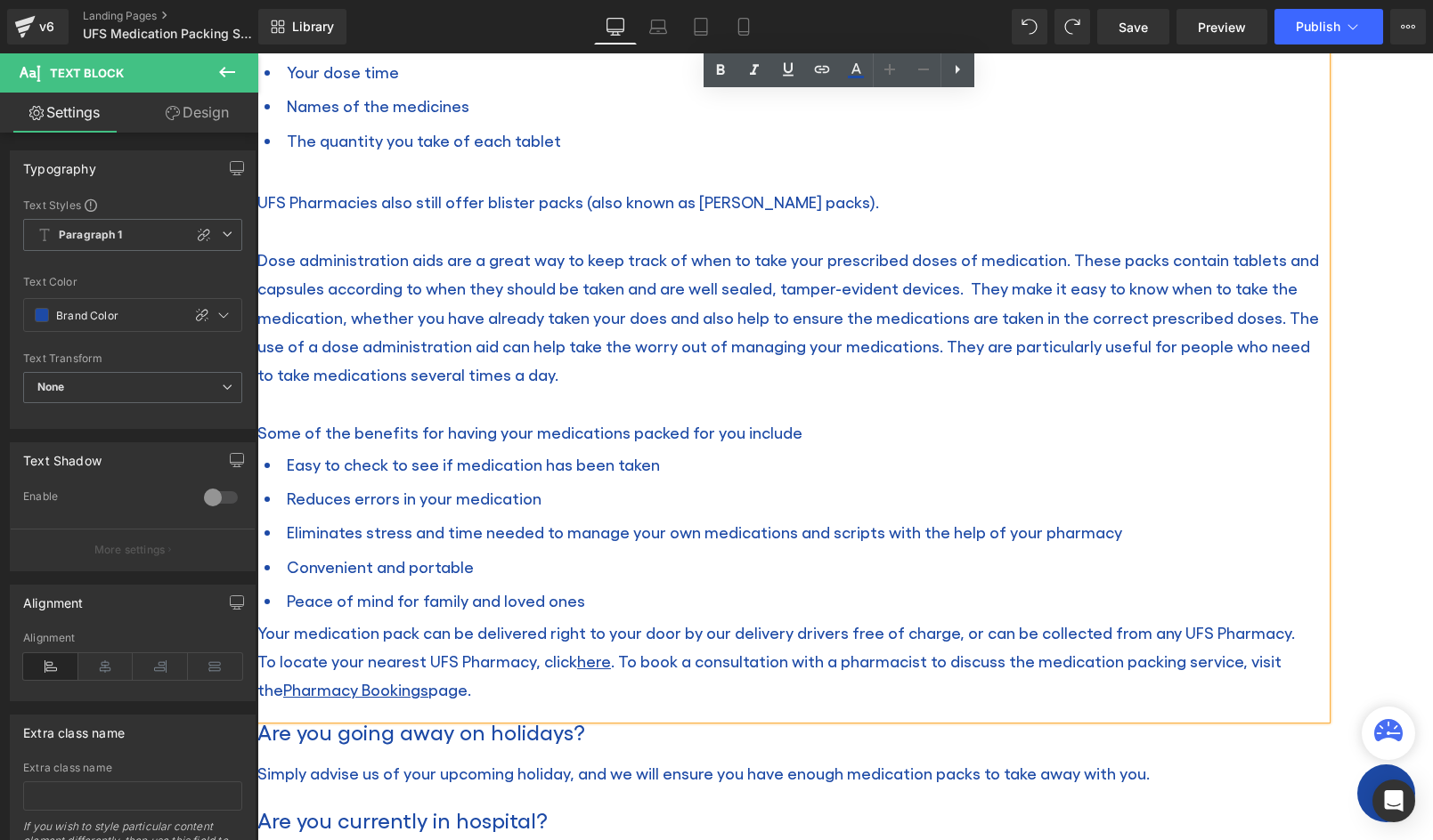
scroll to position [1068, 0]
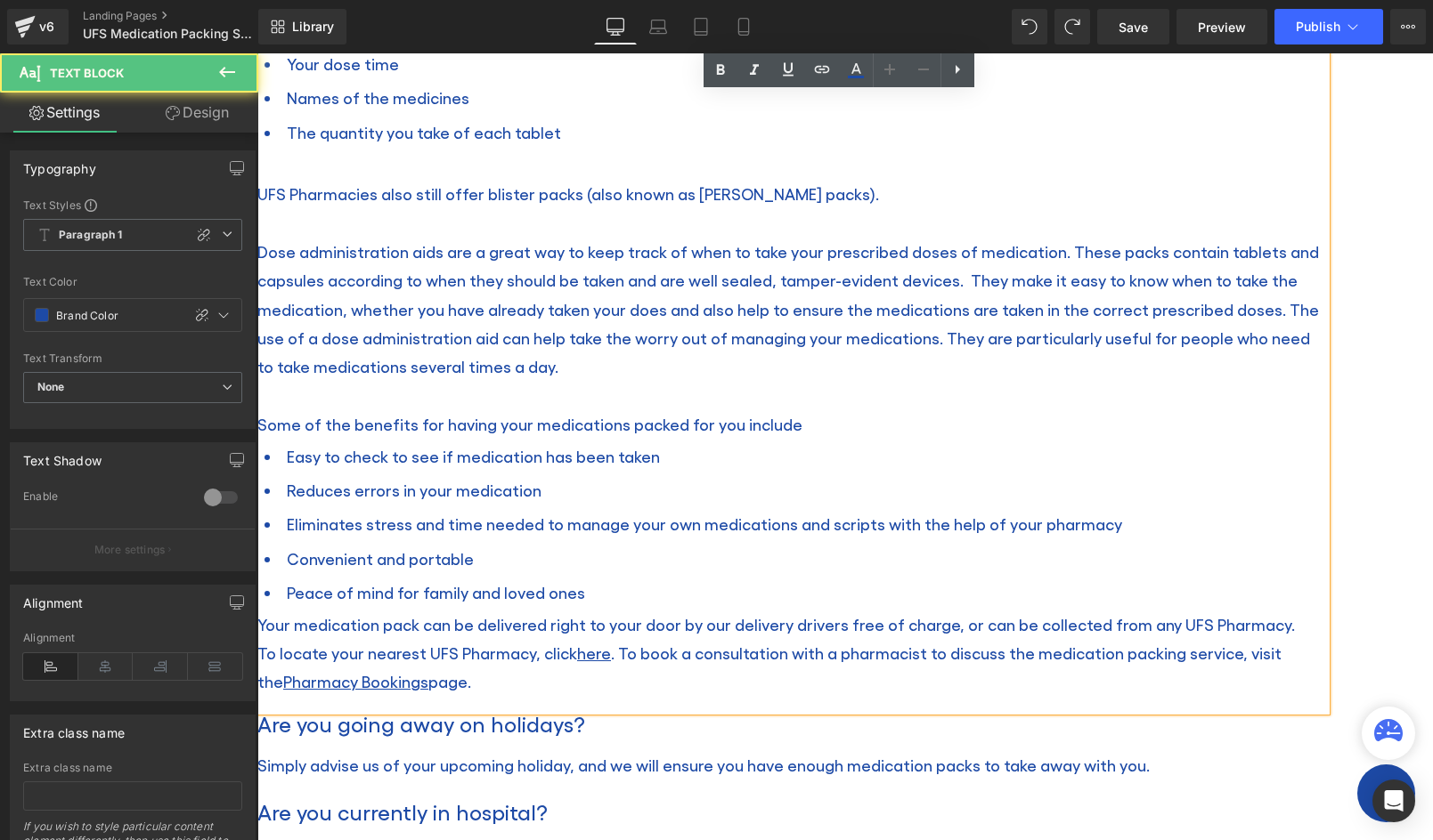
click at [1012, 322] on p "Dose administration aids are a great way to keep track of when to take your pre…" at bounding box center [792, 310] width 1069 height 144
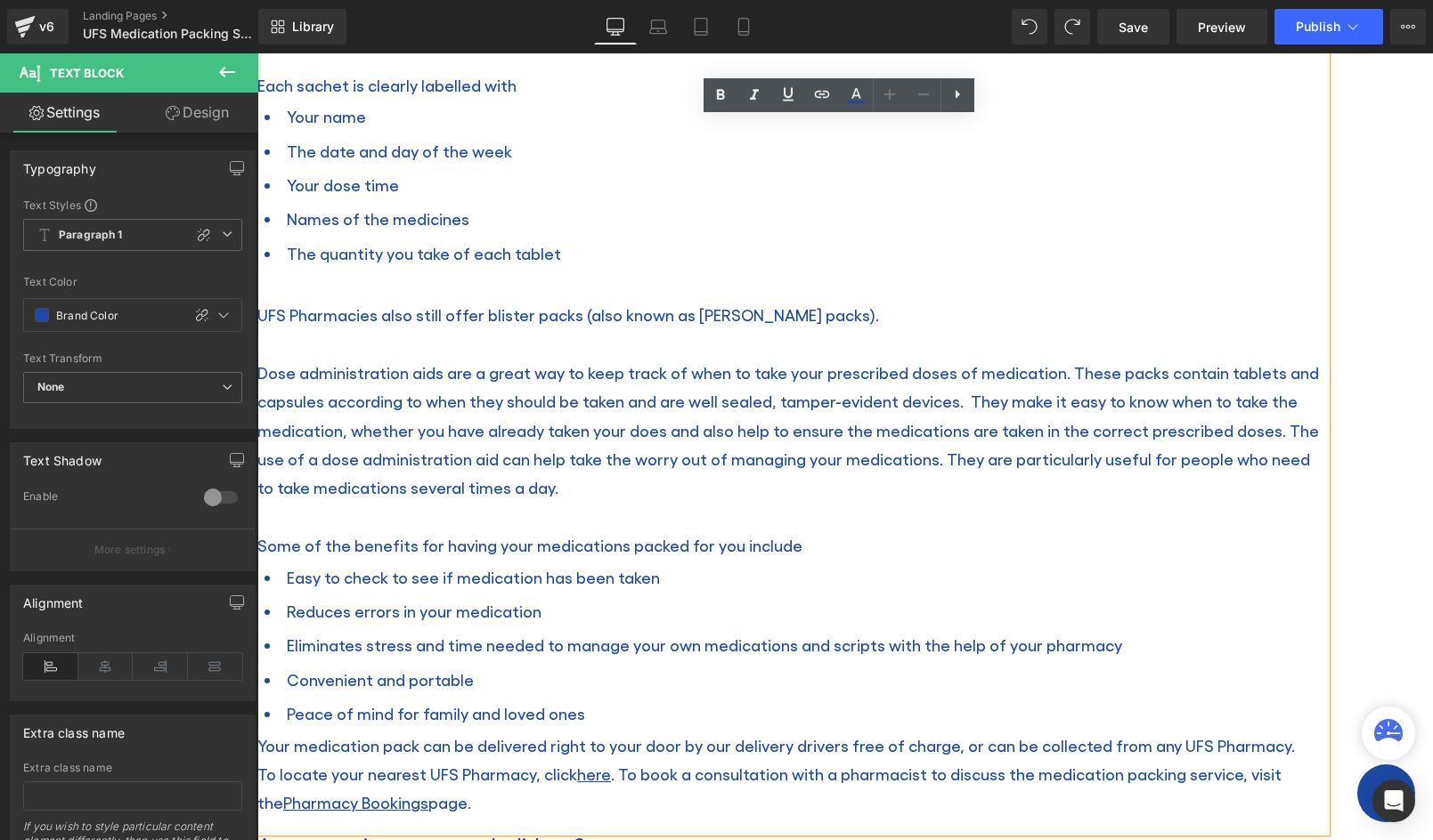
scroll to position [983, 0]
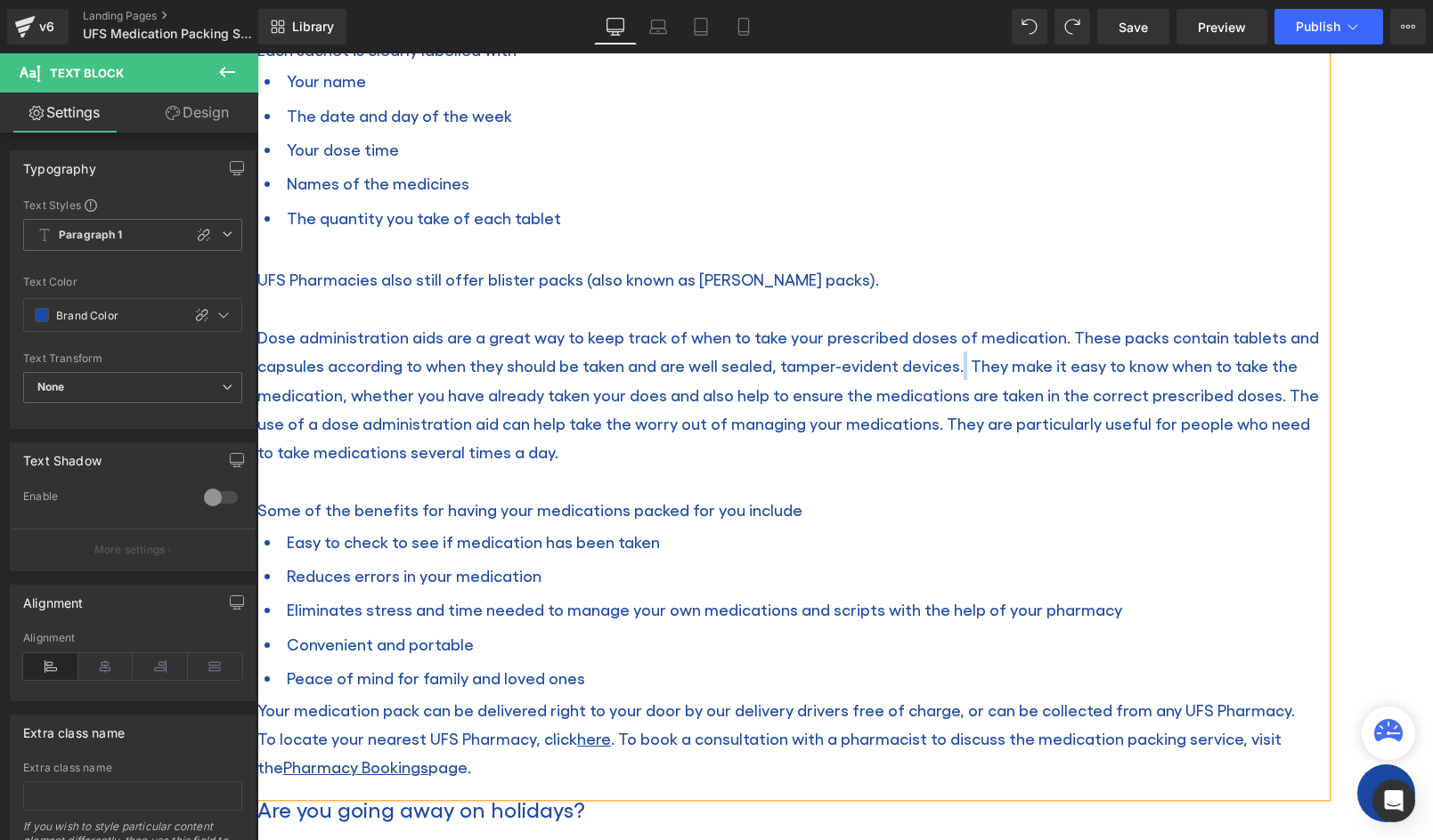
click at [1006, 408] on p "Dose administration aids are a great way to keep track of when to take your pre…" at bounding box center [792, 395] width 1069 height 144
click at [1020, 524] on p "Some of the benefits for having your medications packed for you include" at bounding box center [792, 509] width 1069 height 29
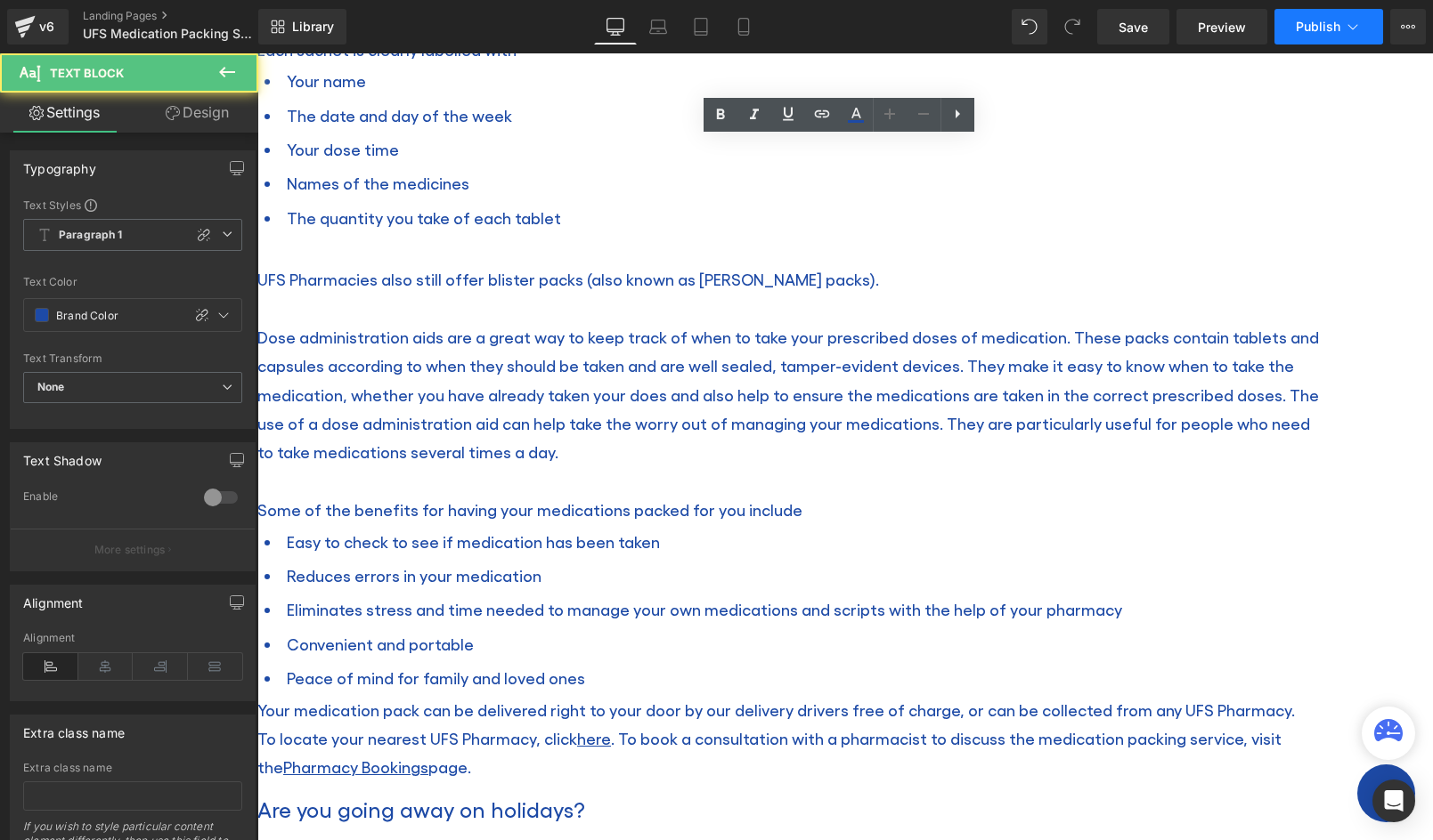
click at [1330, 28] on span "Publish" at bounding box center [1317, 27] width 44 height 14
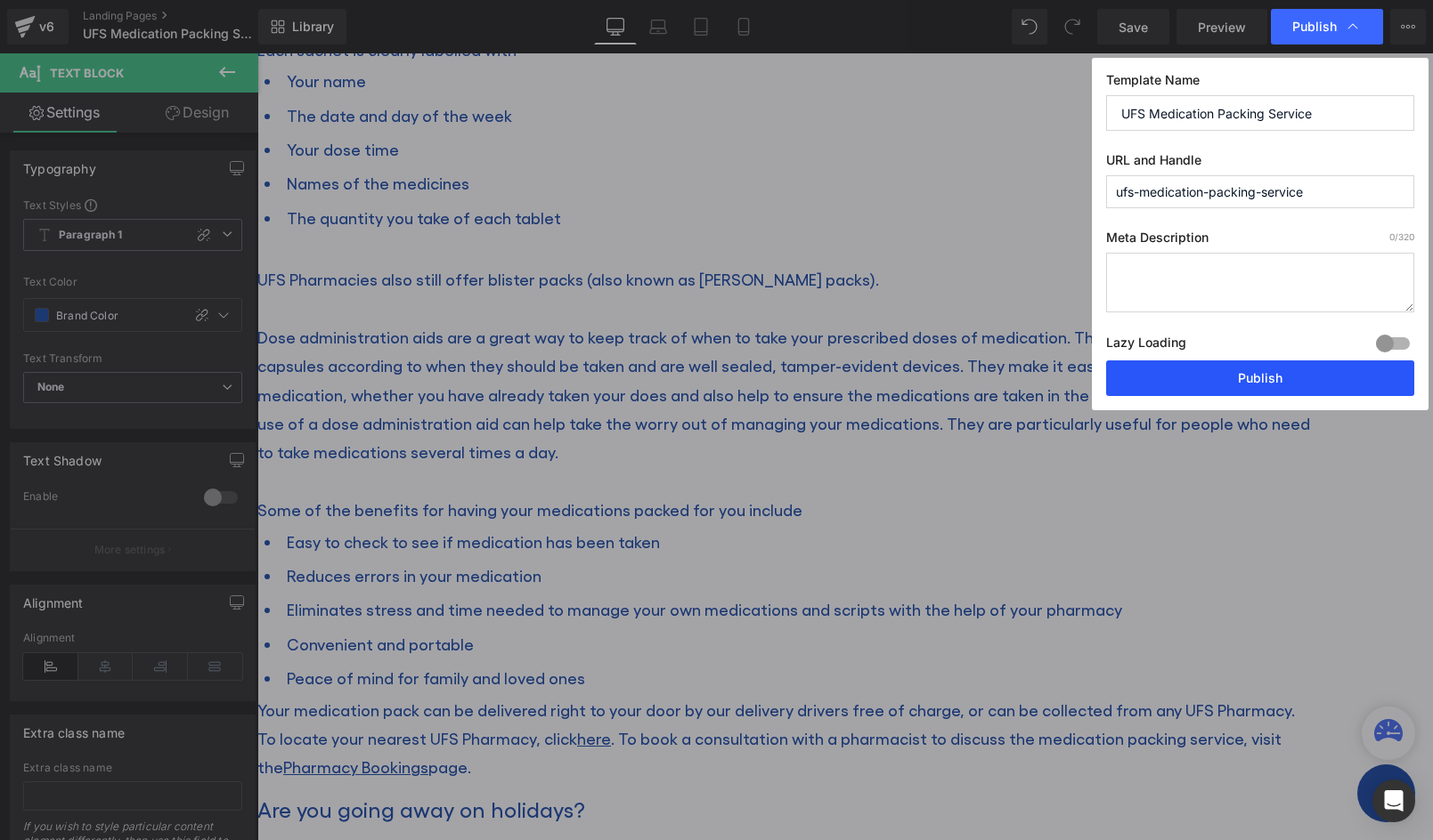
drag, startPoint x: 1176, startPoint y: 374, endPoint x: 896, endPoint y: 321, distance: 285.0
click at [1176, 374] on button "Publish" at bounding box center [1260, 378] width 308 height 36
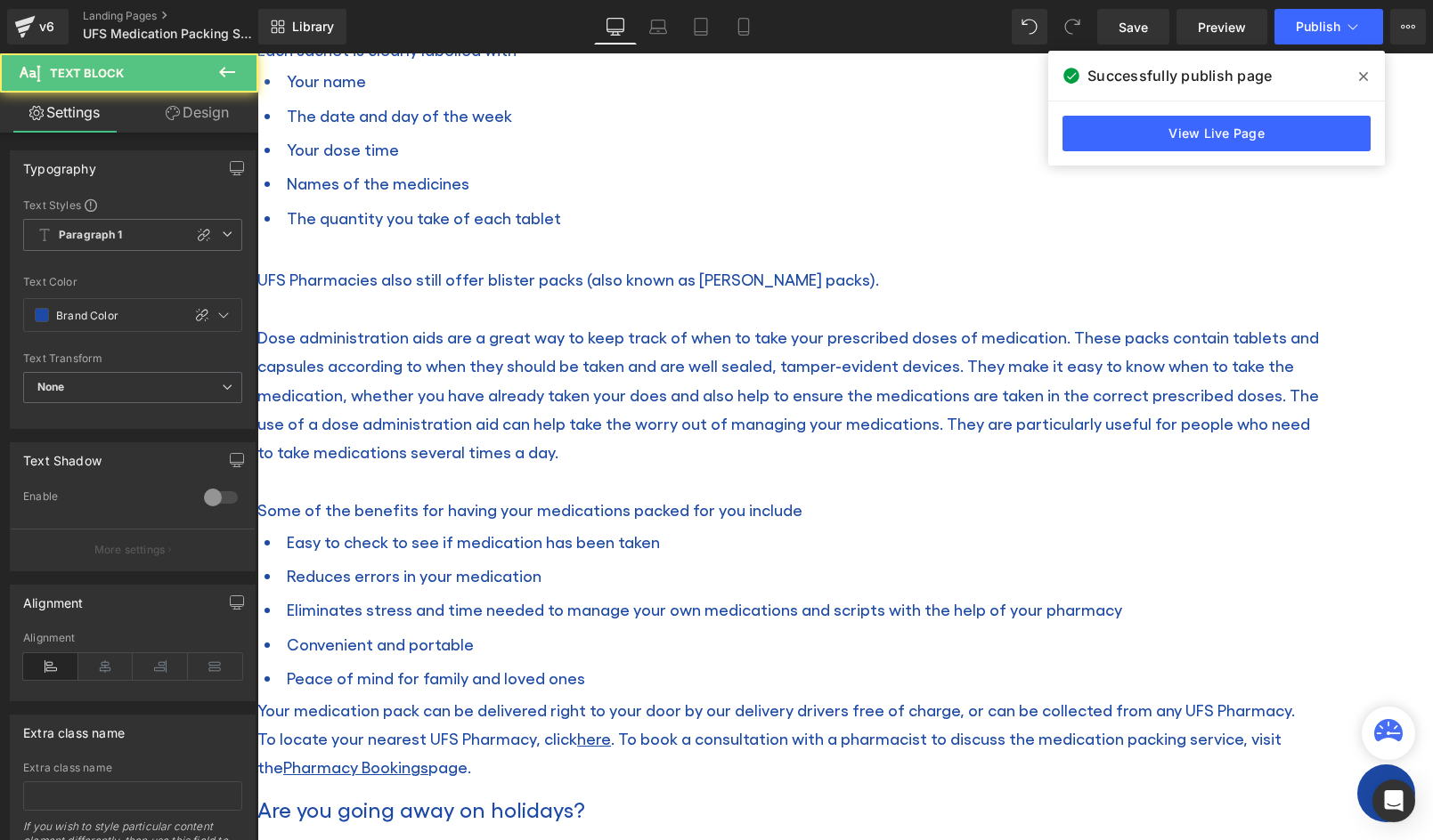
click at [468, 266] on div at bounding box center [792, 250] width 1069 height 31
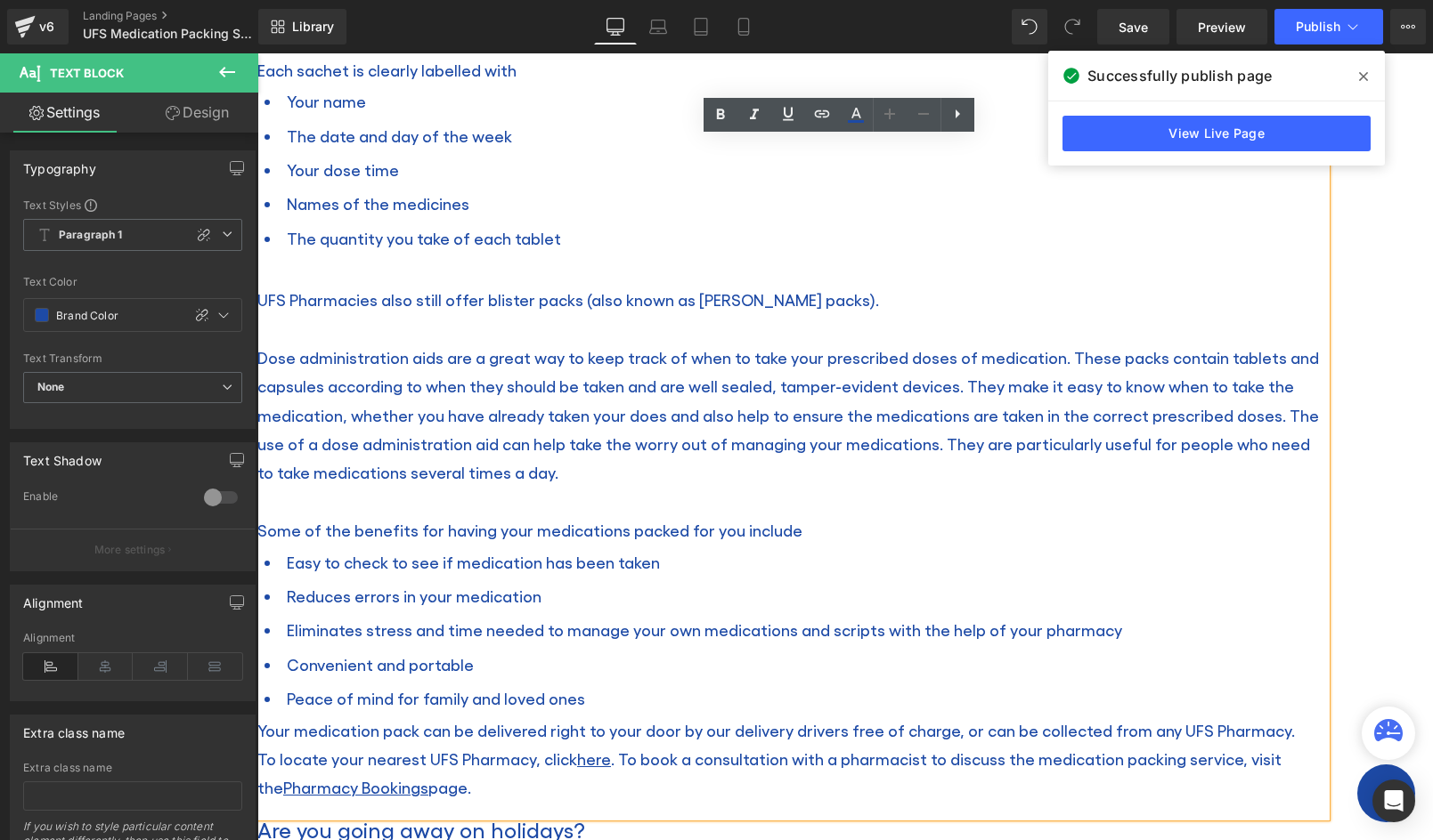
scroll to position [894, 0]
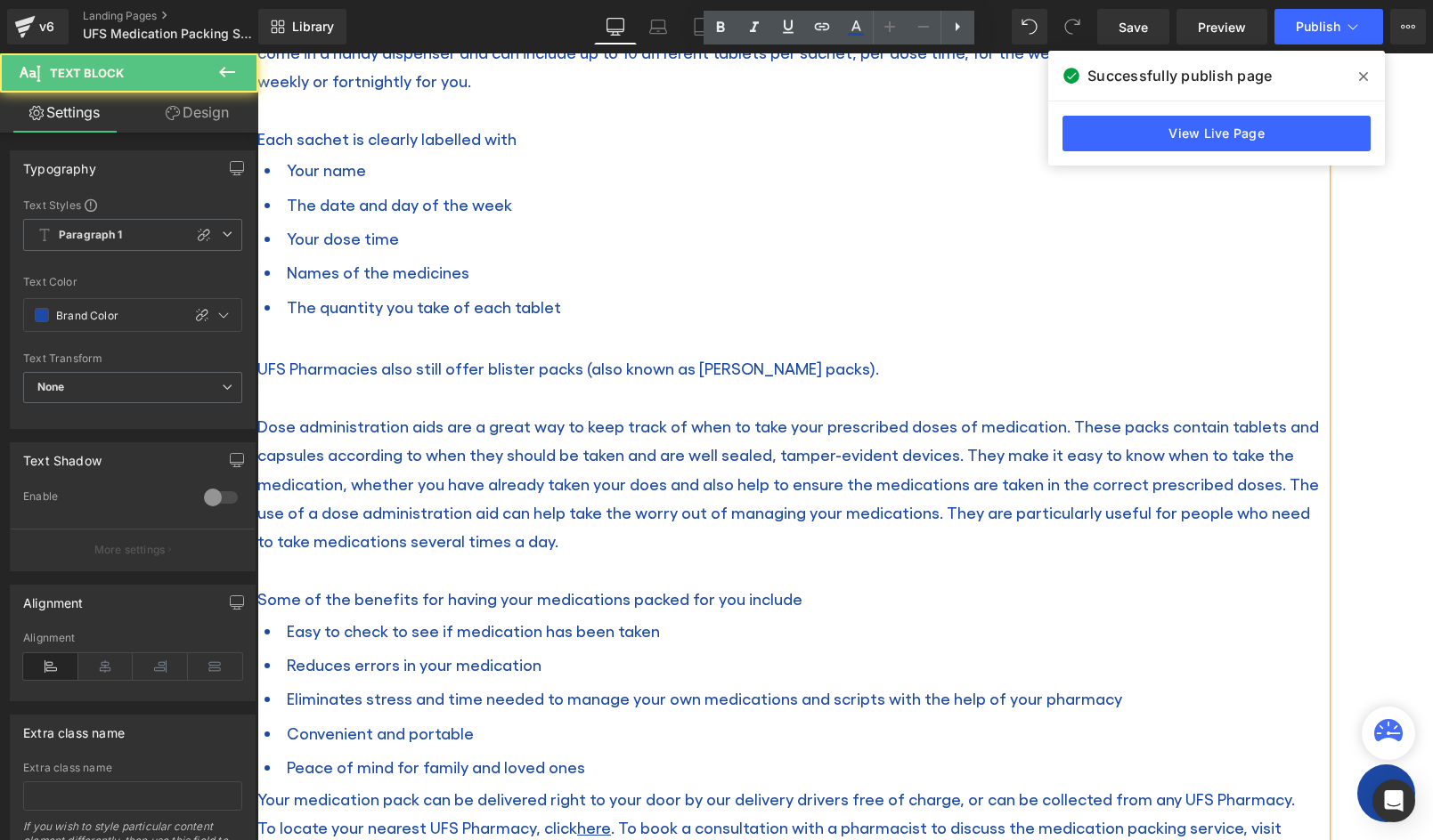
drag, startPoint x: 587, startPoint y: 175, endPoint x: 583, endPoint y: 187, distance: 12.6
click at [583, 153] on p "Each sachet is clearly labelled with" at bounding box center [792, 138] width 1069 height 29
drag, startPoint x: 550, startPoint y: 115, endPoint x: 539, endPoint y: 150, distance: 36.7
click at [539, 150] on div "UFS provides UFS members with a convenient medication packing service. Your med…" at bounding box center [792, 447] width 1069 height 877
click at [393, 123] on p at bounding box center [792, 110] width 1069 height 29
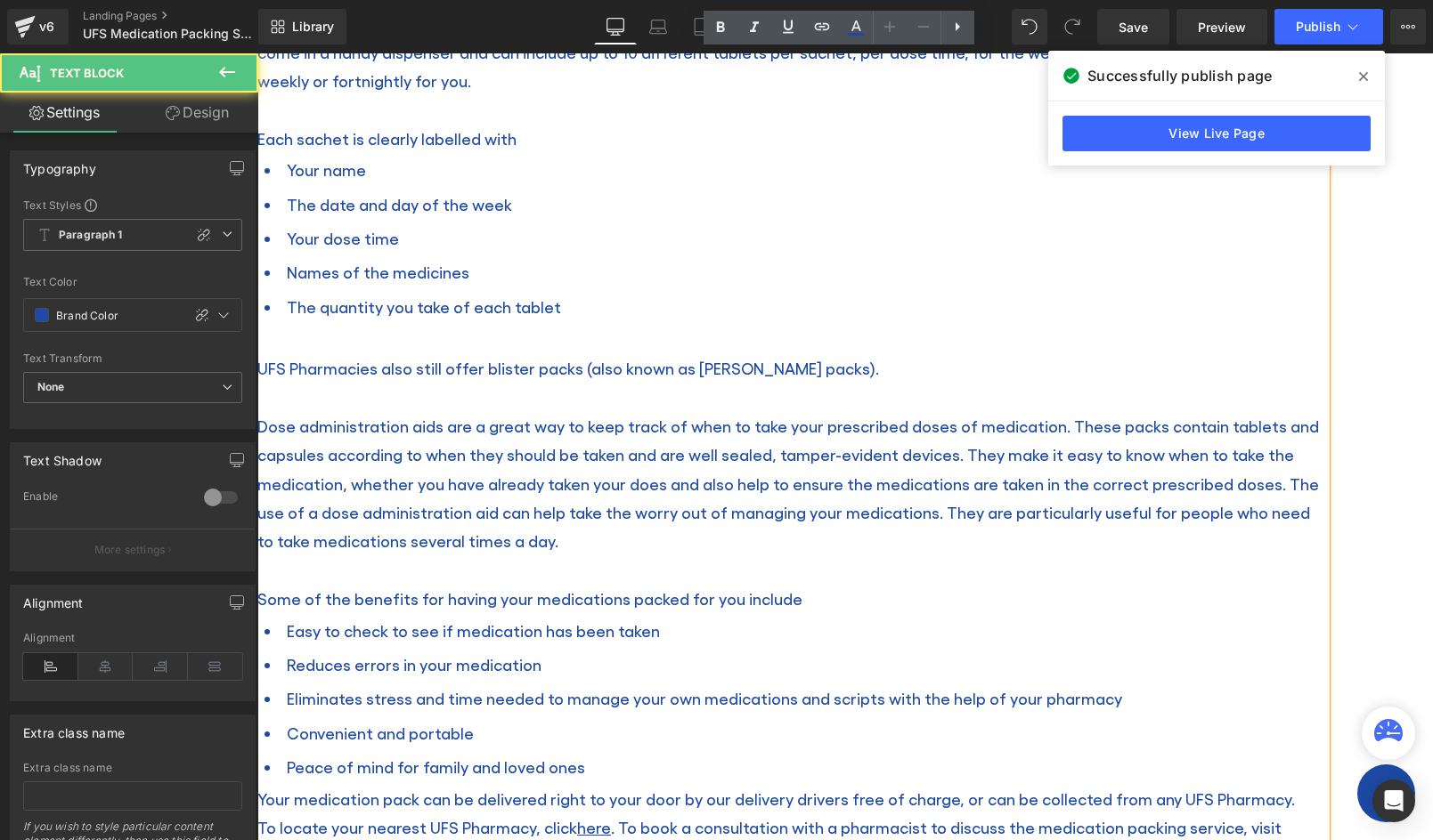
drag, startPoint x: 350, startPoint y: 150, endPoint x: 374, endPoint y: 154, distance: 24.3
click at [374, 123] on p at bounding box center [792, 110] width 1069 height 29
click at [373, 412] on p at bounding box center [792, 397] width 1069 height 29
click at [385, 354] on div at bounding box center [792, 339] width 1069 height 31
click at [372, 412] on p at bounding box center [792, 397] width 1069 height 29
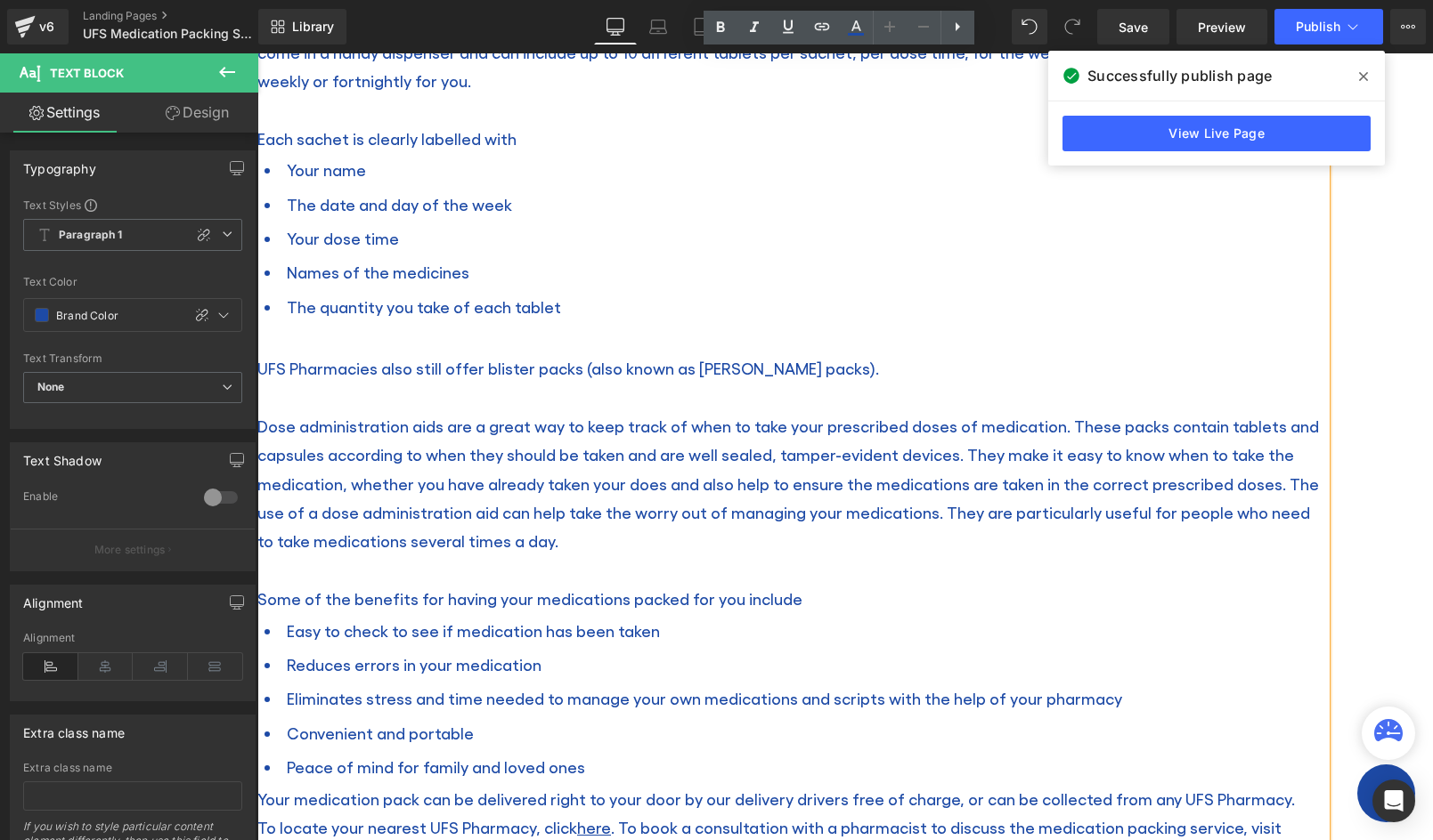
click at [371, 354] on div at bounding box center [792, 339] width 1069 height 31
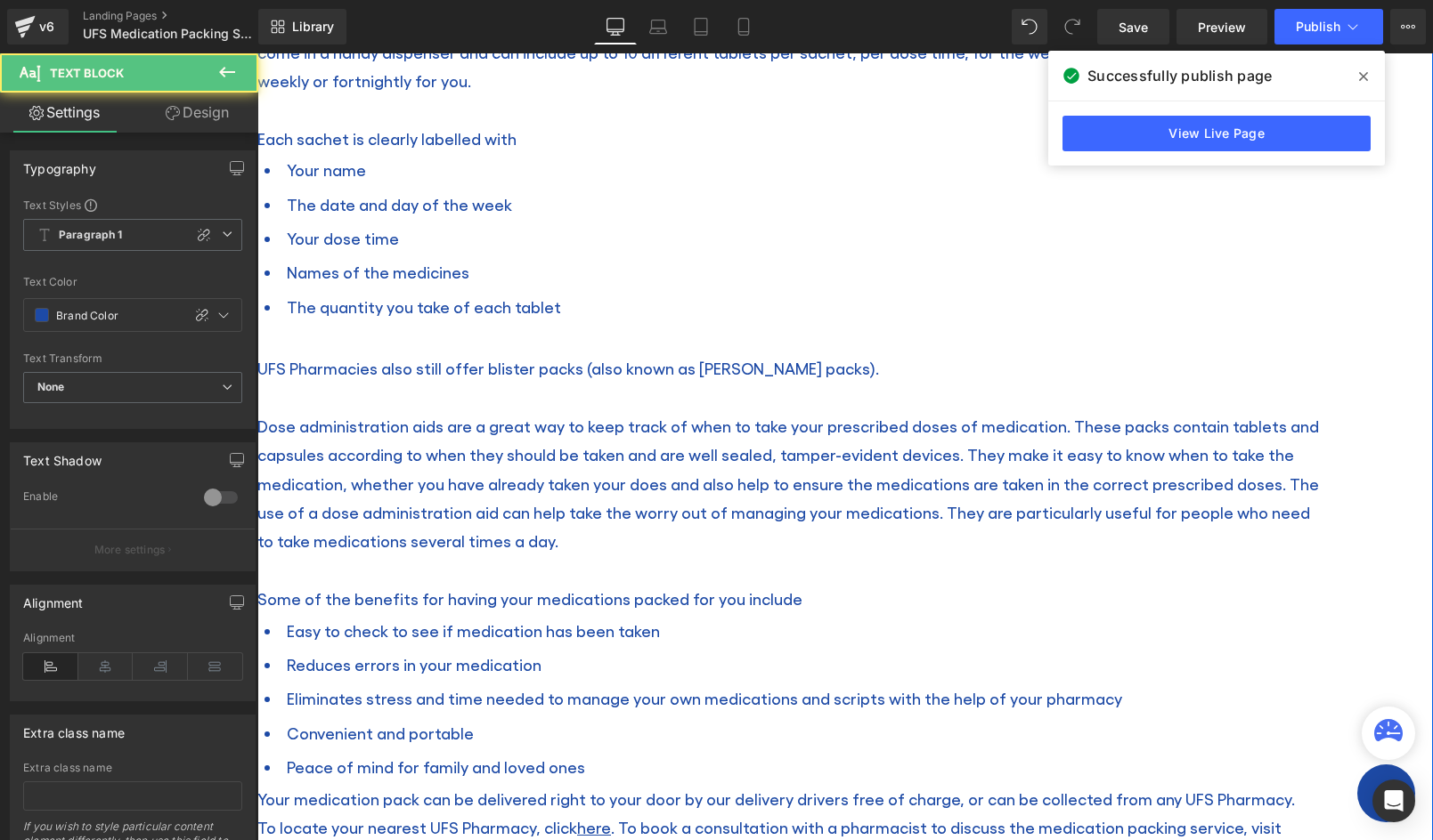
drag, startPoint x: 417, startPoint y: 381, endPoint x: 400, endPoint y: 370, distance: 20.2
click at [400, 354] on div at bounding box center [792, 339] width 1069 height 31
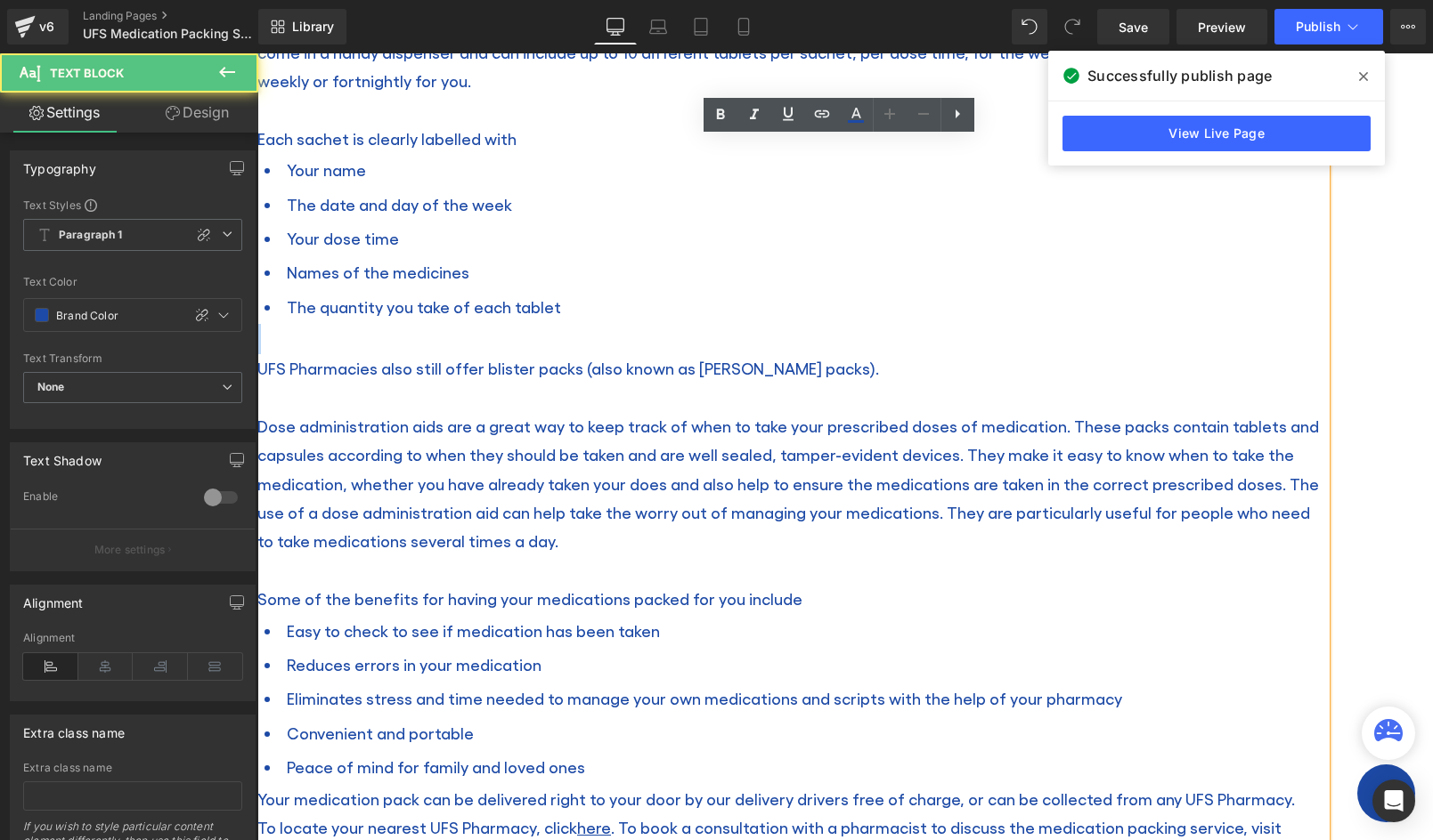
drag, startPoint x: 640, startPoint y: 346, endPoint x: 632, endPoint y: 374, distance: 29.1
click at [632, 374] on div "UFS provides UFS members with a convenient medication packing service. Your med…" at bounding box center [792, 447] width 1069 height 877
click at [562, 354] on div at bounding box center [792, 339] width 1069 height 31
click at [320, 354] on div at bounding box center [792, 339] width 1069 height 31
click at [353, 354] on div at bounding box center [792, 339] width 1069 height 31
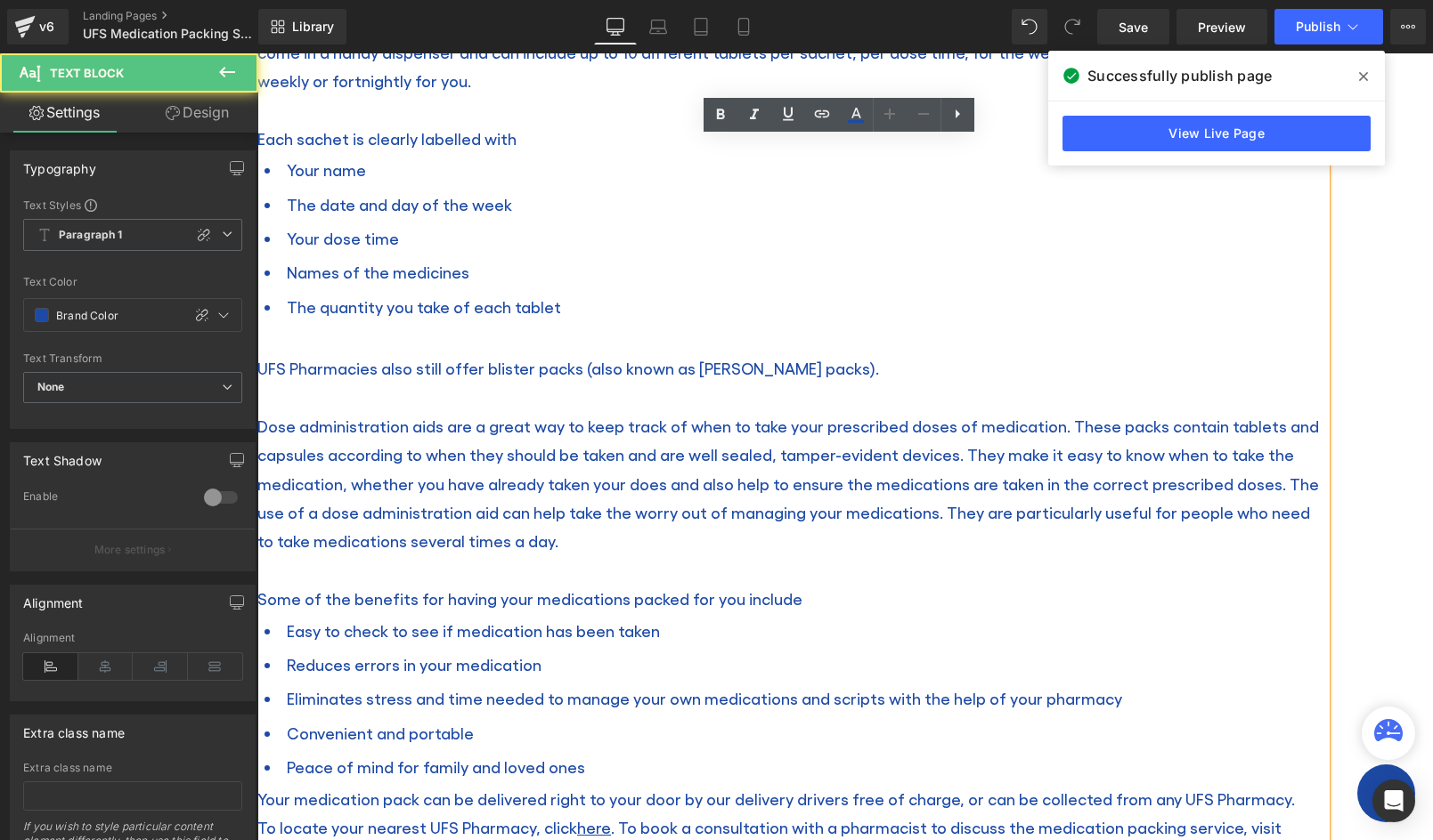
click at [353, 354] on div at bounding box center [792, 339] width 1069 height 31
click at [388, 412] on p at bounding box center [792, 397] width 1069 height 29
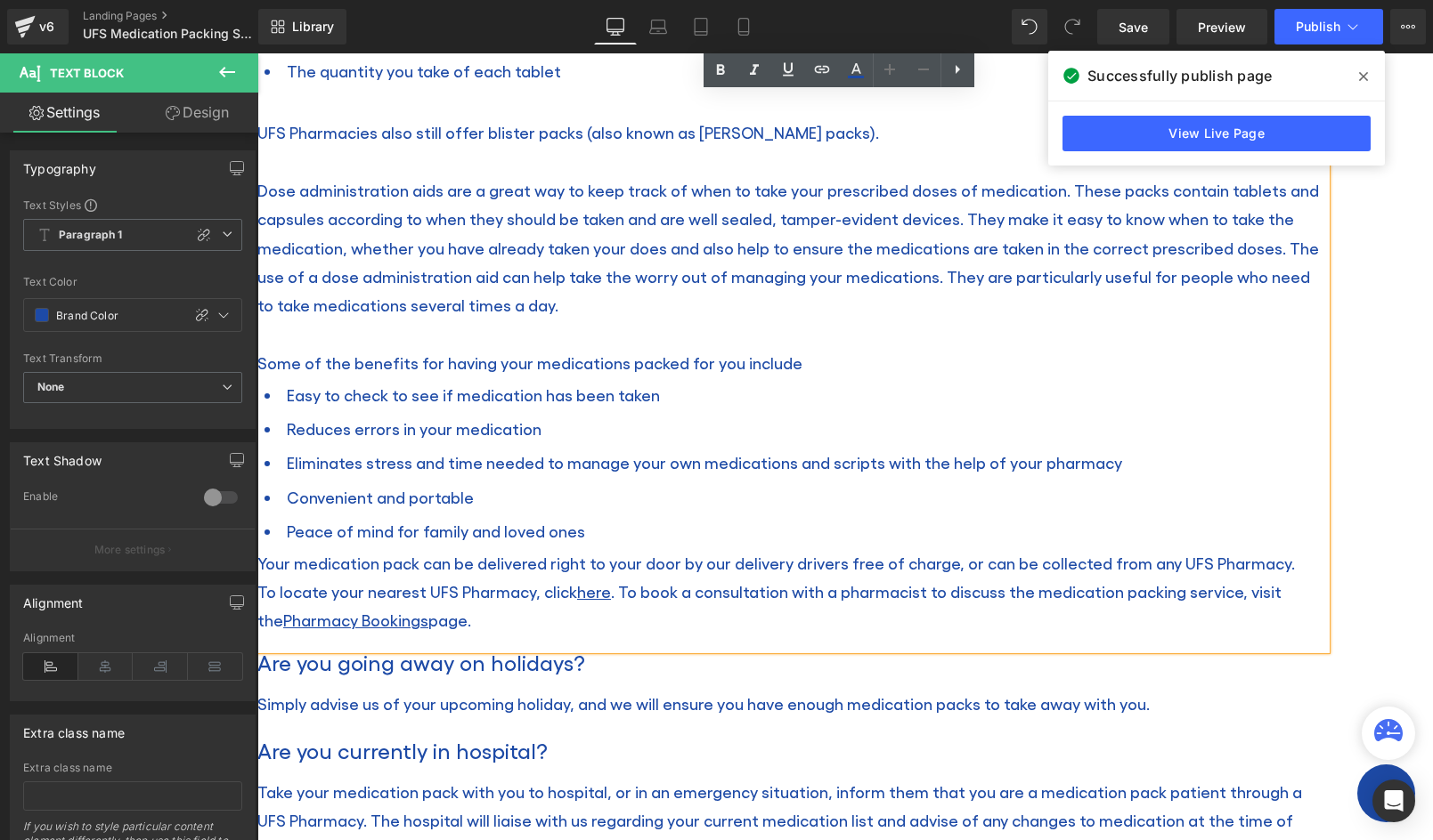
scroll to position [1161, 0]
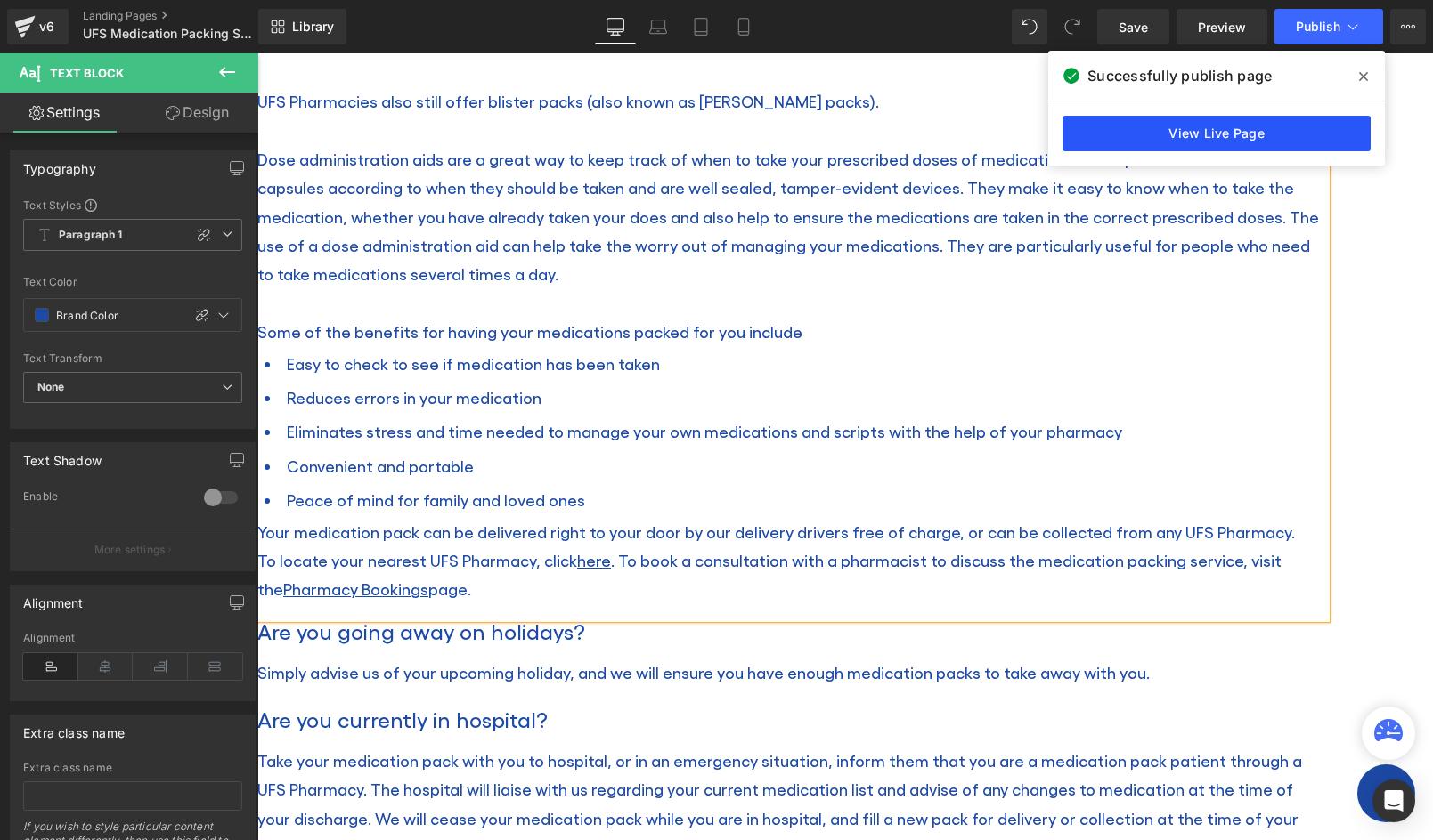
click at [1233, 130] on link "View Live Page" at bounding box center [1217, 133] width 308 height 36
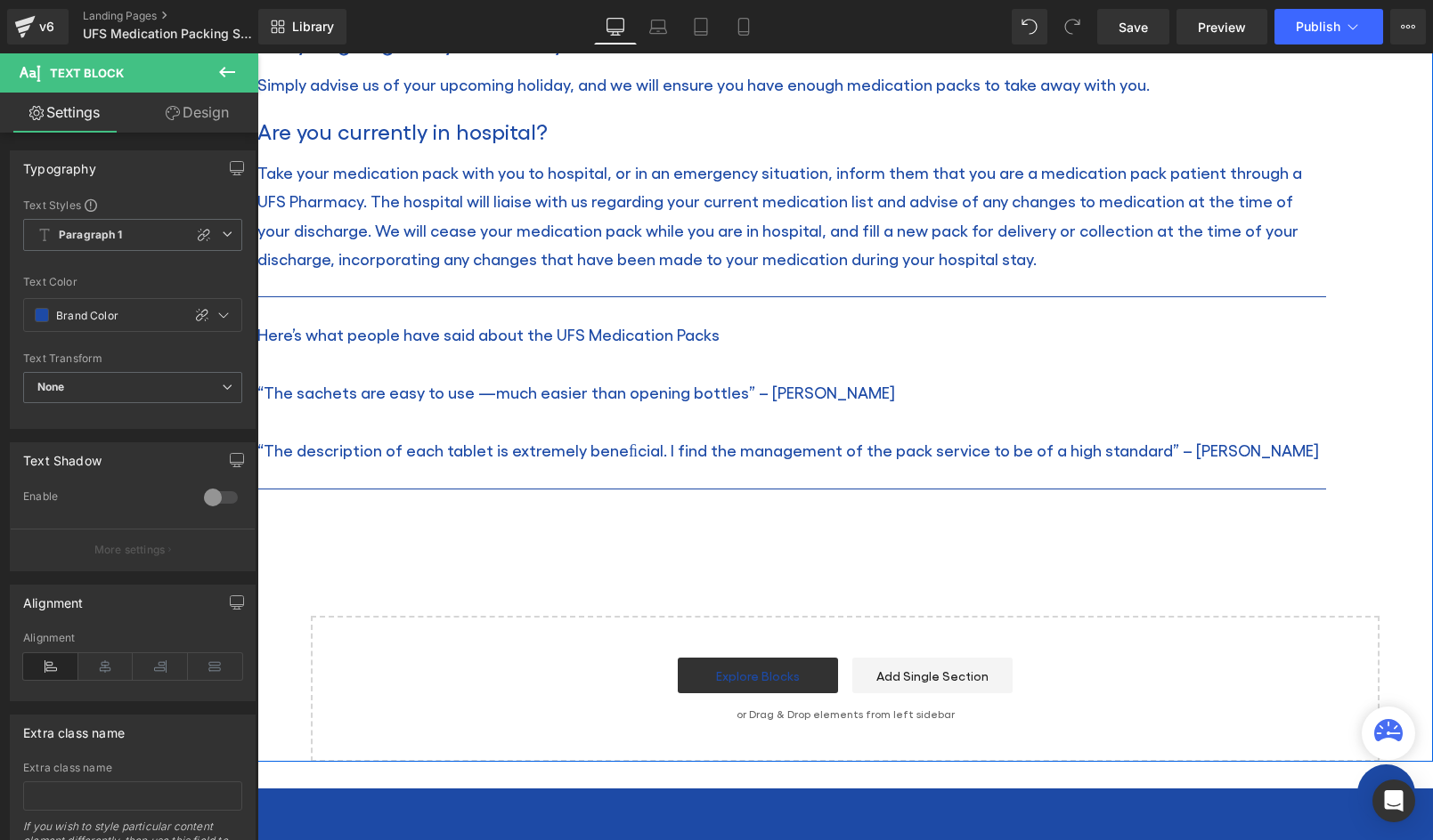
scroll to position [1873, 0]
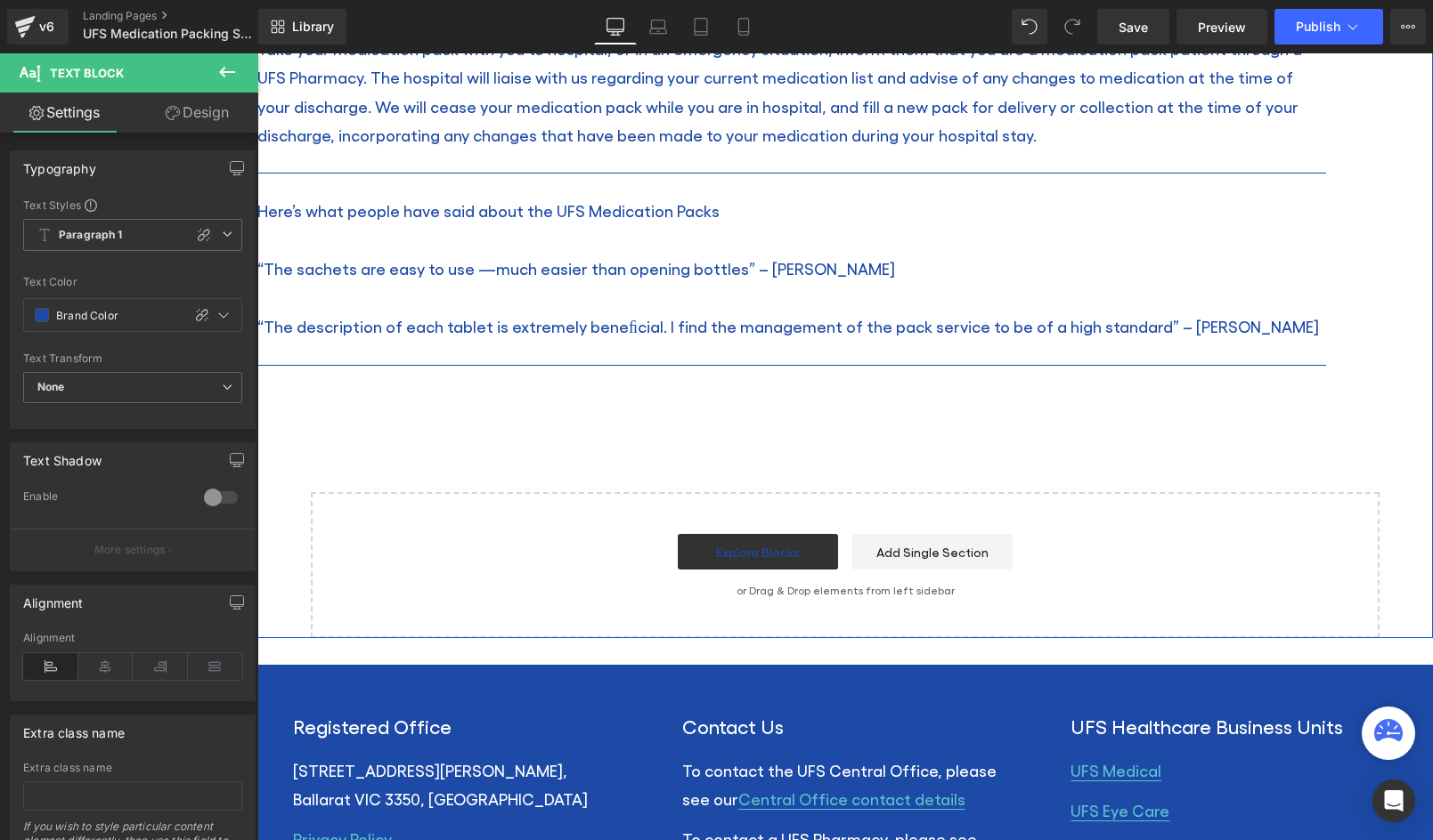
click at [777, 225] on p "Here’s what people have said about the UFS Medication Packs" at bounding box center [792, 210] width 1069 height 29
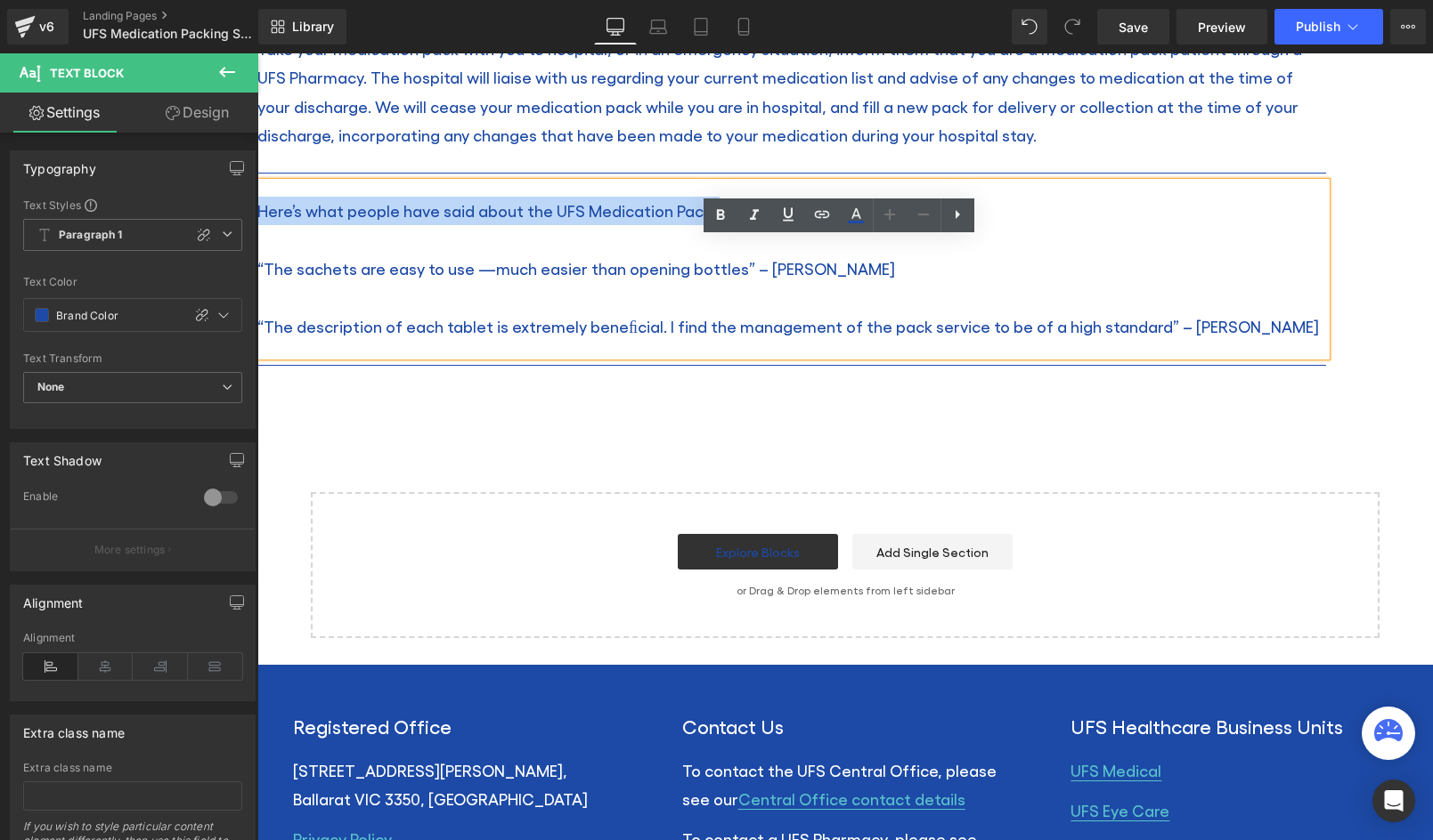
drag, startPoint x: 773, startPoint y: 267, endPoint x: 490, endPoint y: 334, distance: 290.8
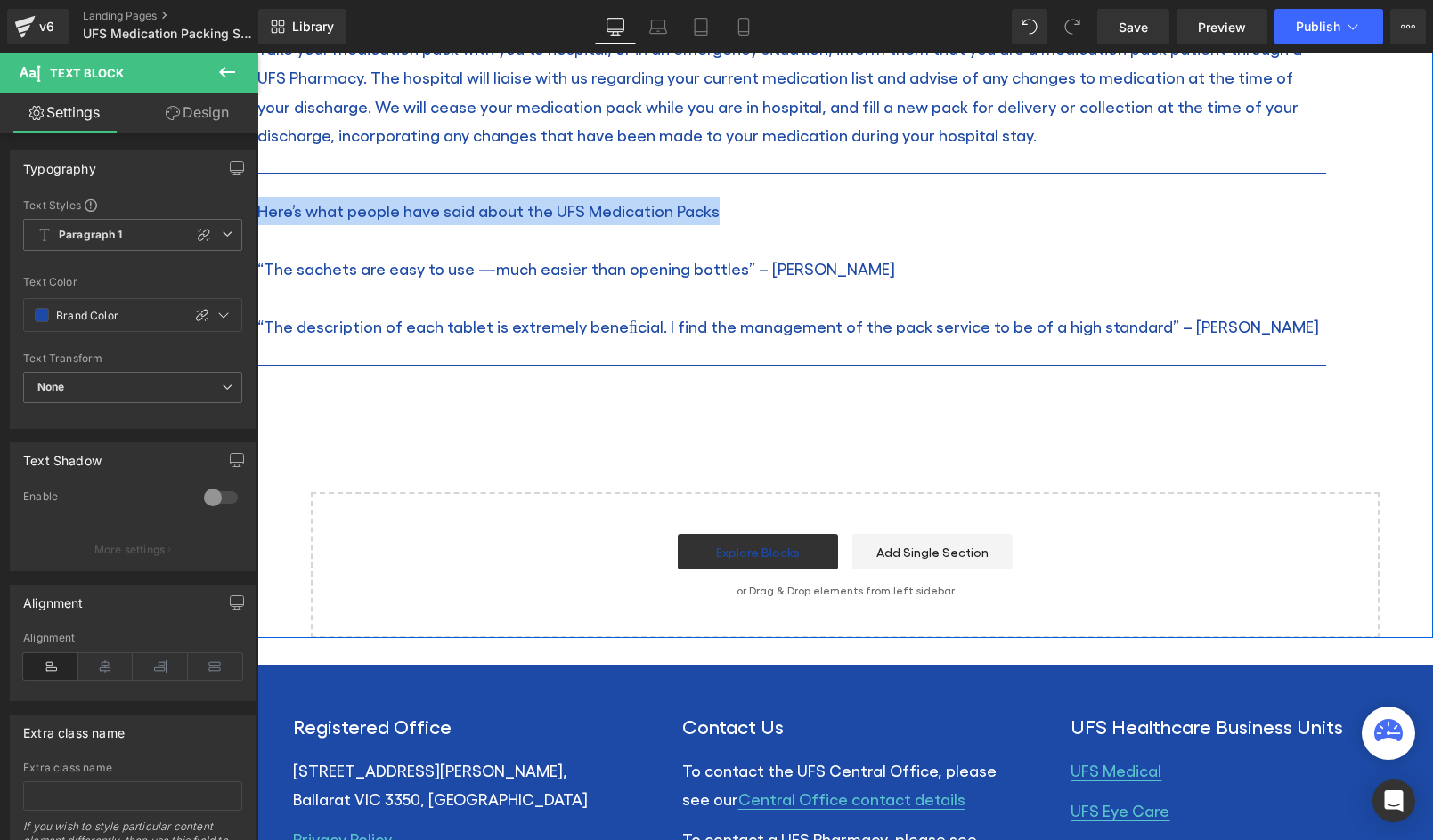
drag, startPoint x: 745, startPoint y: 271, endPoint x: 810, endPoint y: 270, distance: 65.0
click at [720, 220] on span "Here’s what people have said about the UFS Medication Packs" at bounding box center [489, 210] width 462 height 19
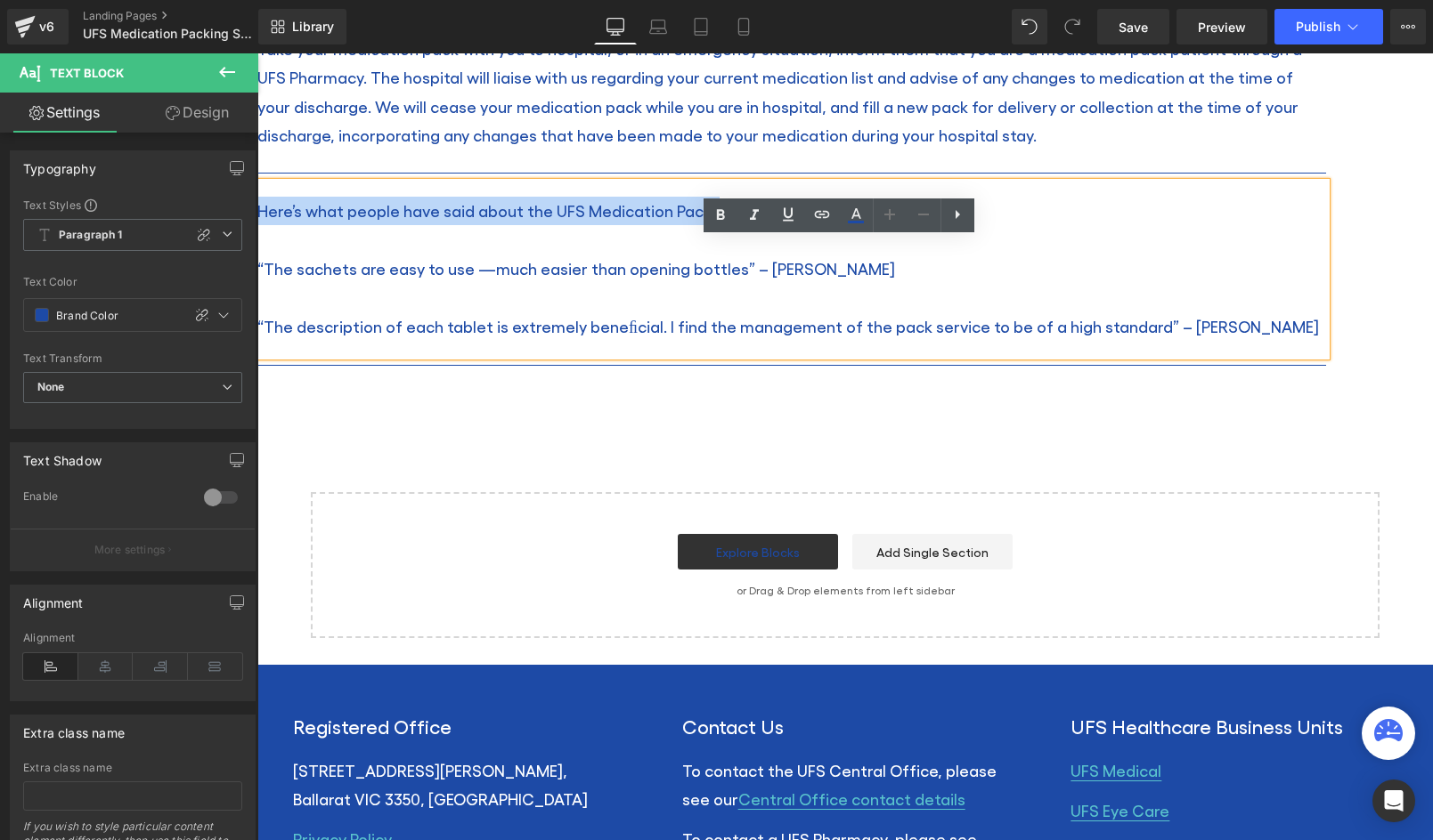
click at [617, 220] on span "Here’s what people have said about the UFS Medication Packs" at bounding box center [489, 210] width 462 height 19
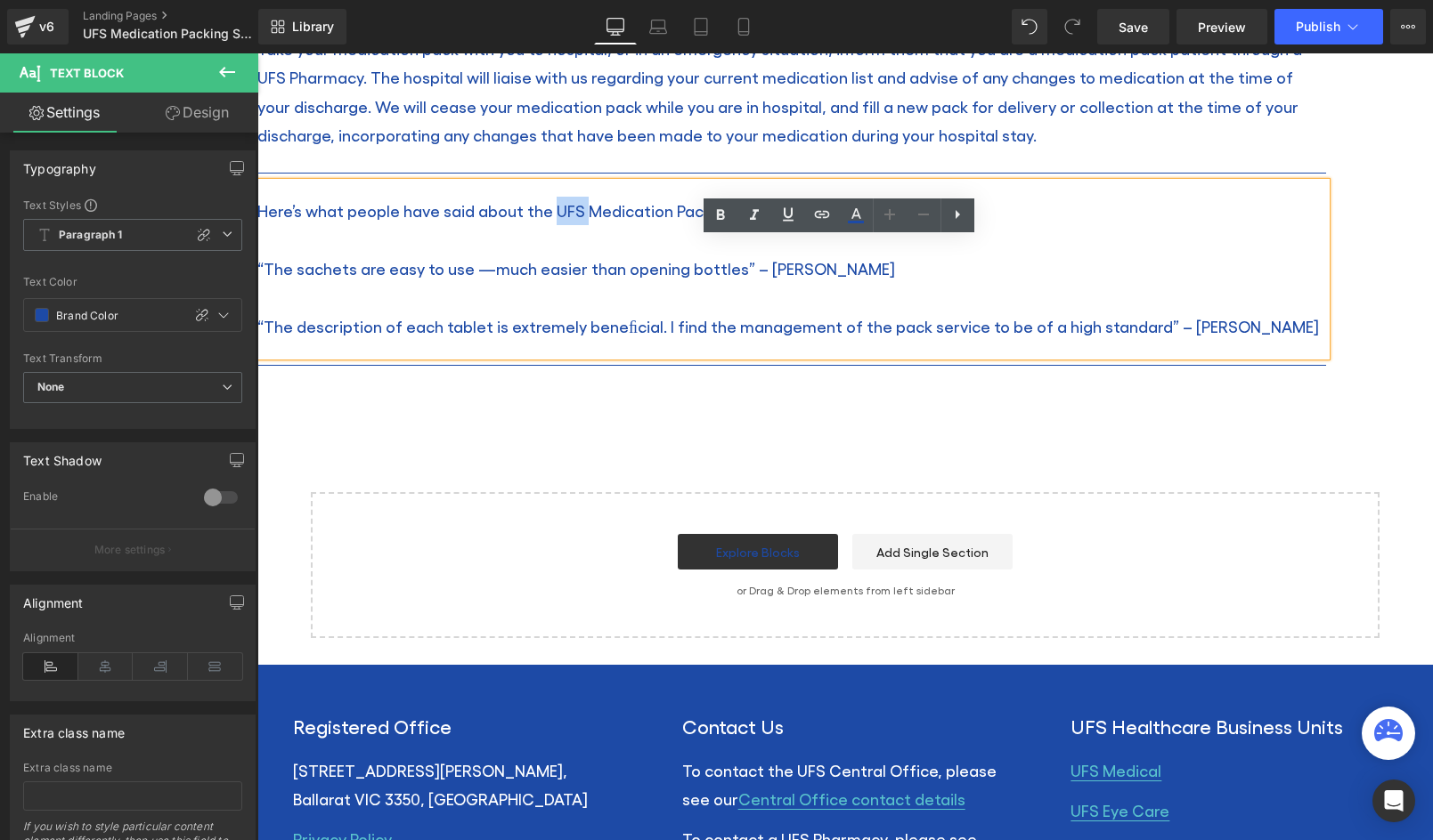
click at [617, 220] on span "Here’s what people have said about the UFS Medication Packs" at bounding box center [489, 210] width 462 height 19
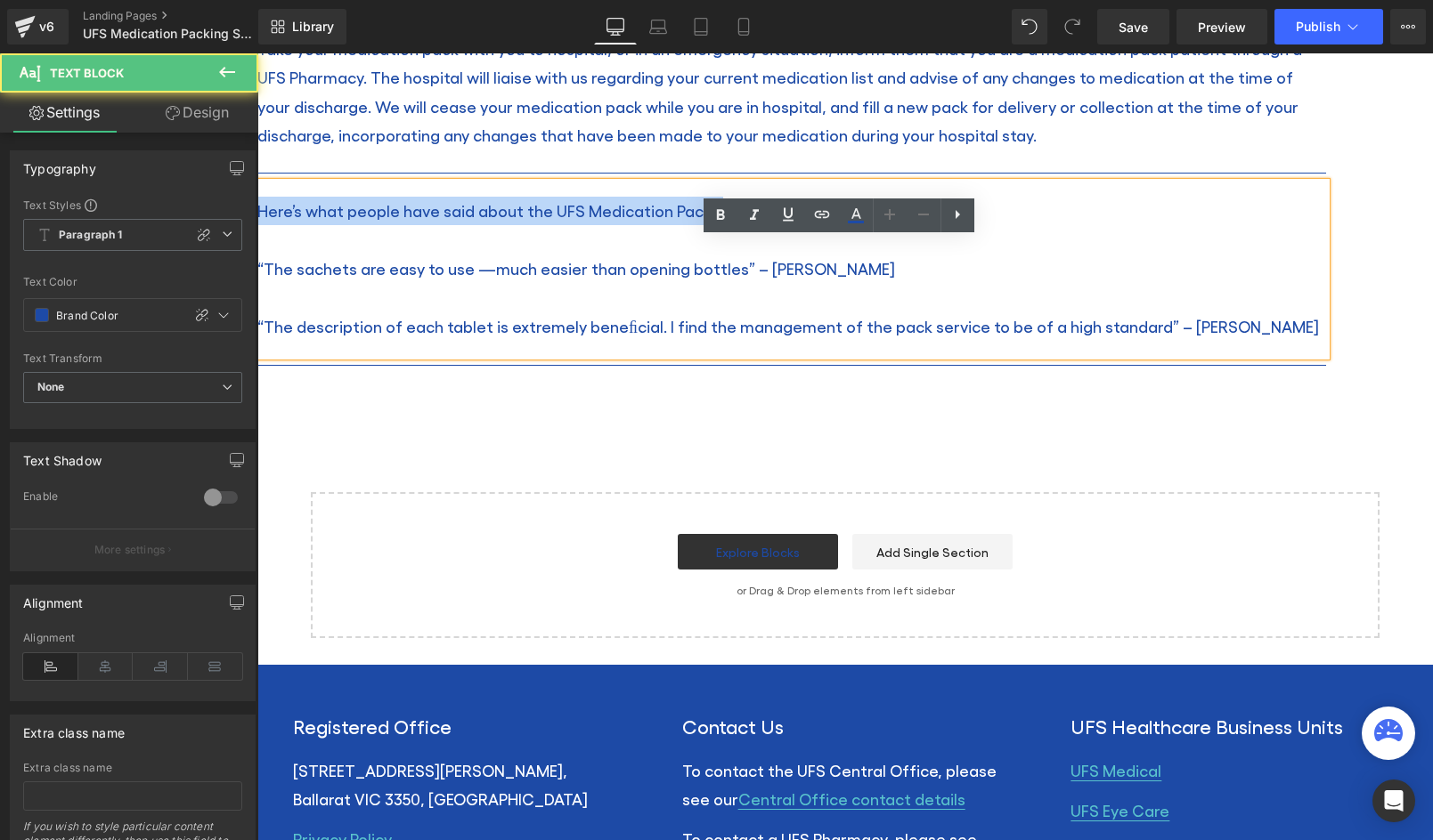
click at [617, 220] on span "Here’s what people have said about the UFS Medication Packs" at bounding box center [489, 210] width 462 height 19
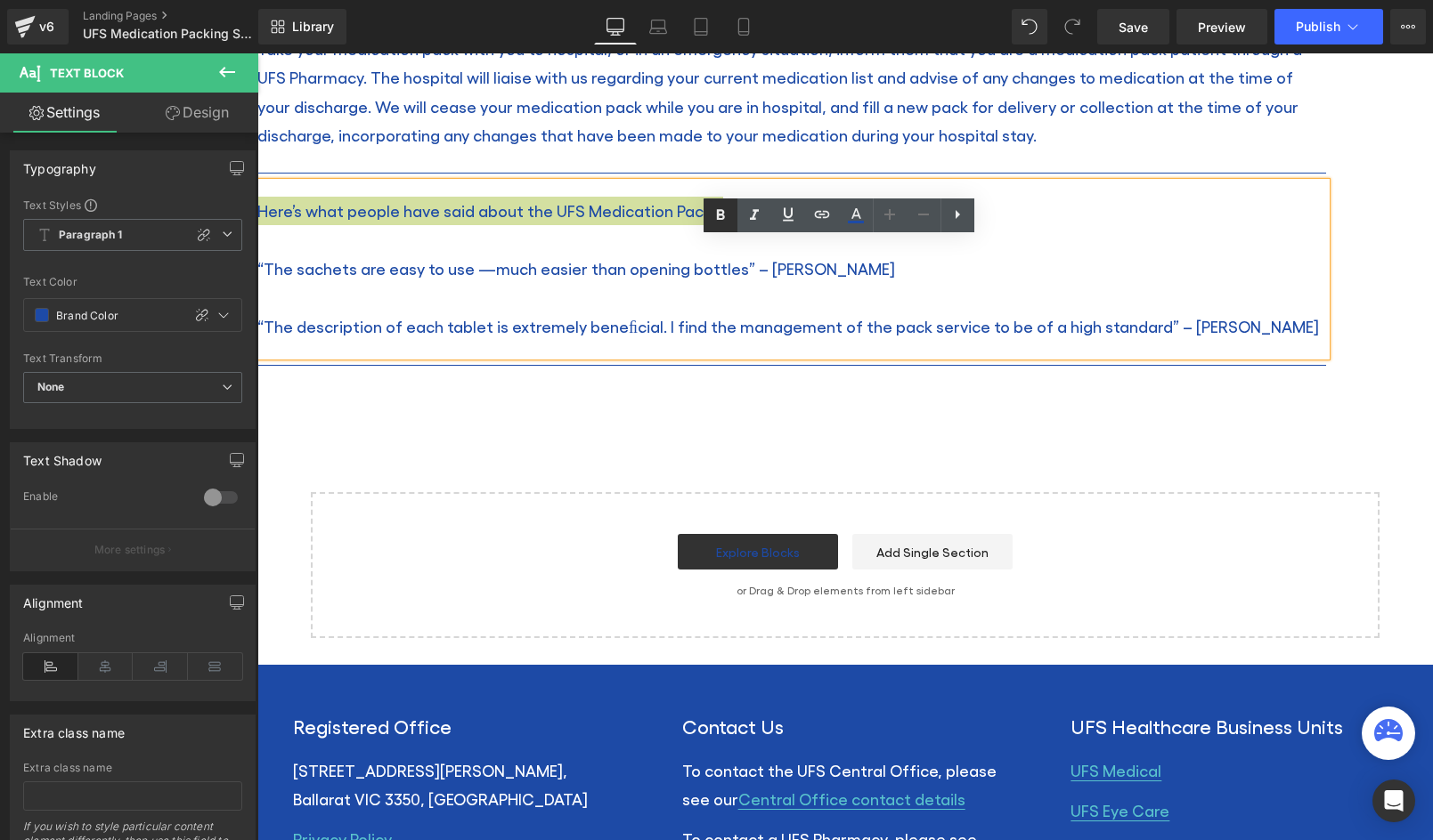
click at [719, 216] on icon at bounding box center [721, 215] width 22 height 22
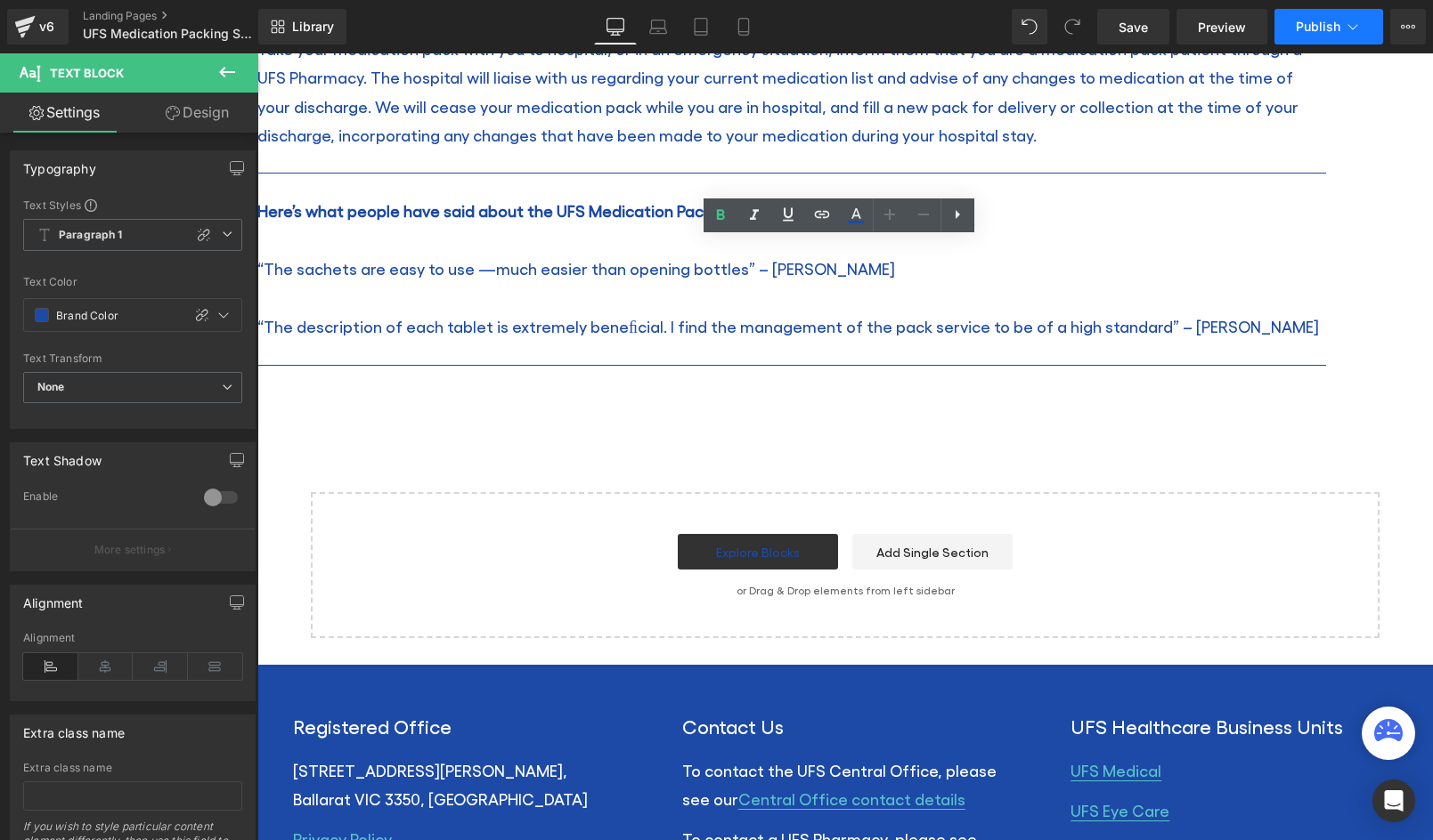
click at [1339, 18] on button "Publish" at bounding box center [1329, 27] width 109 height 36
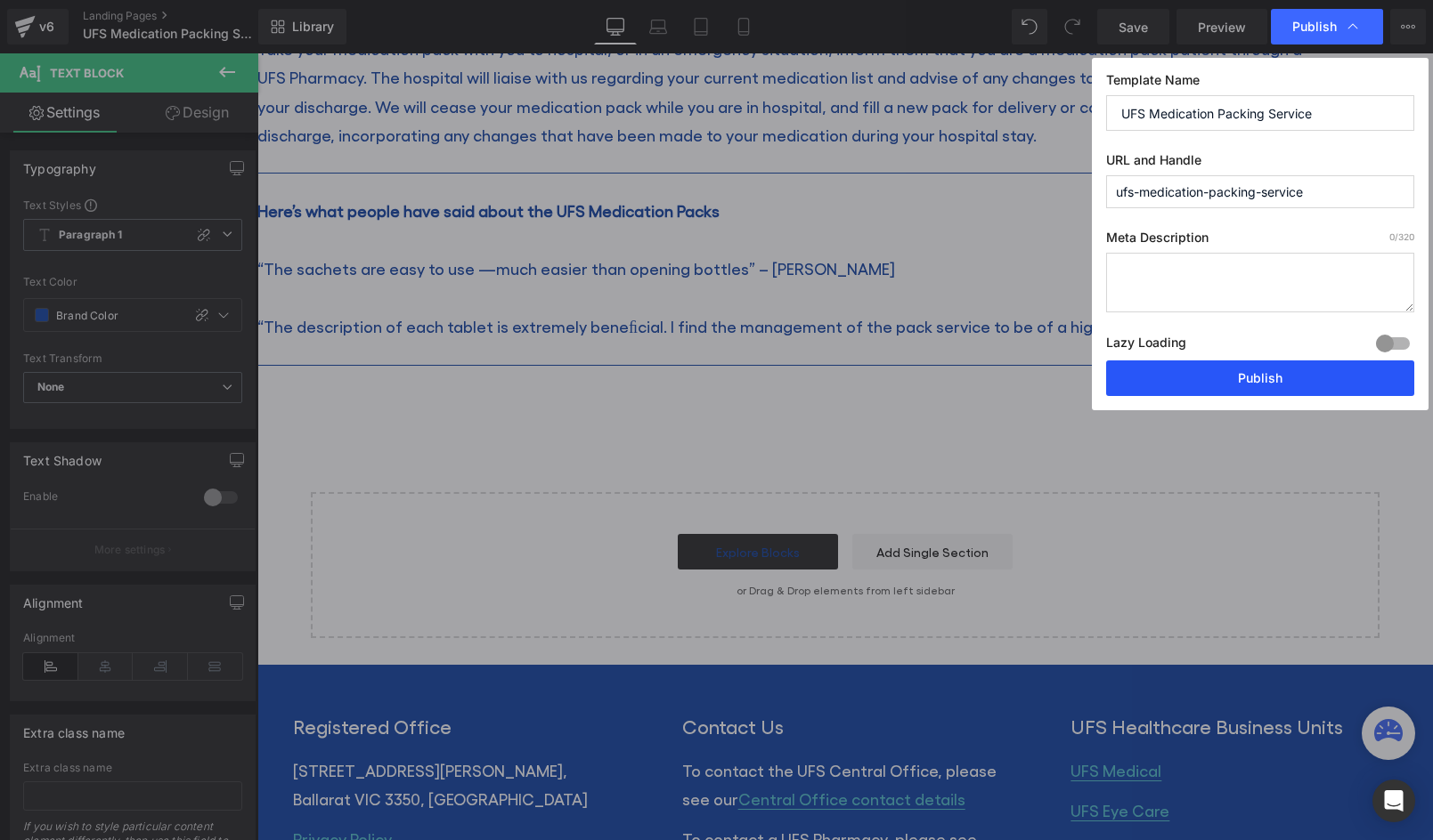
drag, startPoint x: 1258, startPoint y: 382, endPoint x: 298, endPoint y: 363, distance: 960.2
click at [1258, 382] on button "Publish" at bounding box center [1260, 378] width 308 height 36
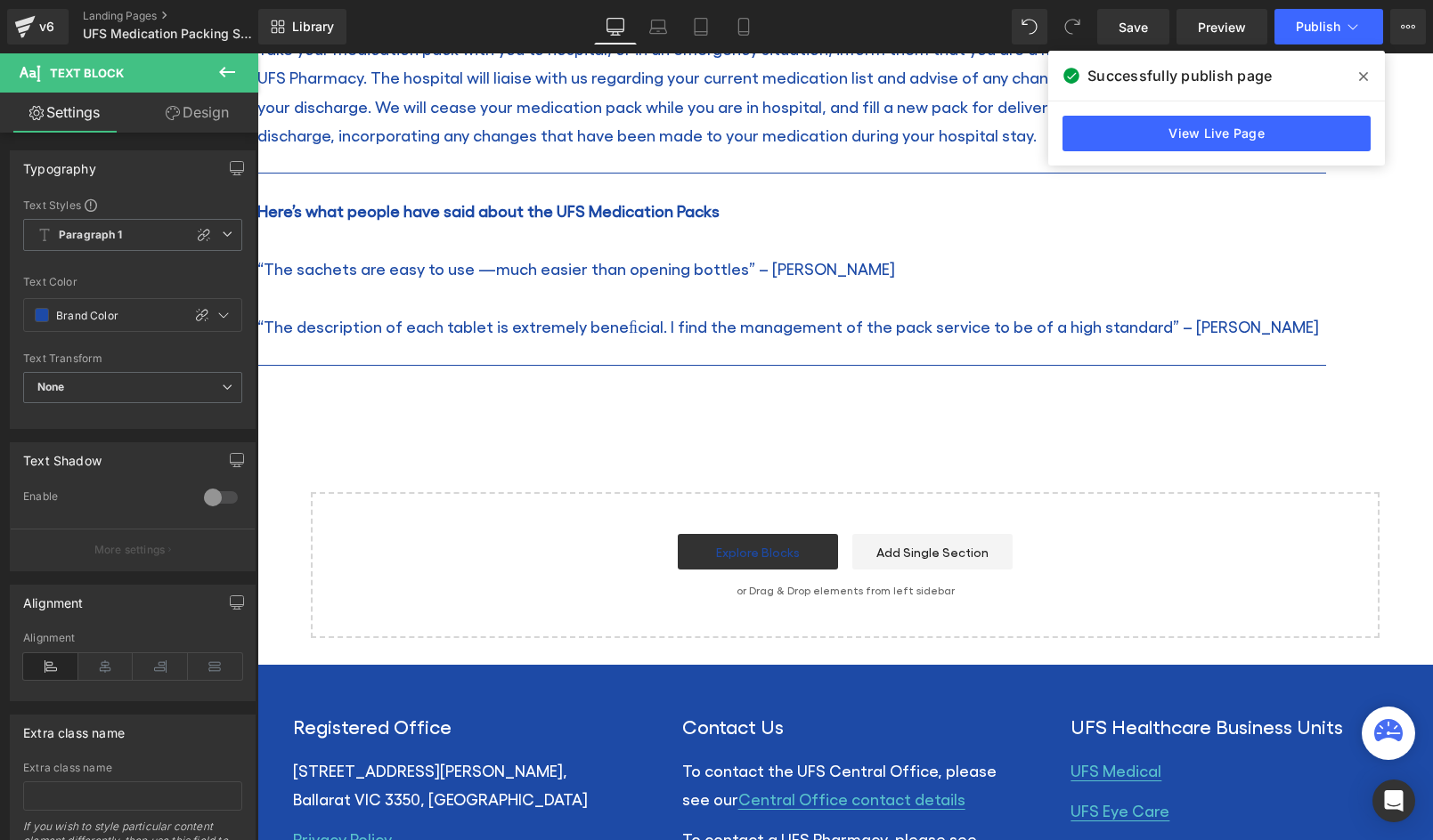
click at [232, 72] on icon at bounding box center [227, 72] width 16 height 11
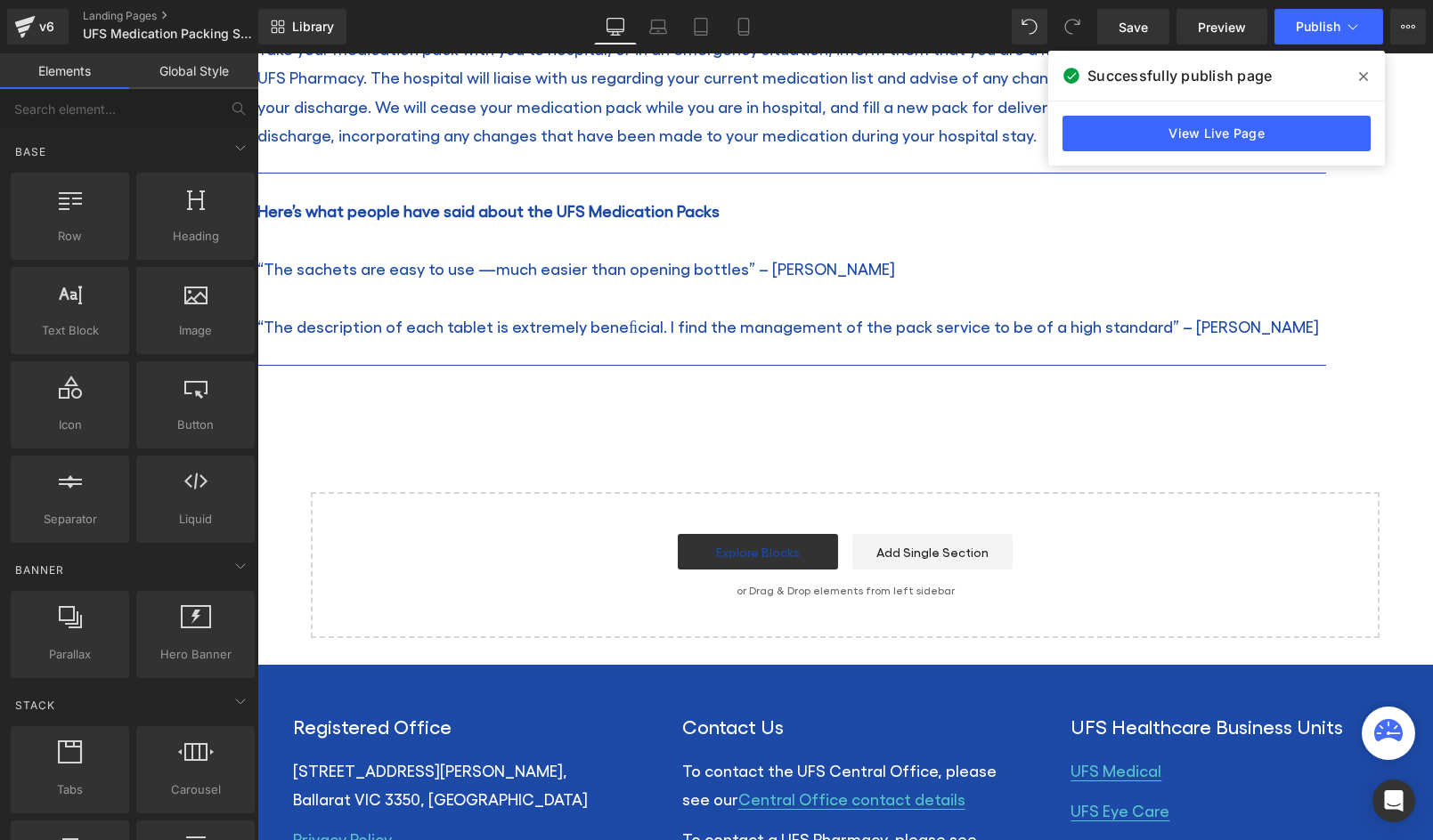
click at [1362, 76] on icon at bounding box center [1363, 76] width 9 height 14
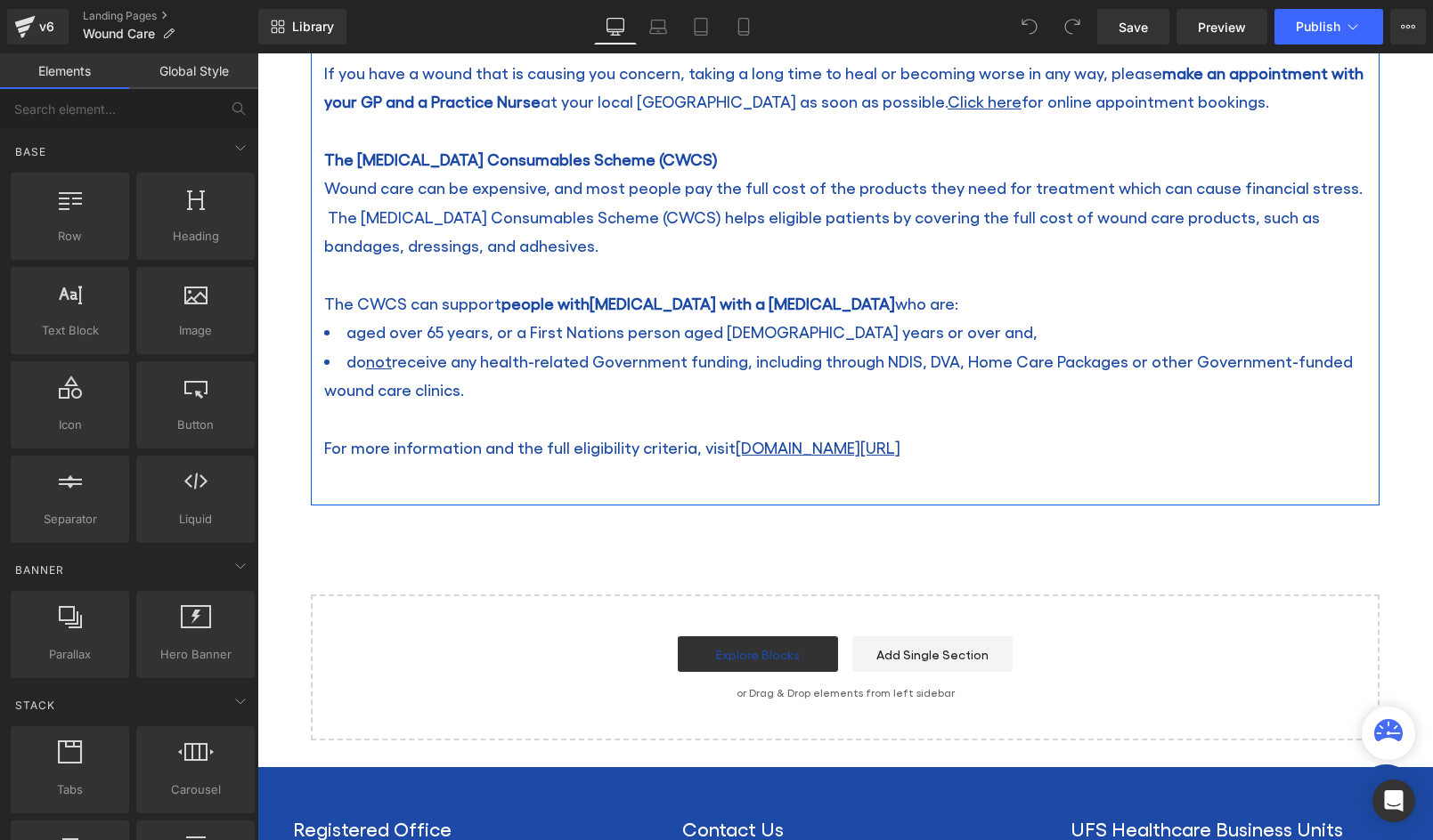
scroll to position [1336, 0]
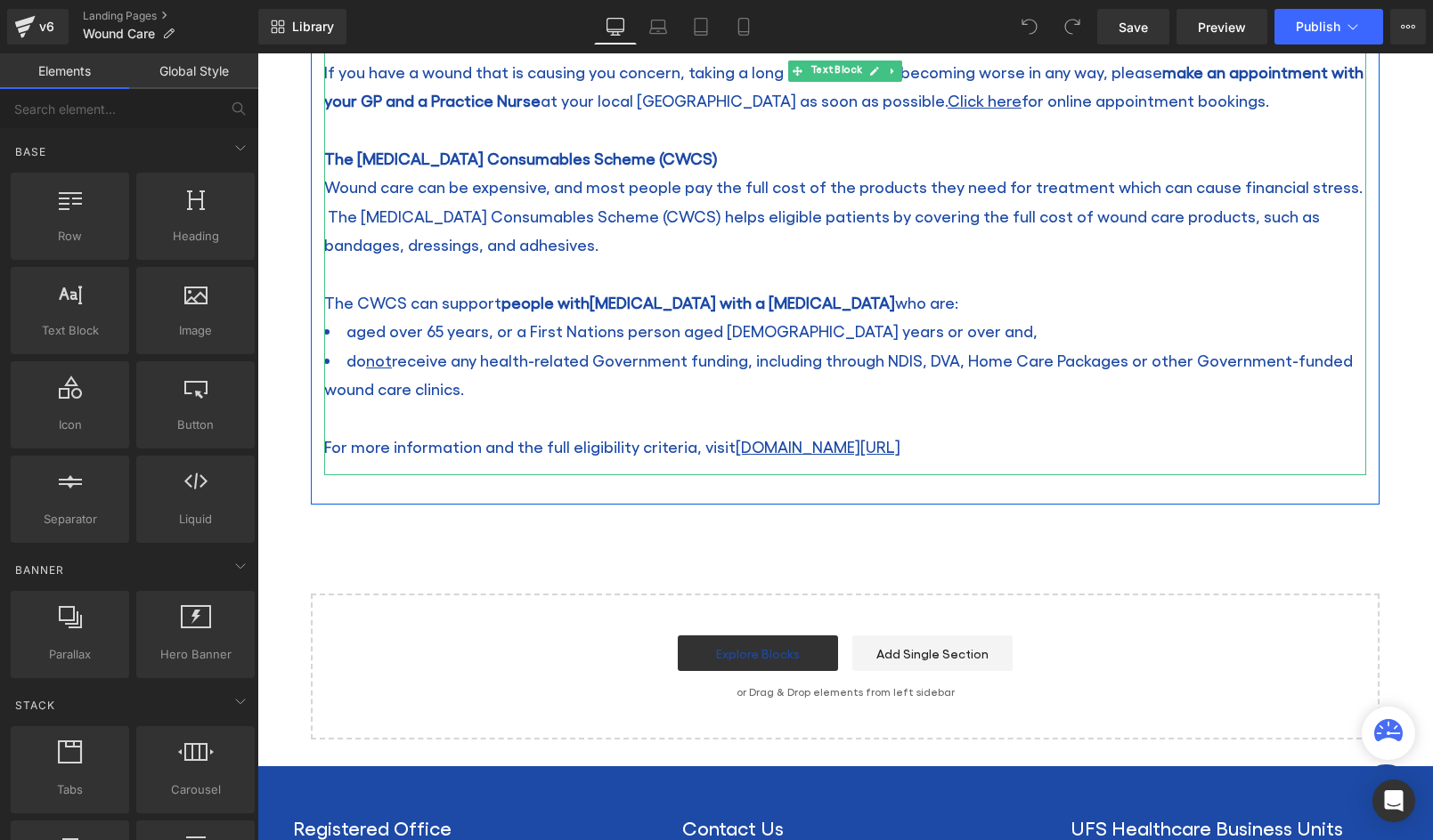
click at [573, 312] on p "The CWCS can support people with [MEDICAL_DATA] with a [MEDICAL_DATA] who are:" at bounding box center [844, 302] width 1042 height 29
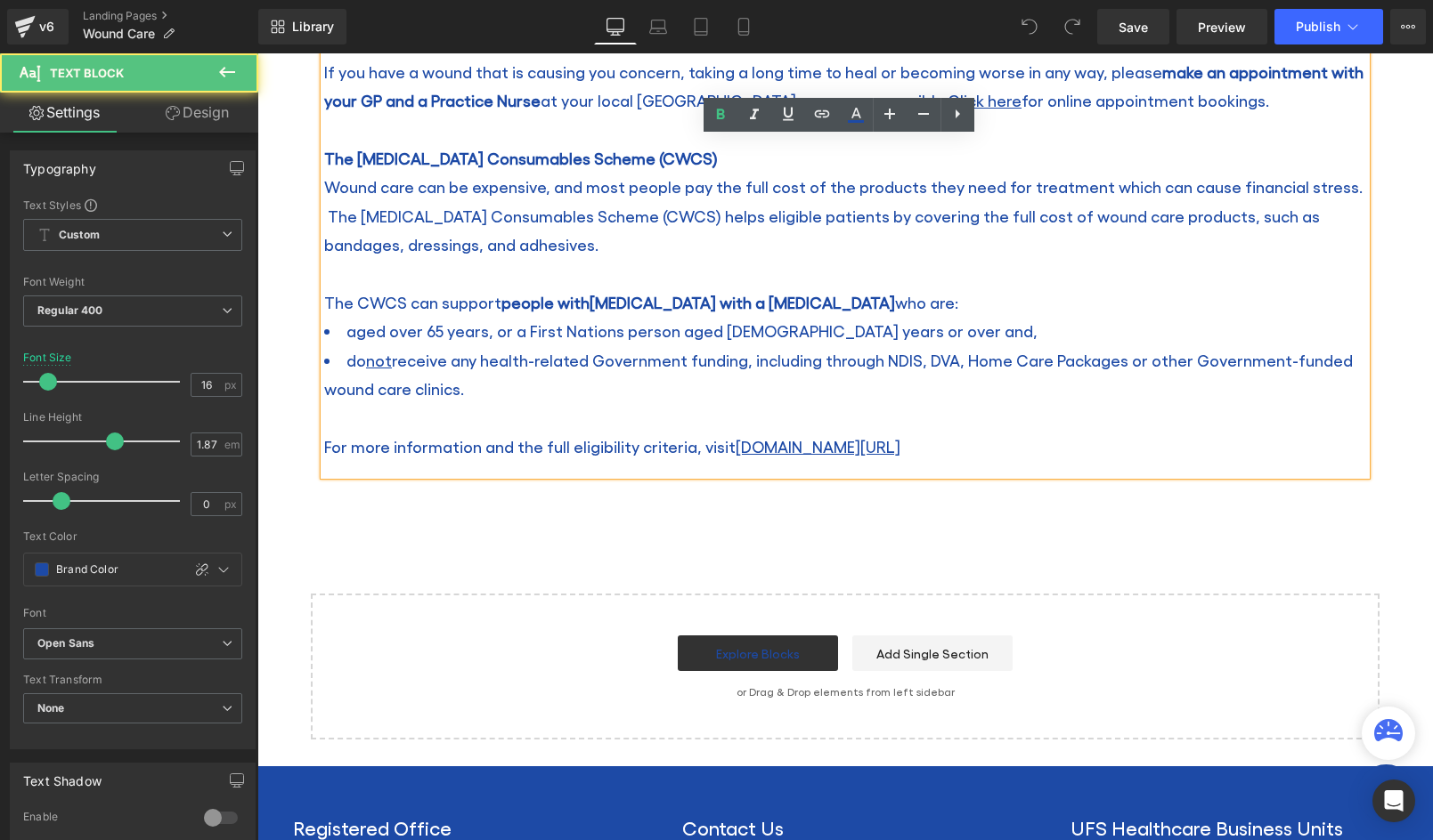
click at [579, 300] on b "people with" at bounding box center [545, 302] width 88 height 19
click at [658, 310] on span "[MEDICAL_DATA] with a [MEDICAL_DATA]" at bounding box center [742, 302] width 305 height 19
drag, startPoint x: 772, startPoint y: 181, endPoint x: 751, endPoint y: 182, distance: 21.0
click at [751, 182] on span "Wound care can be expensive, and most people pay the full cost of the products …" at bounding box center [843, 215] width 1039 height 77
drag, startPoint x: 337, startPoint y: 331, endPoint x: 490, endPoint y: 391, distance: 164.3
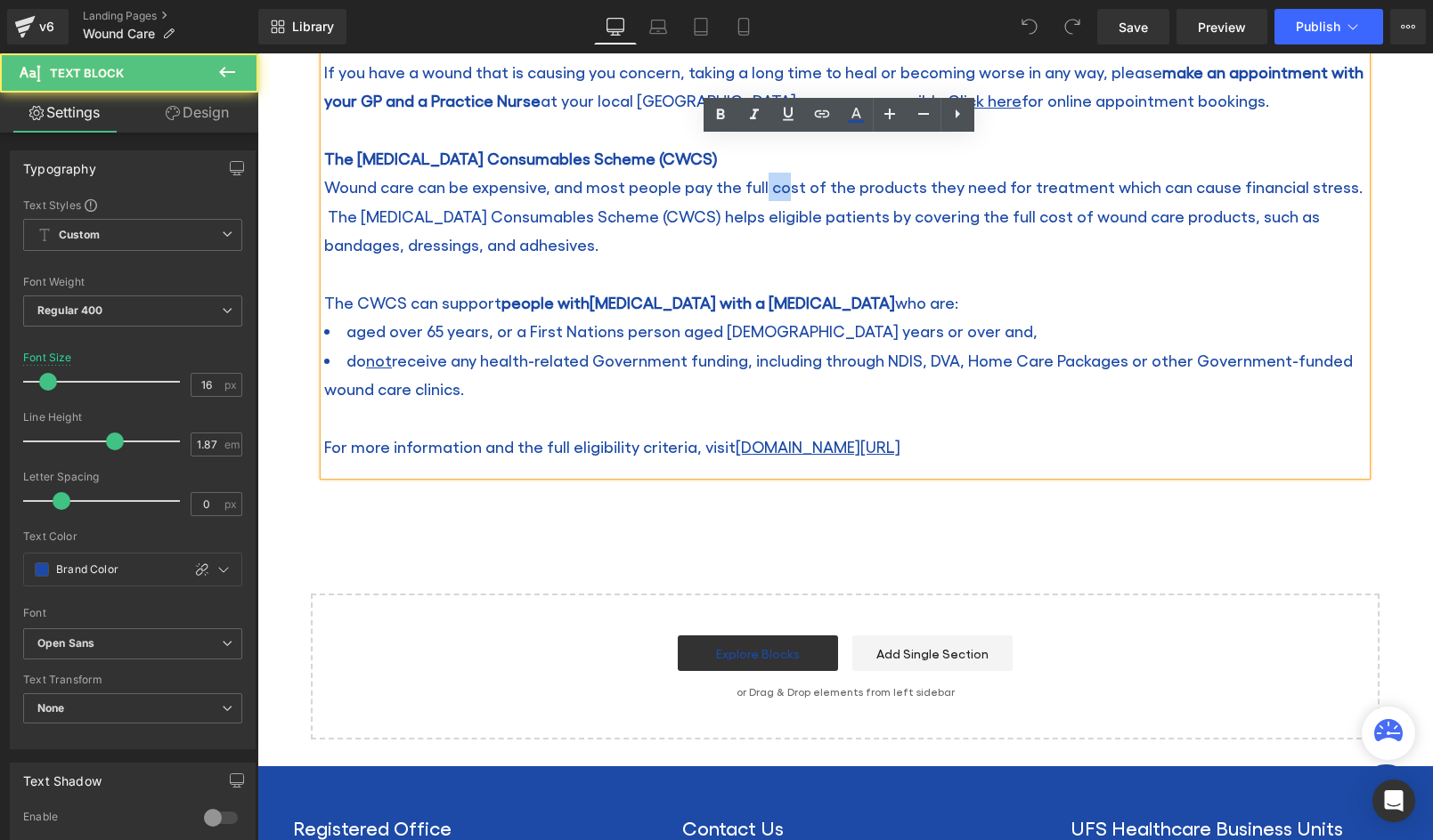
click at [490, 391] on ul "aged over 65 years, or a First Nations person aged [DEMOGRAPHIC_DATA] years or …" at bounding box center [844, 359] width 1042 height 86
click at [794, 400] on li "do not receive any health-related Government funding, including through NDIS, D…" at bounding box center [844, 375] width 1042 height 58
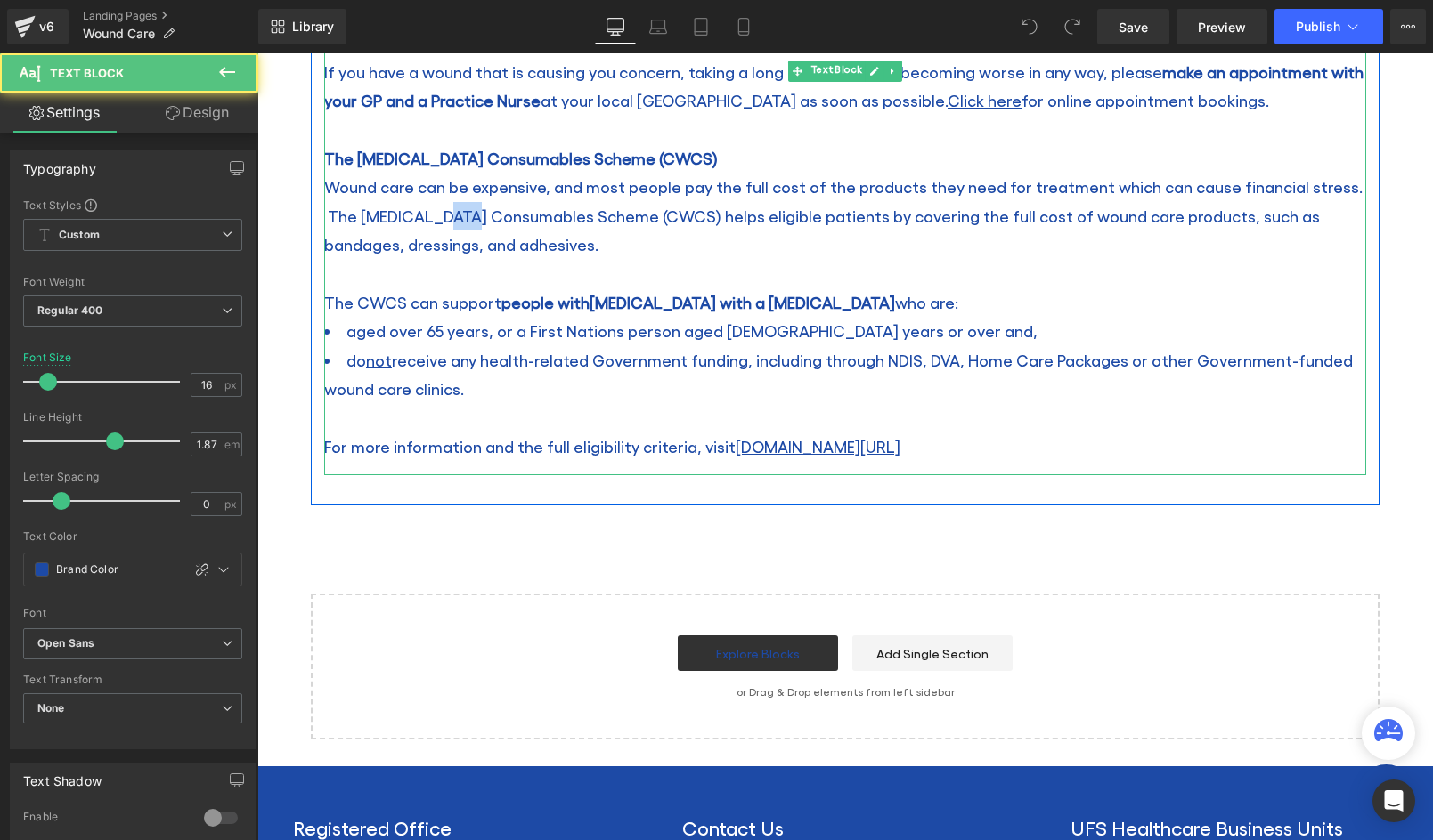
drag, startPoint x: 428, startPoint y: 213, endPoint x: 407, endPoint y: 213, distance: 21.0
click at [407, 213] on span "Wound care can be expensive, and most people pay the full cost of the products …" at bounding box center [843, 215] width 1039 height 77
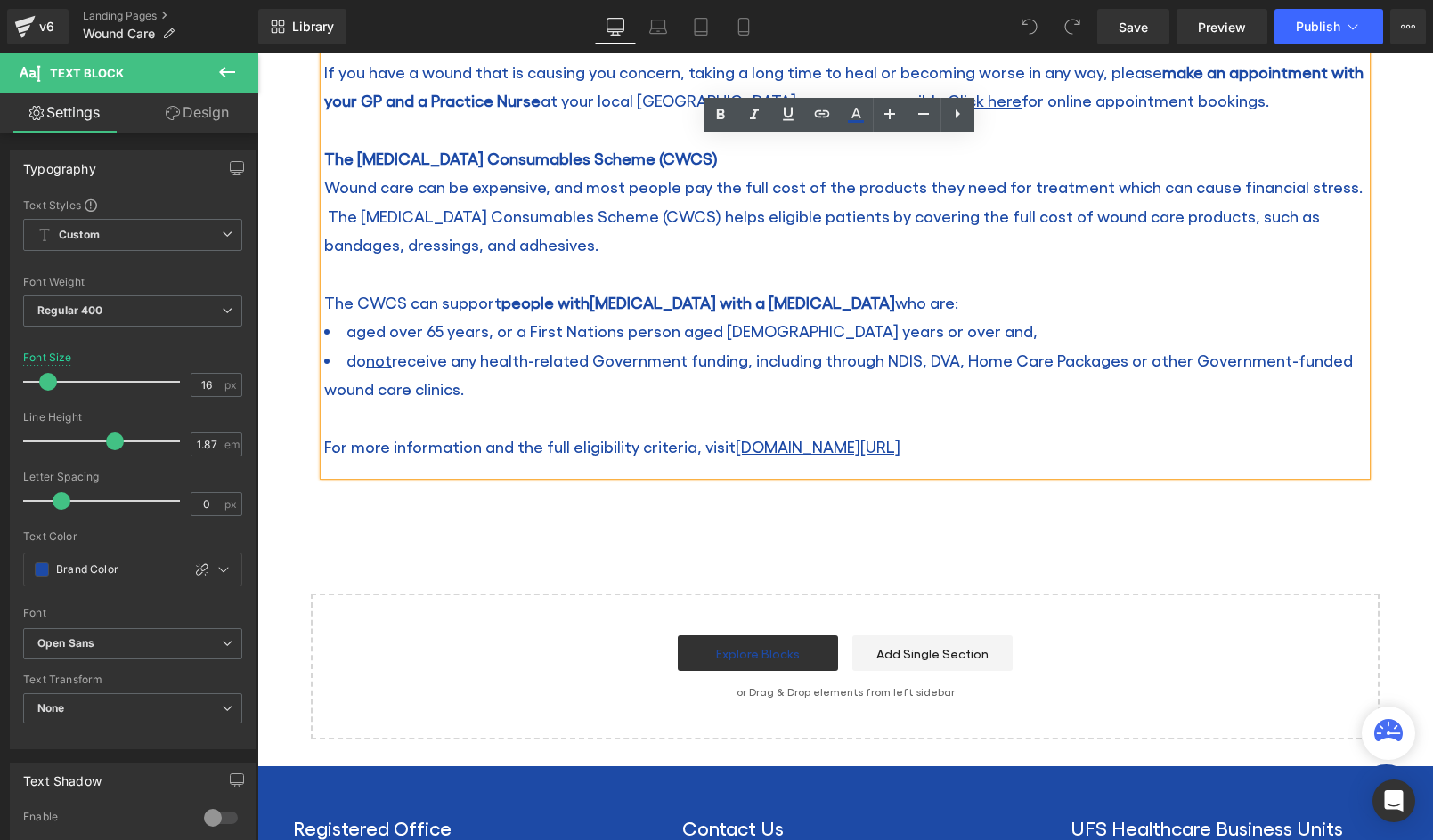
click at [423, 302] on span "The CWCS can support people with" at bounding box center [456, 302] width 266 height 19
drag, startPoint x: 466, startPoint y: 391, endPoint x: 345, endPoint y: 339, distance: 131.7
click at [345, 339] on ul "aged over 65 years, or a First Nations person aged 50 years or over and, do not…" at bounding box center [844, 359] width 1042 height 86
click at [559, 343] on li "aged over 65 years, or a First Nations person aged 50 years or over and," at bounding box center [844, 331] width 1042 height 29
